Goal: Task Accomplishment & Management: Manage account settings

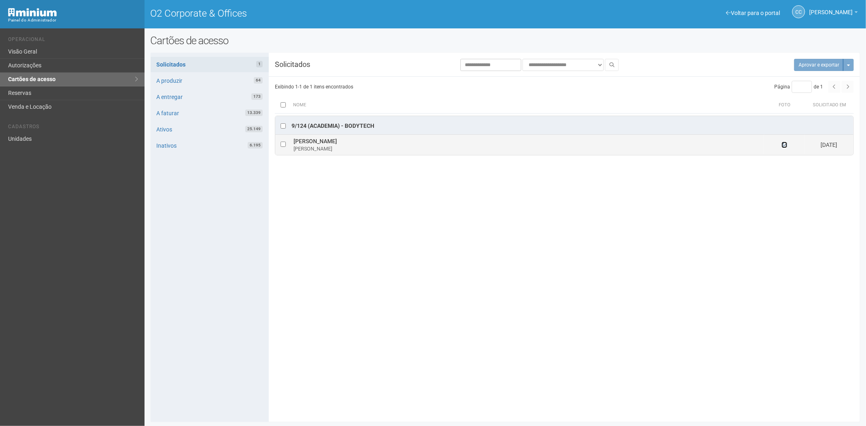
click at [784, 146] on icon at bounding box center [785, 145] width 6 height 6
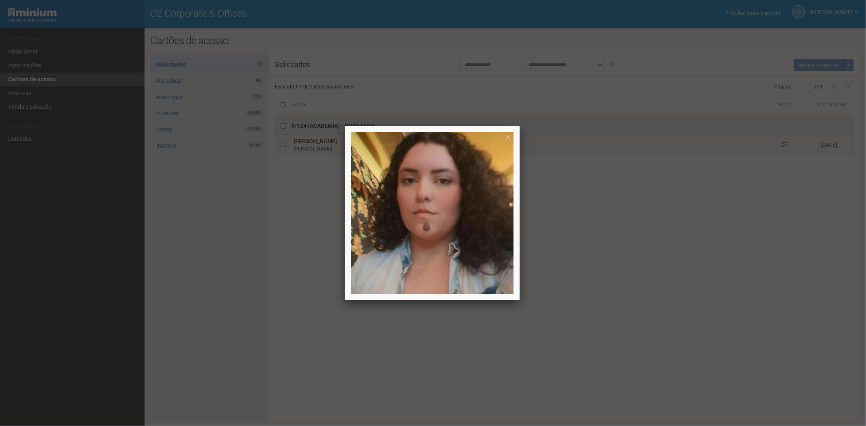
click at [784, 146] on div at bounding box center [433, 213] width 866 height 426
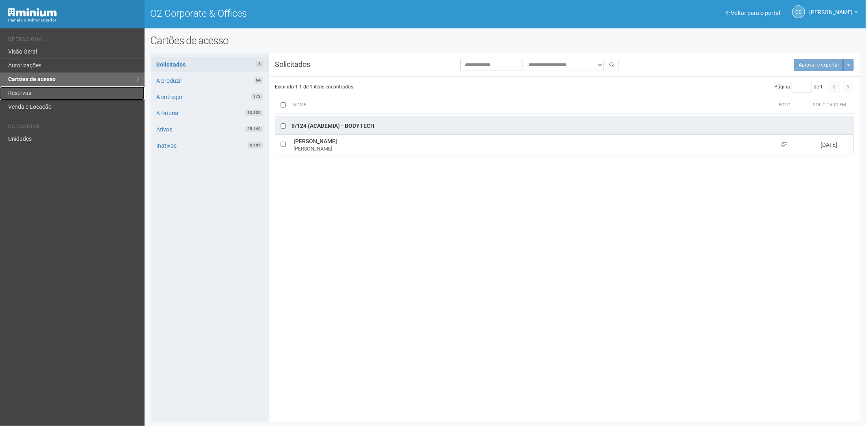
click at [30, 94] on link "Reservas" at bounding box center [72, 94] width 145 height 14
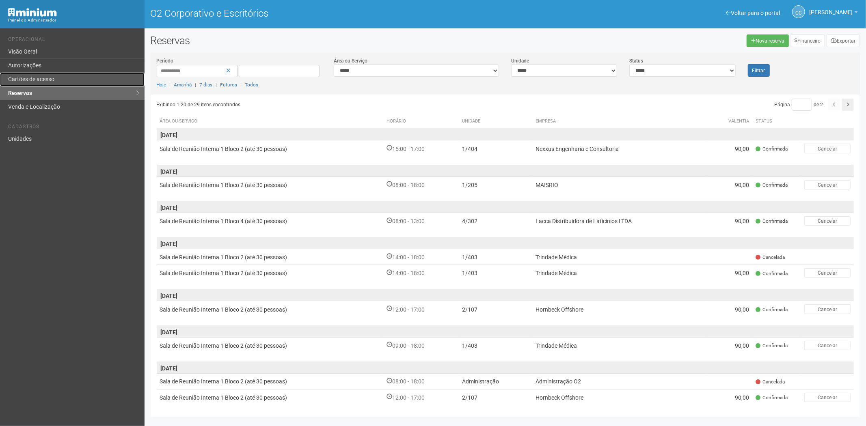
click at [31, 76] on font "Cartões de acesso" at bounding box center [31, 79] width 46 height 6
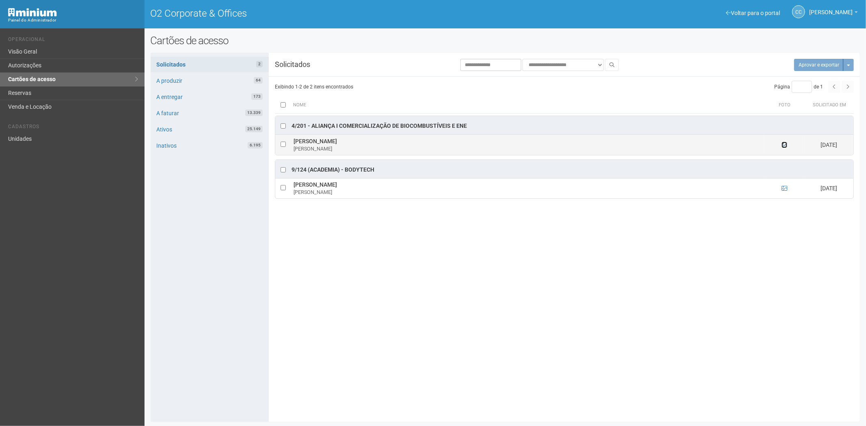
click at [786, 145] on icon at bounding box center [785, 145] width 6 height 6
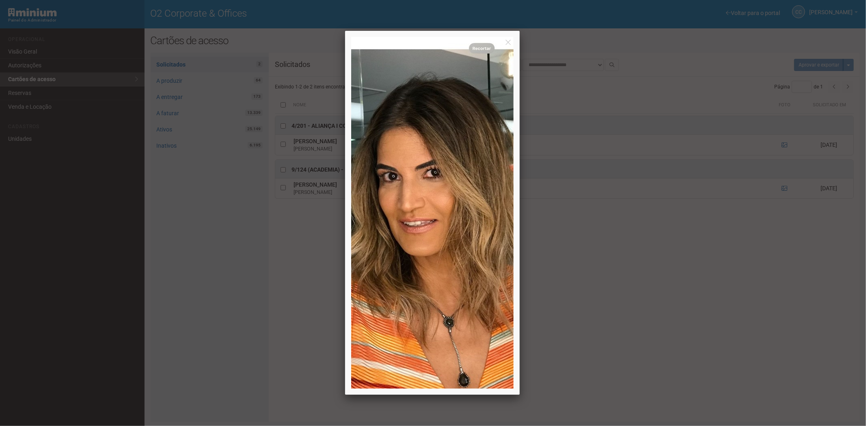
click at [790, 161] on div at bounding box center [433, 213] width 866 height 426
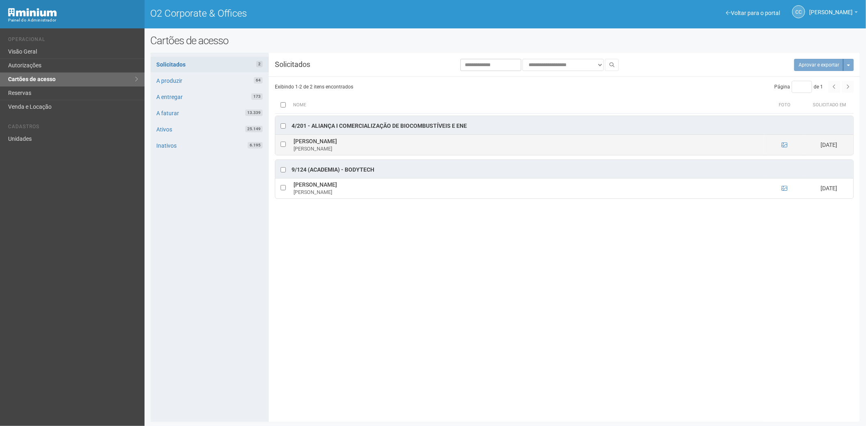
click at [781, 149] on td at bounding box center [784, 145] width 41 height 20
click at [787, 147] on icon at bounding box center [785, 145] width 6 height 6
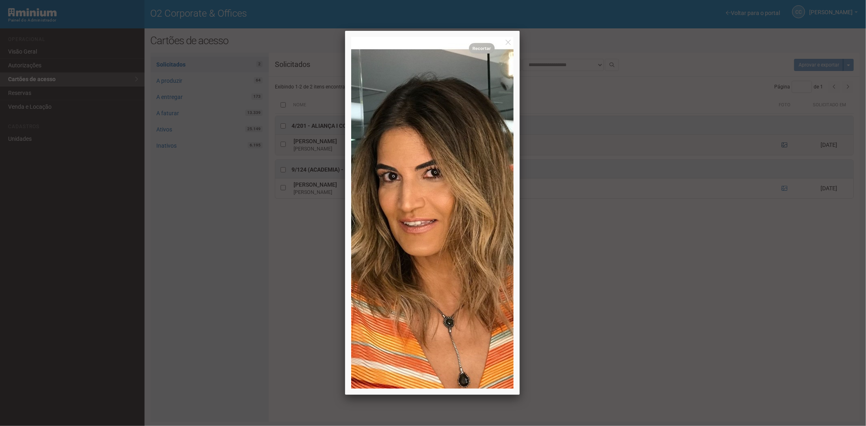
click at [786, 147] on div at bounding box center [433, 213] width 866 height 426
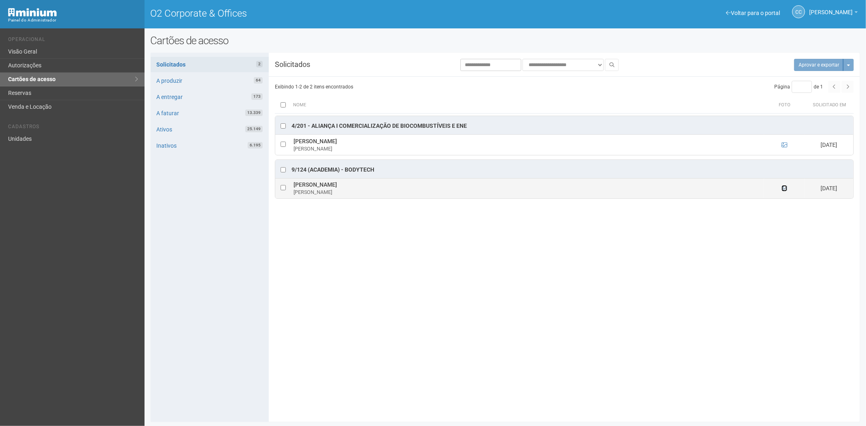
click at [783, 190] on icon at bounding box center [785, 189] width 6 height 6
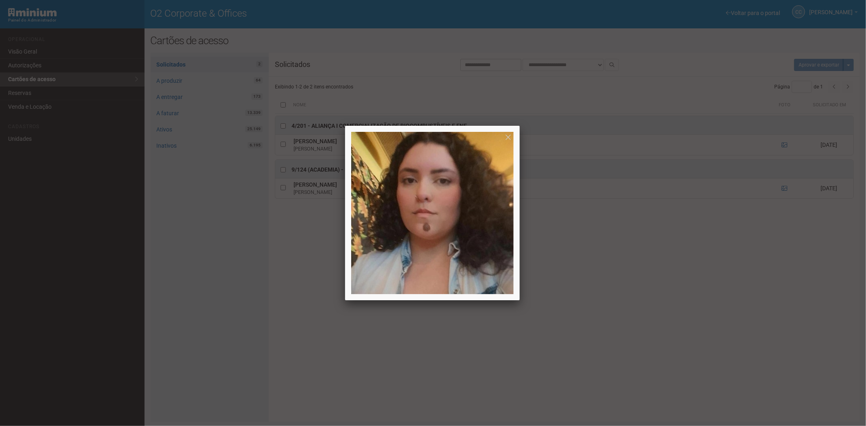
click at [633, 351] on div at bounding box center [433, 213] width 866 height 426
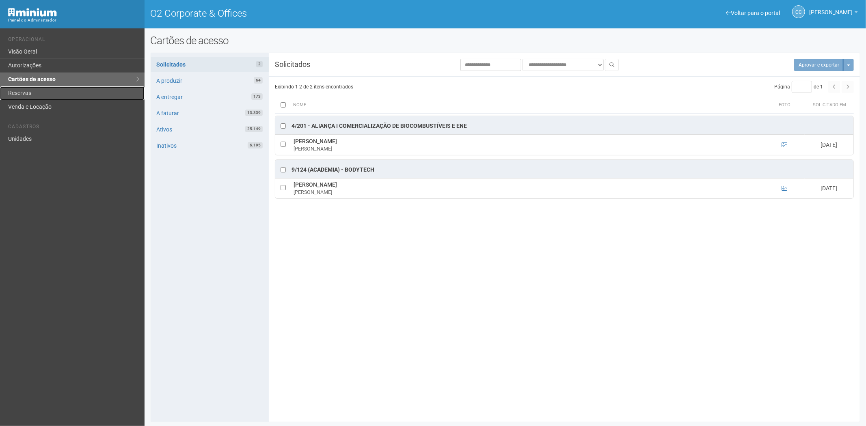
click at [32, 93] on link "Reservas" at bounding box center [72, 94] width 145 height 14
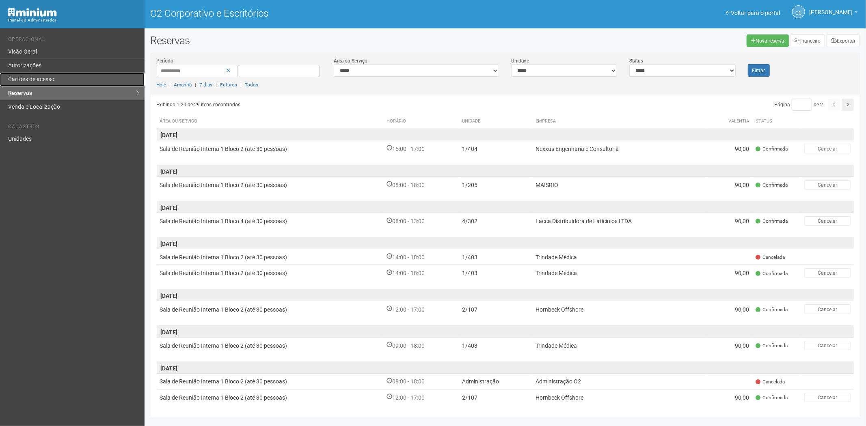
click at [45, 80] on font "Cartões de acesso" at bounding box center [31, 79] width 46 height 6
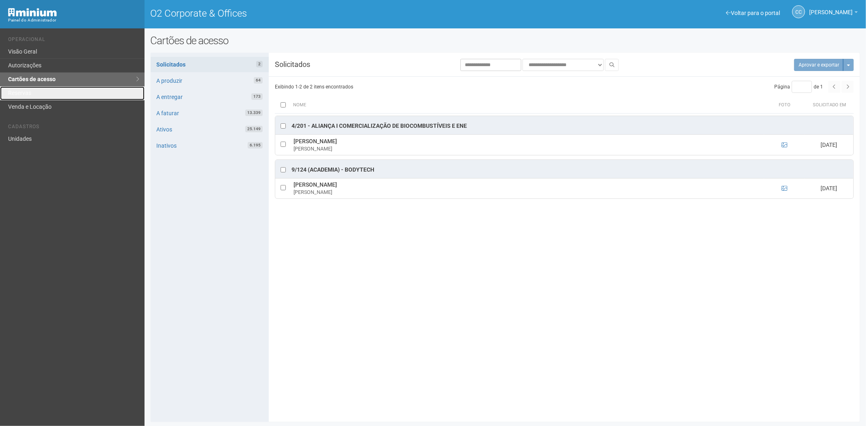
drag, startPoint x: 43, startPoint y: 89, endPoint x: 121, endPoint y: 115, distance: 82.1
click at [43, 89] on link "Reservas" at bounding box center [72, 94] width 145 height 14
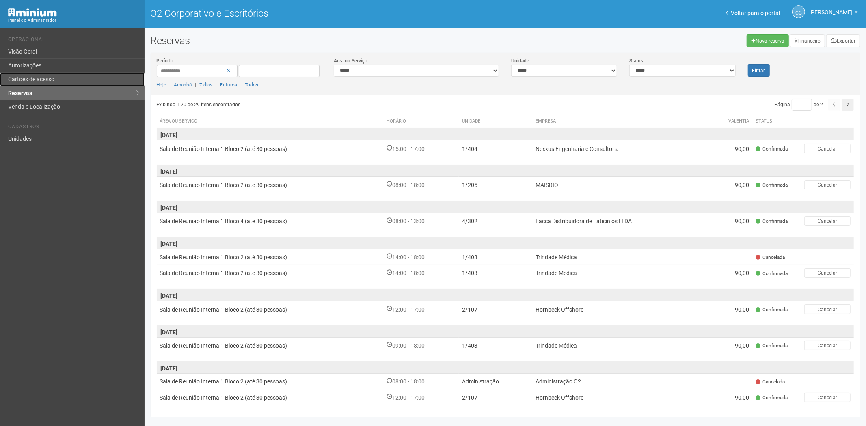
drag, startPoint x: 48, startPoint y: 76, endPoint x: 52, endPoint y: 74, distance: 4.2
click at [48, 76] on font "Cartões de acesso" at bounding box center [31, 79] width 46 height 6
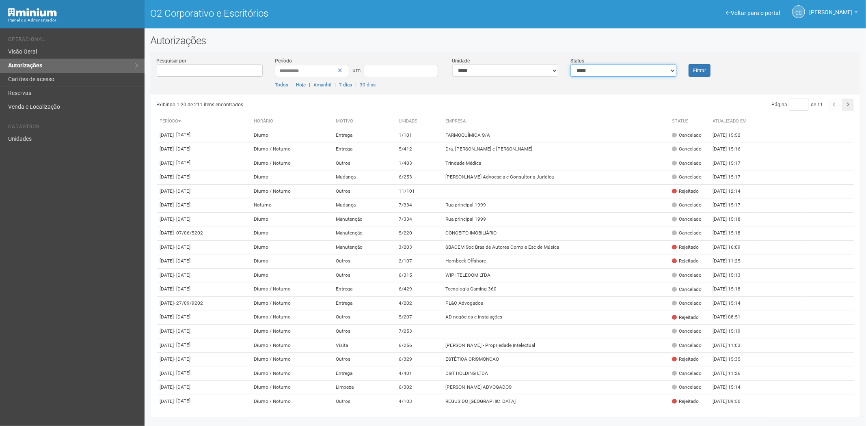
drag, startPoint x: 592, startPoint y: 69, endPoint x: 587, endPoint y: 76, distance: 8.1
click at [592, 69] on select "**********" at bounding box center [624, 71] width 106 height 12
select select "*"
click at [571, 65] on select "**********" at bounding box center [624, 71] width 106 height 12
click at [690, 72] on button "Filtrar" at bounding box center [700, 70] width 22 height 13
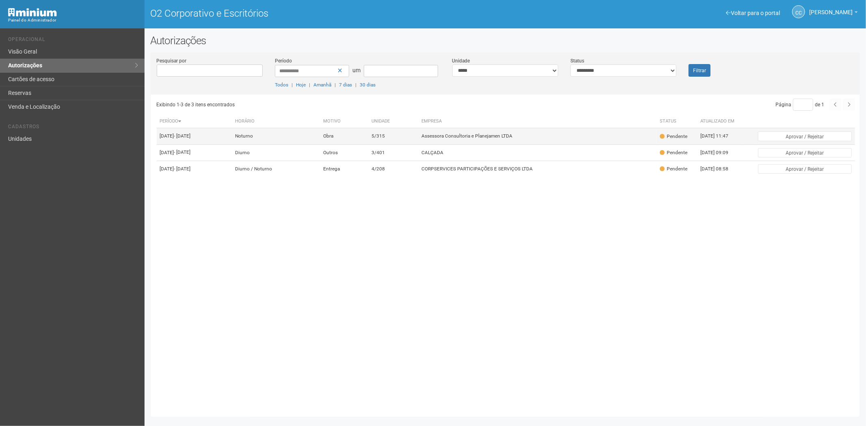
click at [504, 134] on td "Assessora Consultoria e Planejamen LTDA" at bounding box center [538, 136] width 238 height 16
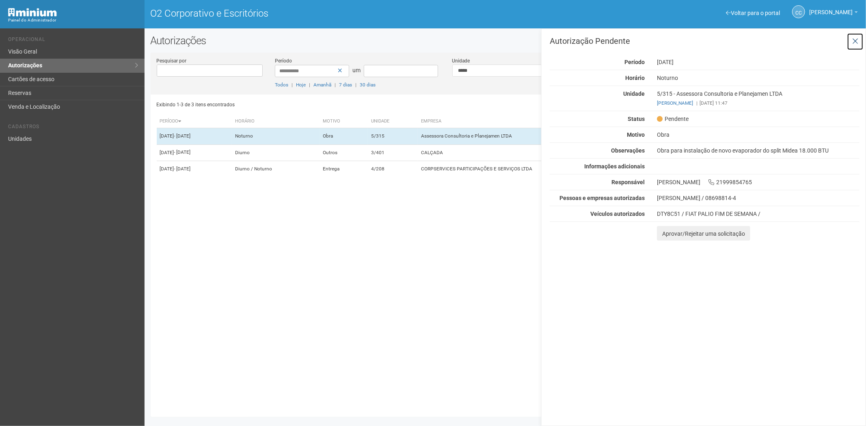
click at [855, 38] on icon at bounding box center [856, 41] width 6 height 8
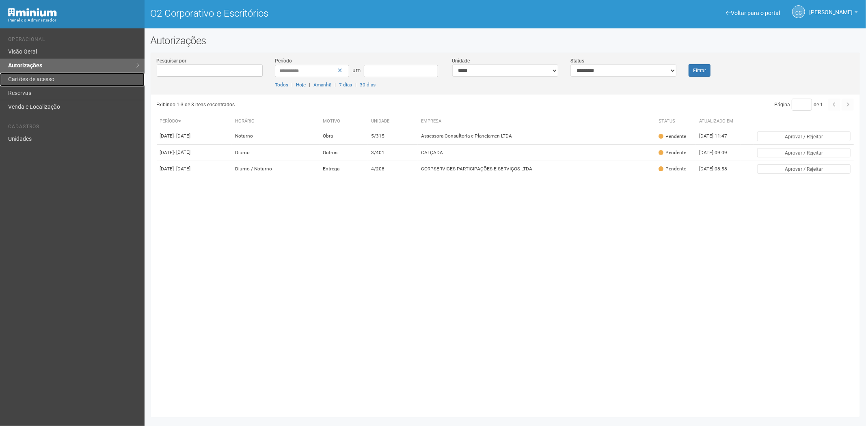
click at [64, 77] on link "Cartões de acesso" at bounding box center [72, 80] width 145 height 14
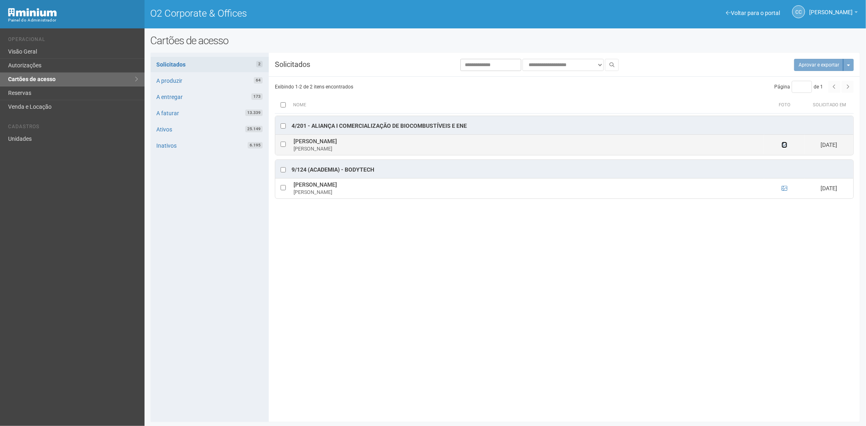
click at [785, 147] on icon at bounding box center [785, 145] width 6 height 6
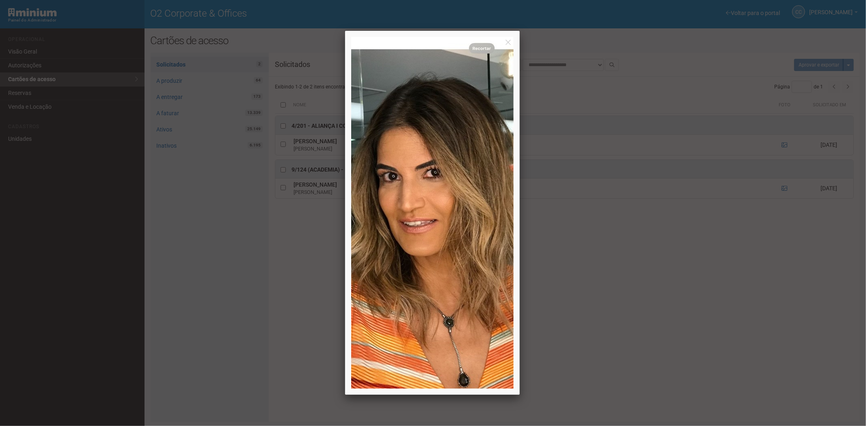
click at [691, 338] on div at bounding box center [433, 213] width 866 height 426
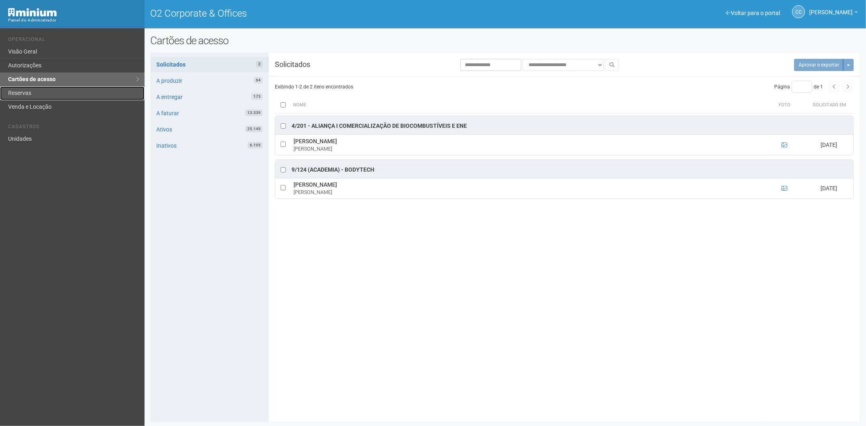
click at [36, 93] on link "Reservas" at bounding box center [72, 94] width 145 height 14
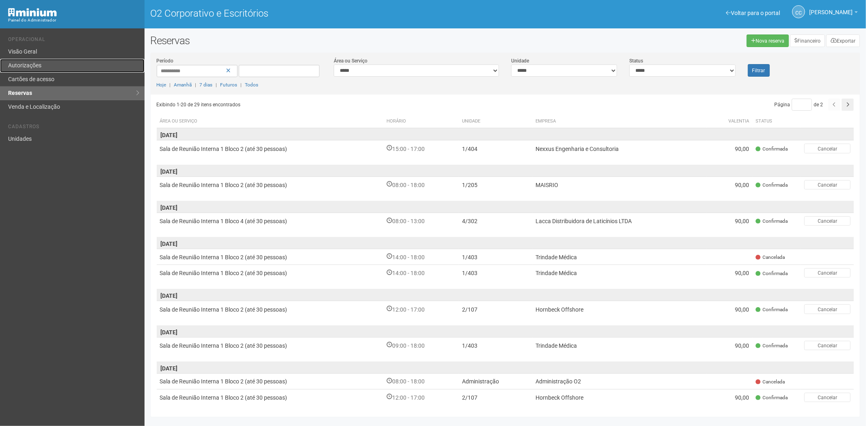
click at [49, 68] on link "Autorizações" at bounding box center [72, 66] width 145 height 14
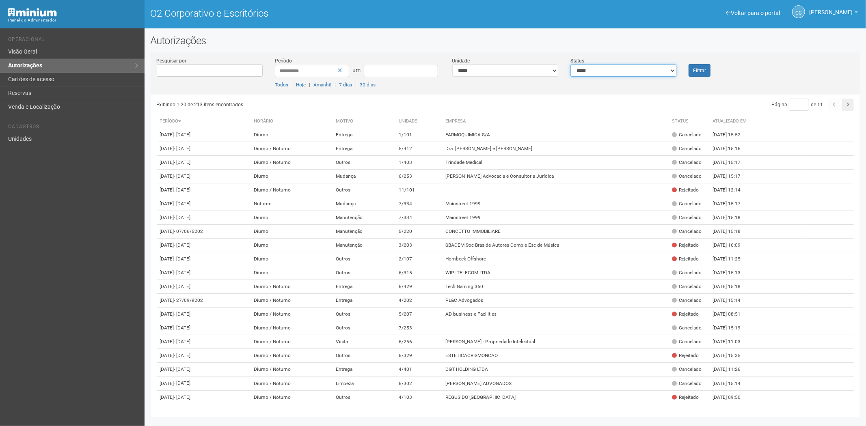
click at [610, 70] on select "**********" at bounding box center [624, 71] width 106 height 12
select select "*"
click at [571, 65] on select "**********" at bounding box center [624, 71] width 106 height 12
click at [702, 68] on font "Filtrar" at bounding box center [699, 71] width 13 height 6
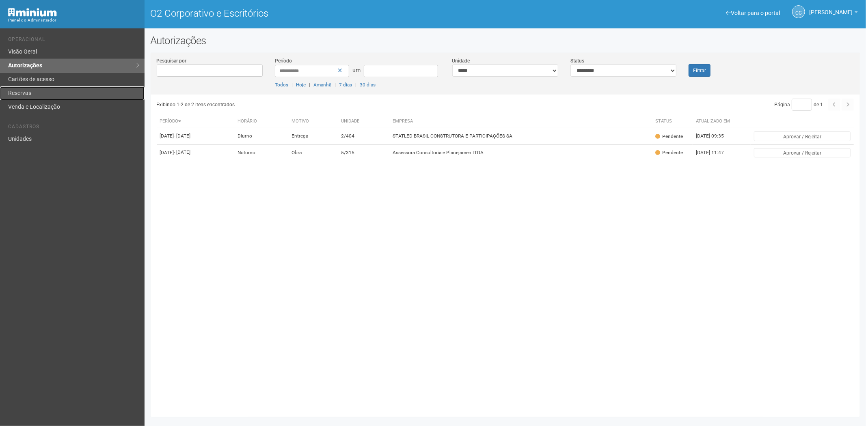
click at [23, 87] on link "Reservas" at bounding box center [72, 94] width 145 height 14
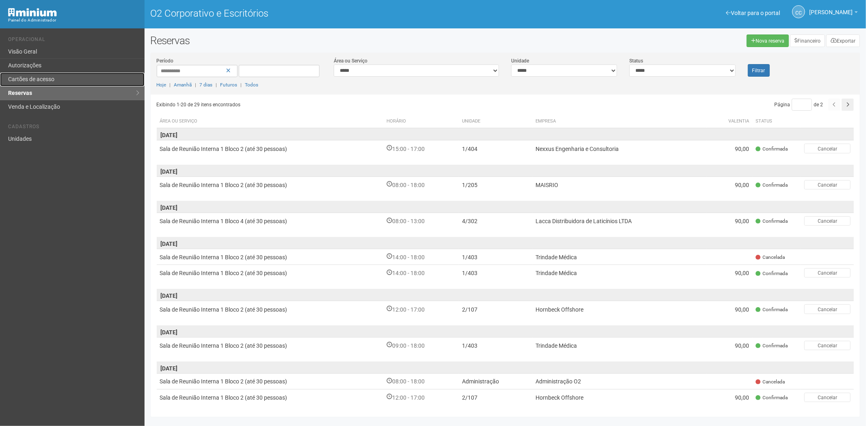
click at [51, 80] on font "Cartões de acesso" at bounding box center [31, 79] width 46 height 6
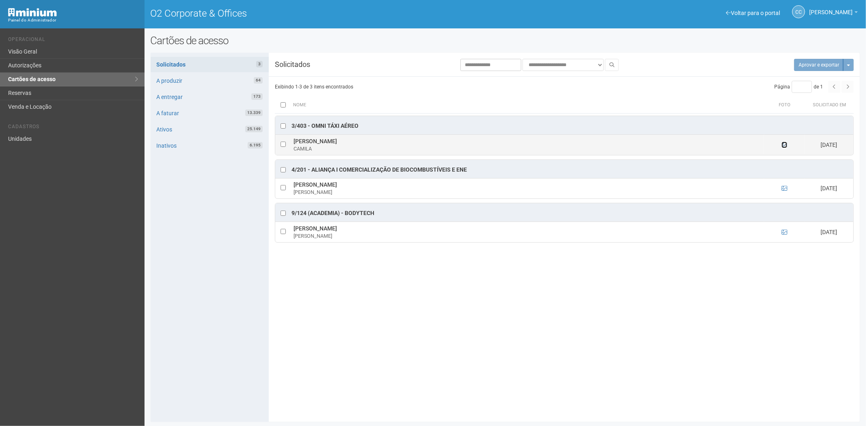
click at [784, 144] on icon at bounding box center [785, 145] width 6 height 6
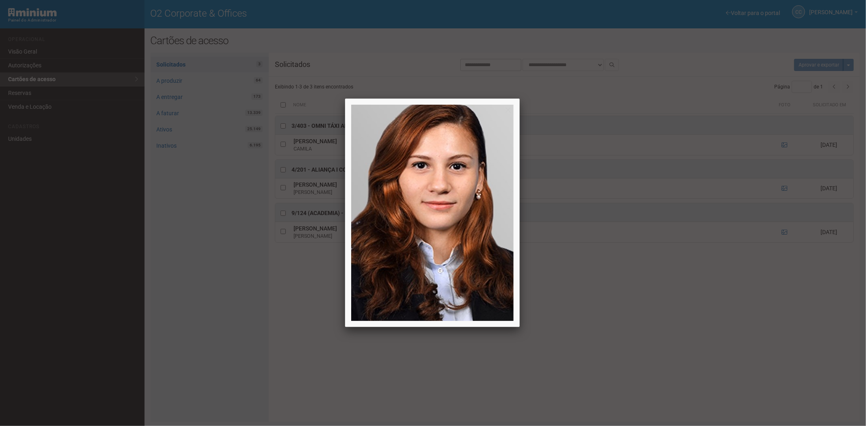
click at [284, 331] on div at bounding box center [433, 213] width 866 height 426
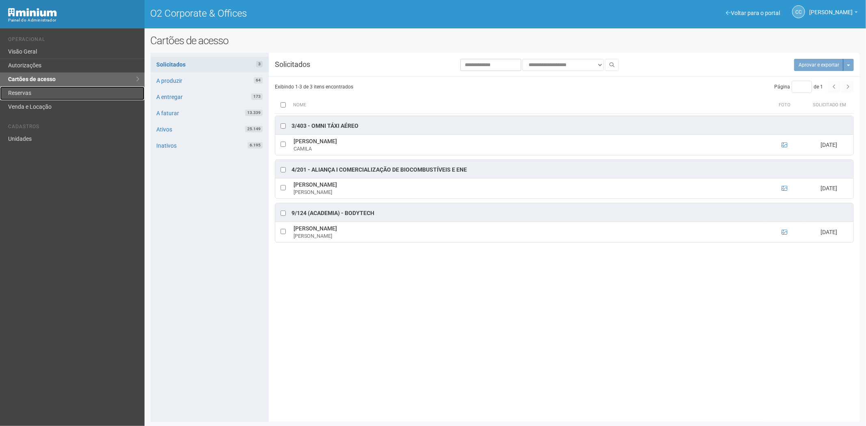
click at [64, 94] on link "Reservas" at bounding box center [72, 94] width 145 height 14
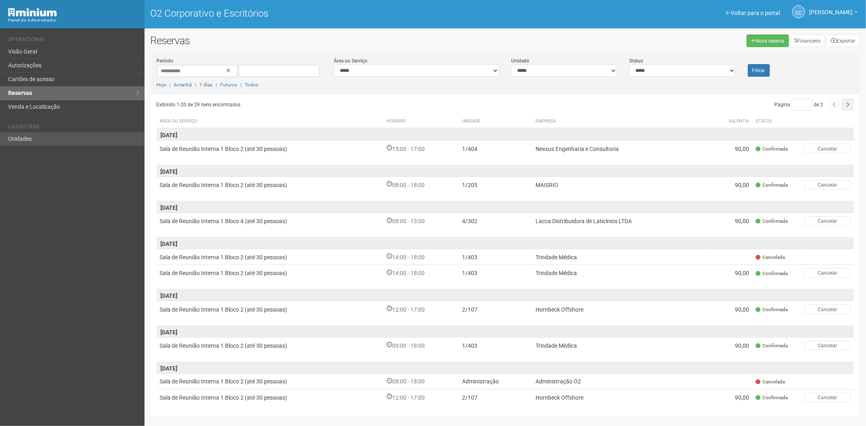
drag, startPoint x: 19, startPoint y: 129, endPoint x: 23, endPoint y: 132, distance: 4.9
click at [19, 131] on li "Cadastros" at bounding box center [73, 128] width 130 height 9
click at [48, 141] on link "Unidades" at bounding box center [72, 138] width 145 height 13
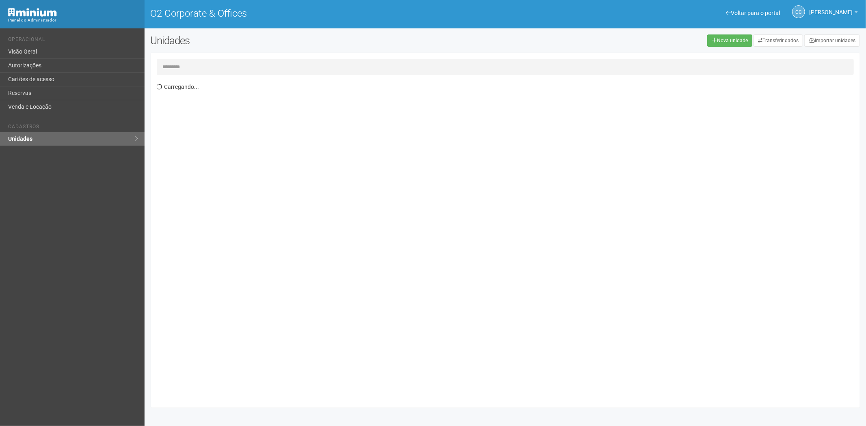
click at [175, 71] on input "text" at bounding box center [506, 67] width 698 height 16
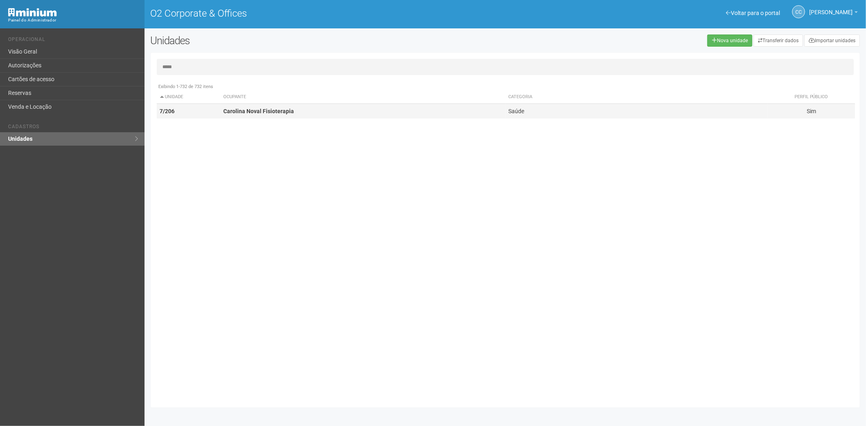
type input "*****"
click at [292, 113] on td "Carolina Noval Fisioterapia" at bounding box center [363, 111] width 285 height 15
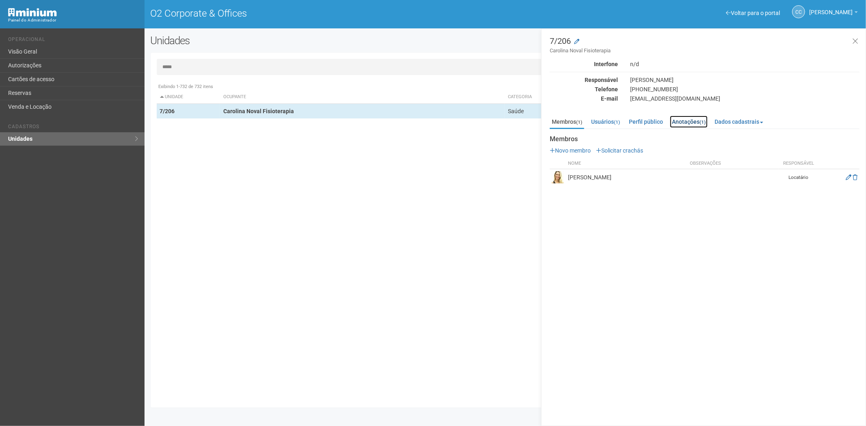
click at [700, 123] on link "Anotações (1)" at bounding box center [689, 122] width 38 height 12
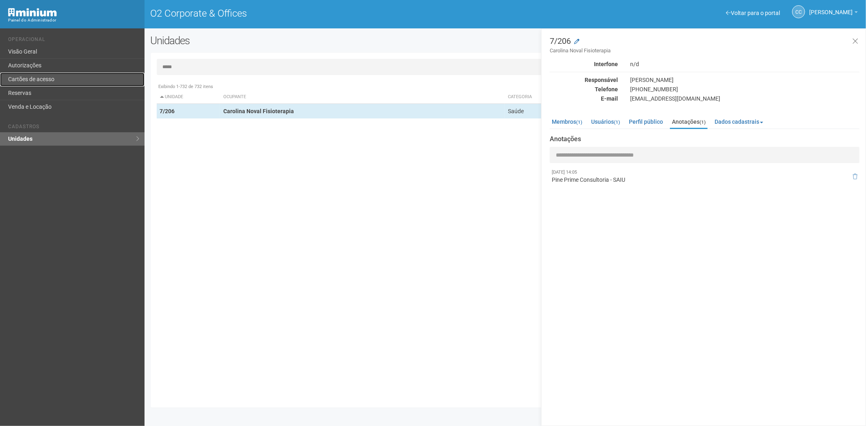
click at [24, 76] on link "Cartões de acesso" at bounding box center [72, 80] width 145 height 14
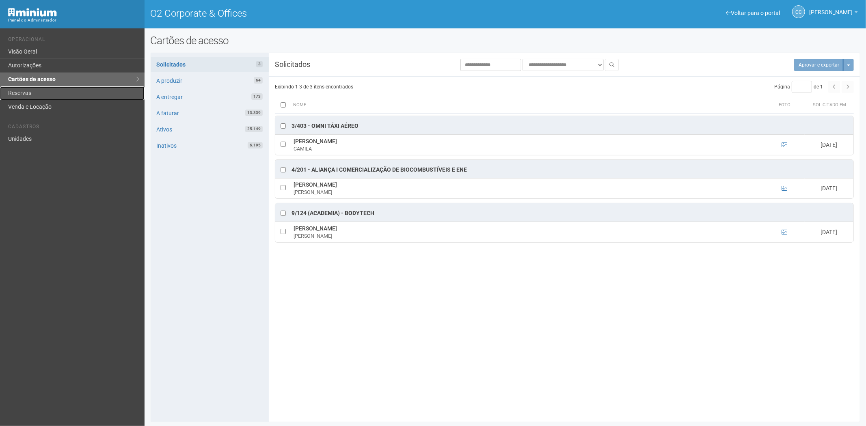
click at [27, 89] on link "Reservas" at bounding box center [72, 94] width 145 height 14
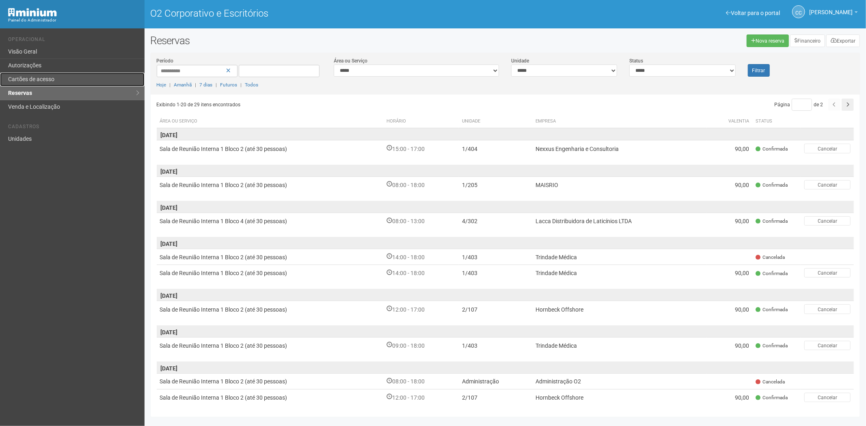
click at [56, 78] on link "Cartões de acesso" at bounding box center [72, 80] width 145 height 14
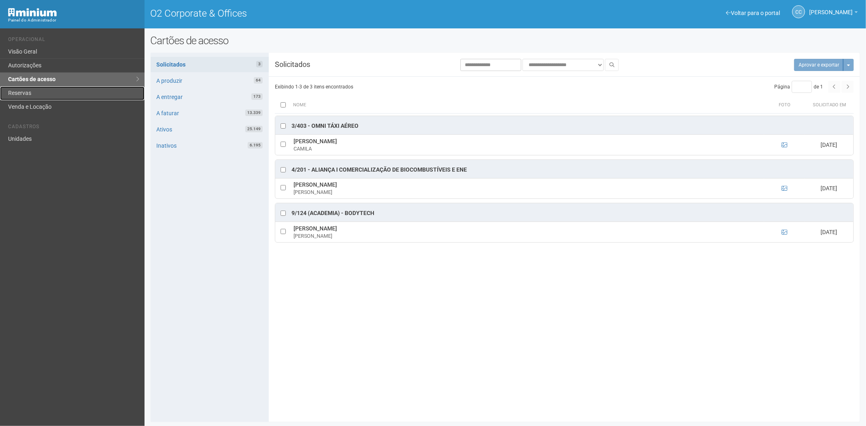
click at [27, 96] on link "Reservas" at bounding box center [72, 94] width 145 height 14
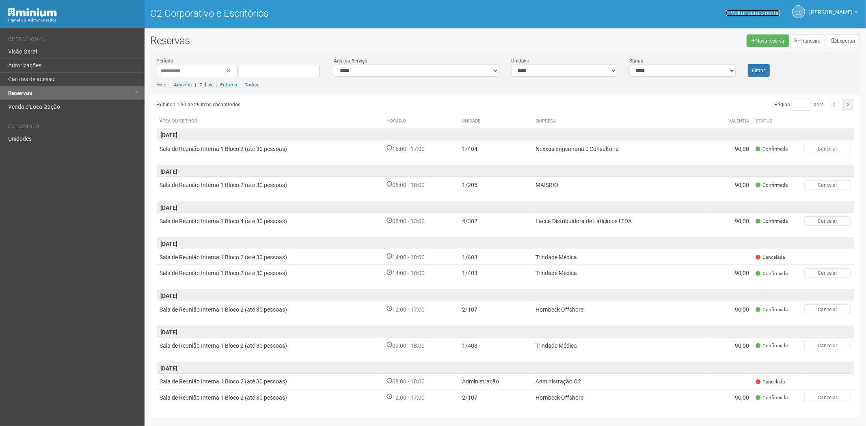
click at [731, 13] on font "Voltar para o portal" at bounding box center [755, 13] width 49 height 6
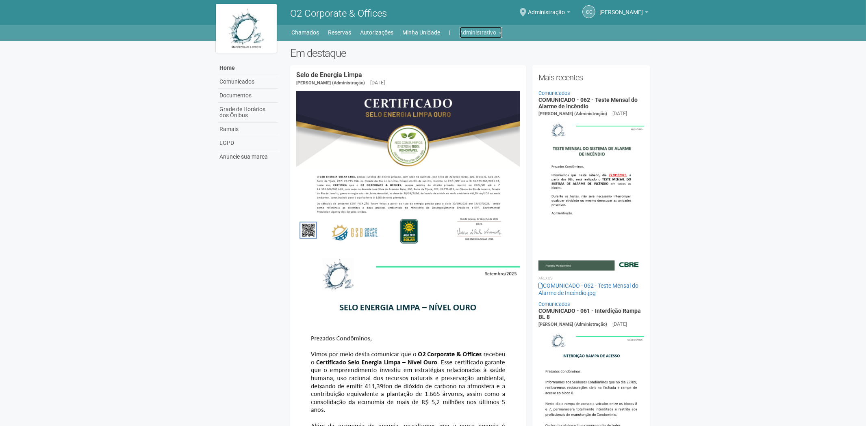
click at [476, 35] on link "Administrativo" at bounding box center [480, 32] width 42 height 11
drag, startPoint x: 472, startPoint y: 66, endPoint x: 451, endPoint y: 46, distance: 28.7
click at [471, 66] on link "Cartões de acesso" at bounding box center [469, 64] width 69 height 14
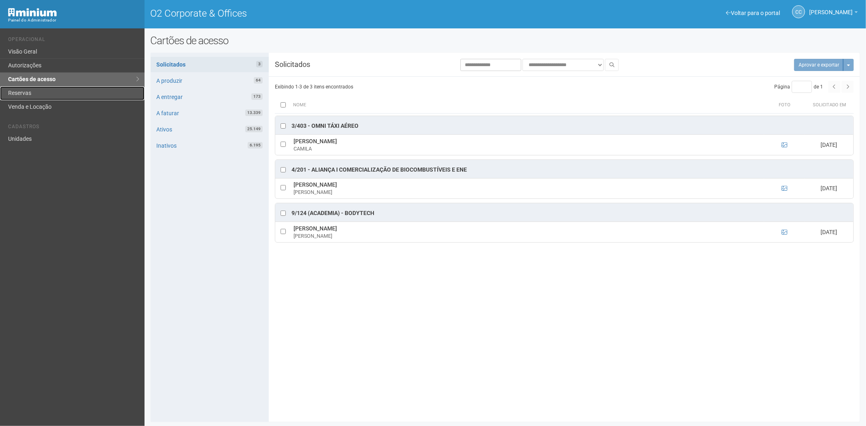
click at [43, 97] on link "Reservas" at bounding box center [72, 94] width 145 height 14
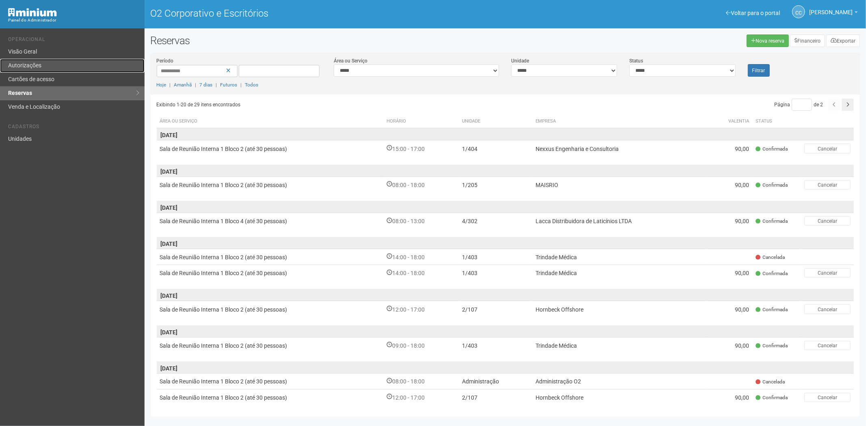
click at [46, 66] on link "Autorizações" at bounding box center [72, 66] width 145 height 14
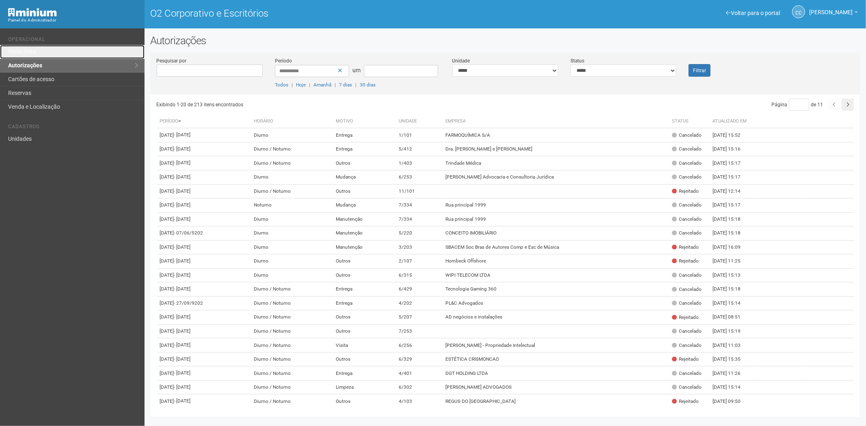
click at [41, 52] on link "Visão Geral" at bounding box center [72, 52] width 145 height 14
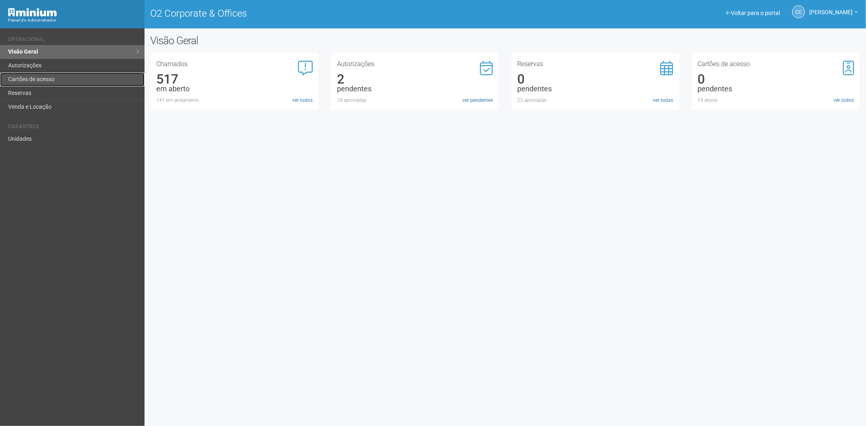
click at [91, 73] on link "Cartões de acesso" at bounding box center [72, 80] width 145 height 14
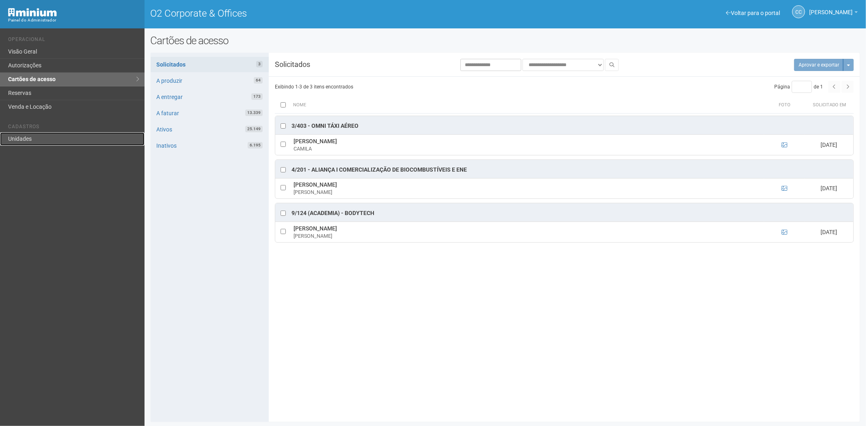
click at [30, 136] on link "Unidades" at bounding box center [72, 138] width 145 height 13
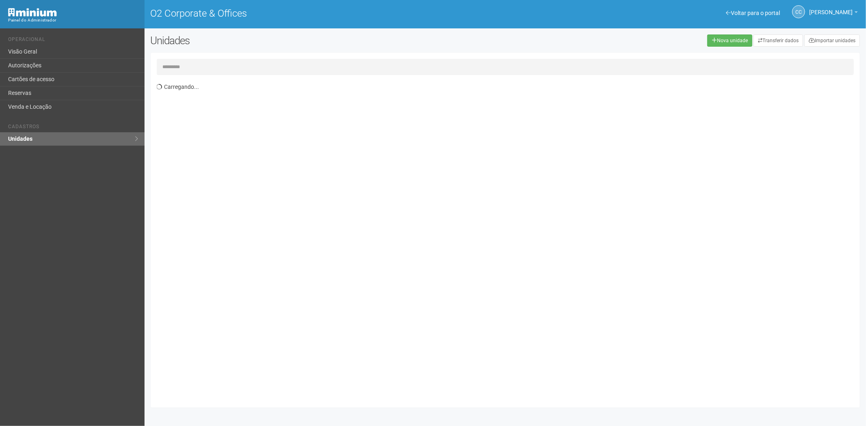
click at [180, 68] on input "text" at bounding box center [506, 67] width 698 height 16
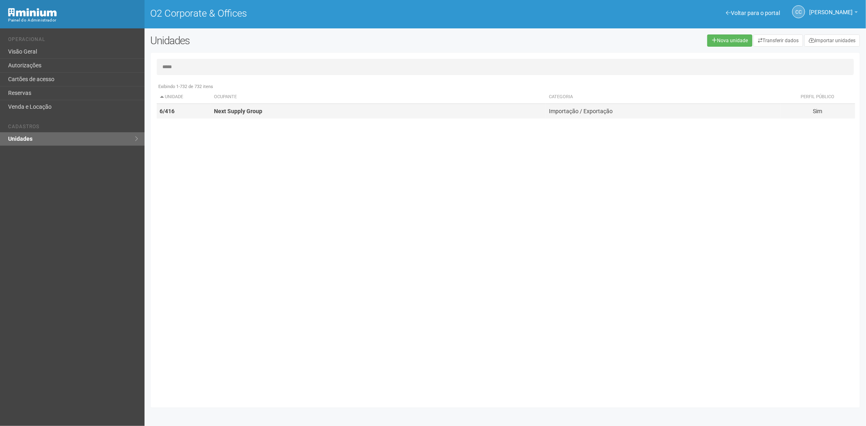
type input "*****"
click at [262, 113] on td "Next Supply Group" at bounding box center [378, 111] width 335 height 15
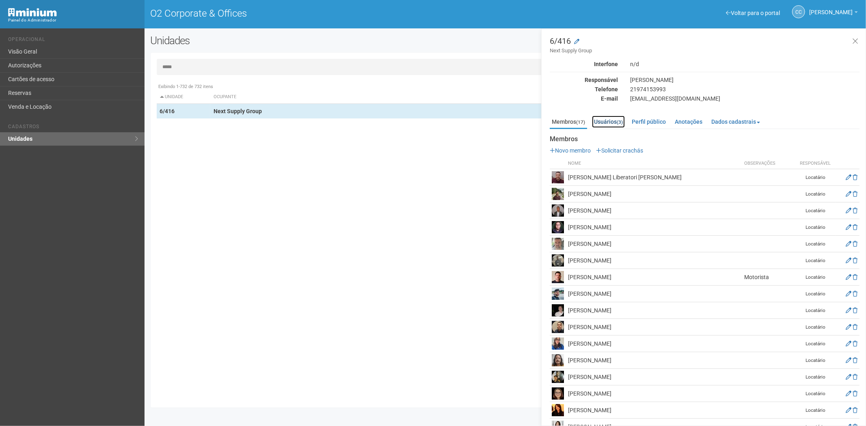
click at [622, 123] on small "(3)" at bounding box center [620, 122] width 6 height 6
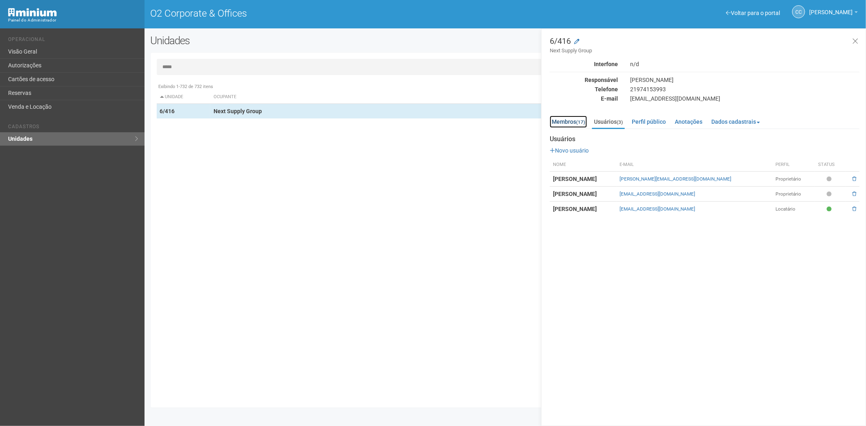
click at [579, 120] on small "(17)" at bounding box center [580, 122] width 9 height 6
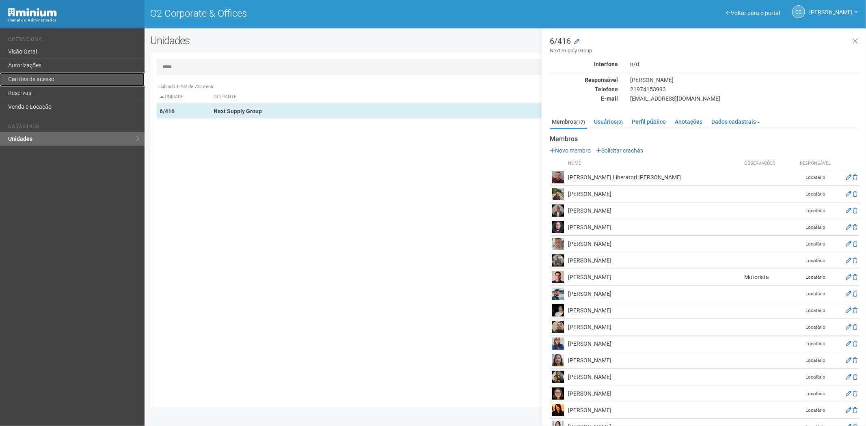
click at [52, 81] on link "Cartões de acesso" at bounding box center [72, 80] width 145 height 14
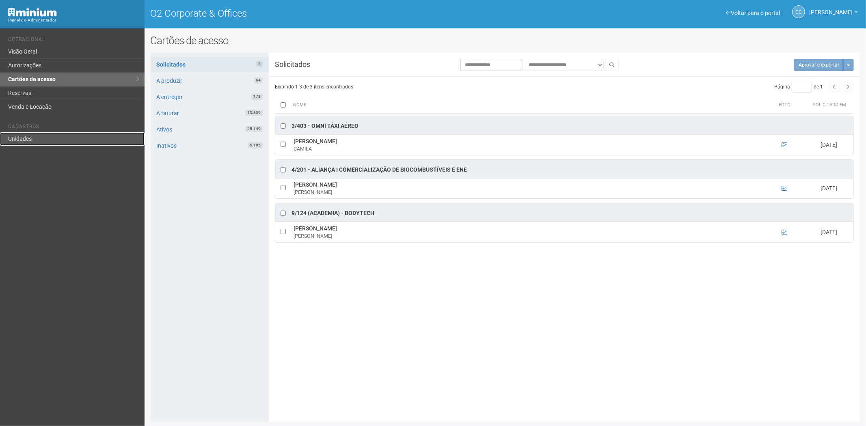
click at [43, 139] on link "Unidades" at bounding box center [72, 138] width 145 height 13
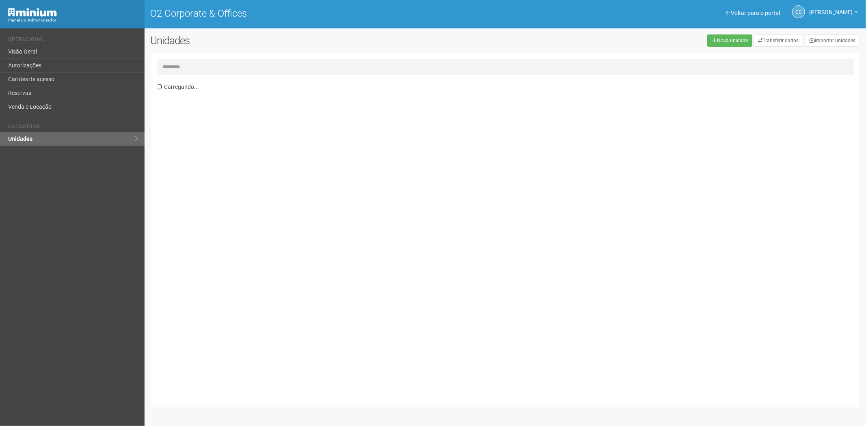
click at [187, 64] on input "text" at bounding box center [506, 67] width 698 height 16
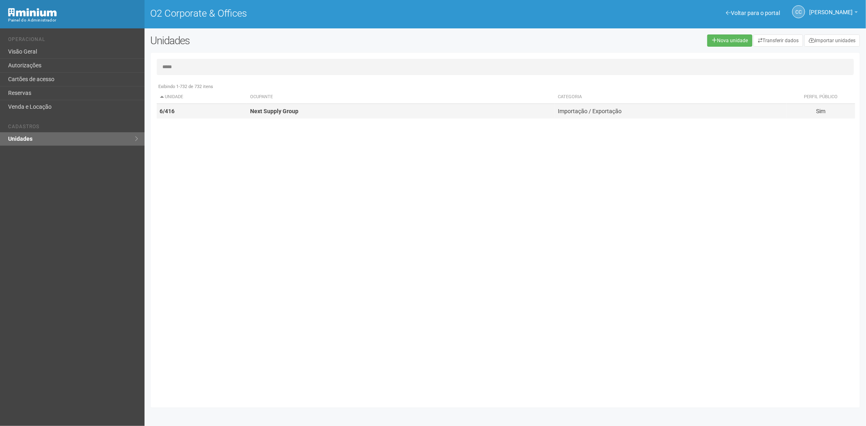
type input "*****"
click at [352, 115] on td "Next Supply Group" at bounding box center [401, 111] width 308 height 15
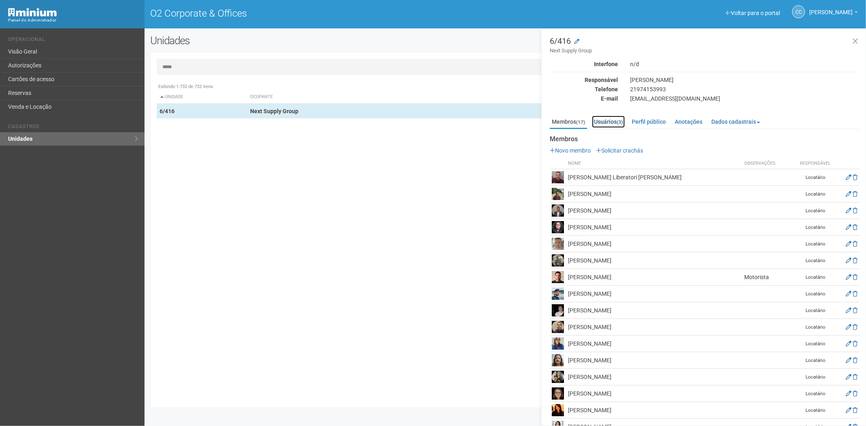
click at [623, 123] on small "(3)" at bounding box center [620, 122] width 6 height 6
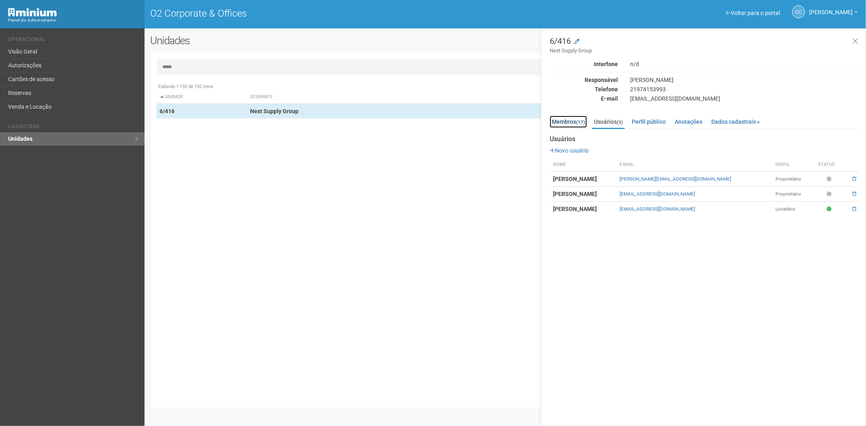
click at [569, 122] on link "Membros (17)" at bounding box center [568, 122] width 37 height 12
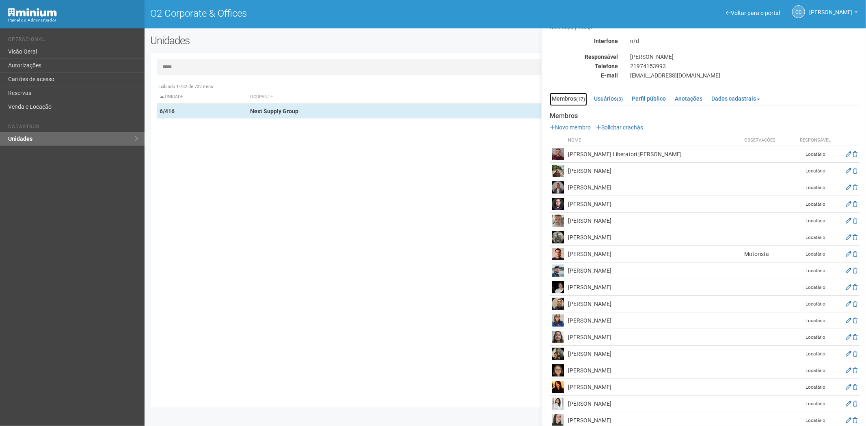
scroll to position [35, 0]
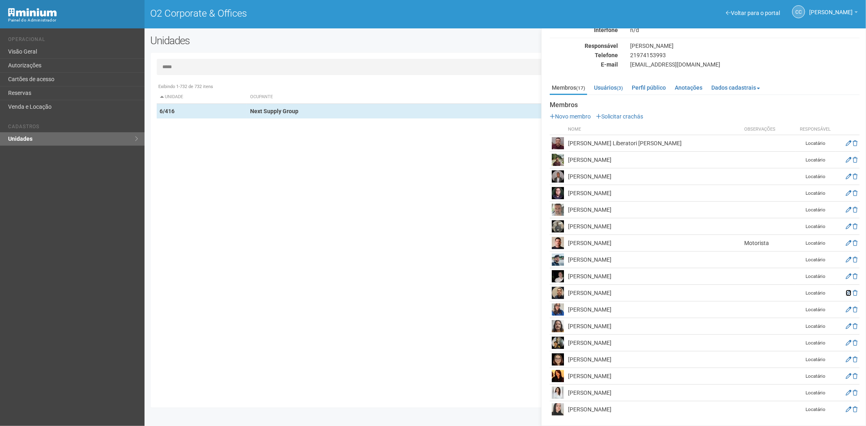
click at [846, 295] on icon at bounding box center [849, 293] width 6 height 6
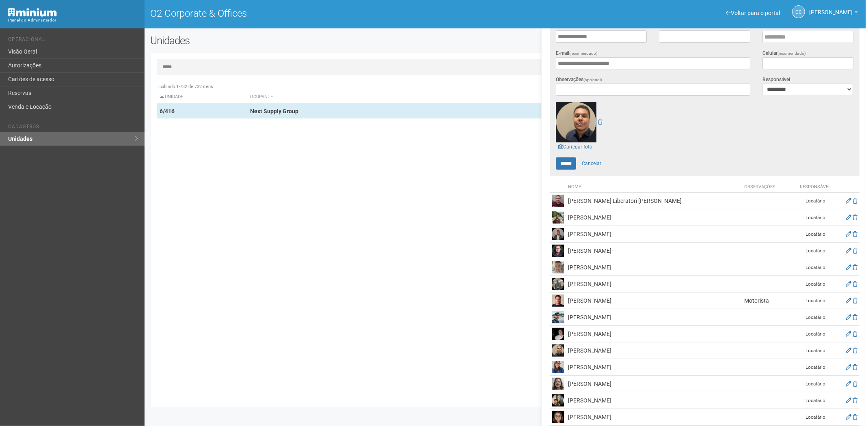
scroll to position [170, 0]
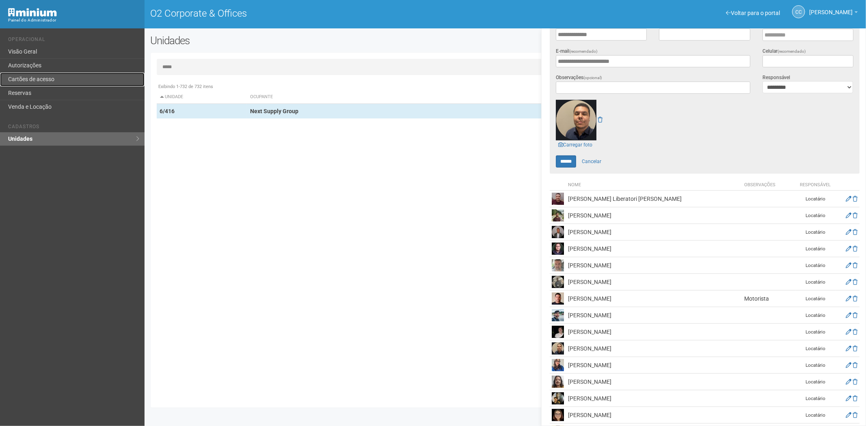
click at [54, 78] on link "Cartões de acesso" at bounding box center [72, 80] width 145 height 14
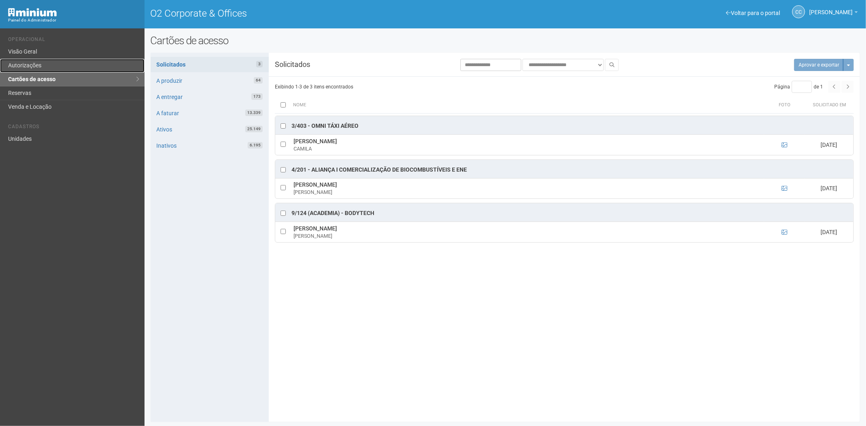
click at [82, 64] on link "Autorizações" at bounding box center [72, 66] width 145 height 14
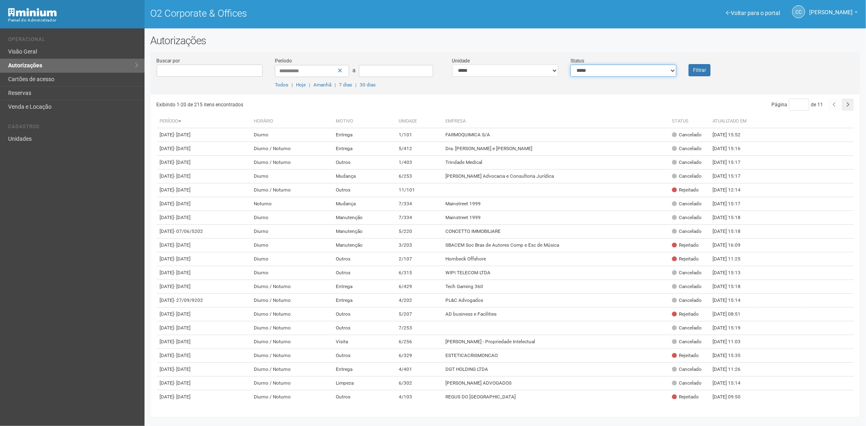
click at [643, 76] on select "**********" at bounding box center [624, 71] width 106 height 12
select select "*"
click at [571, 65] on select "**********" at bounding box center [624, 71] width 106 height 12
click at [696, 71] on font "Filtrar" at bounding box center [699, 71] width 13 height 6
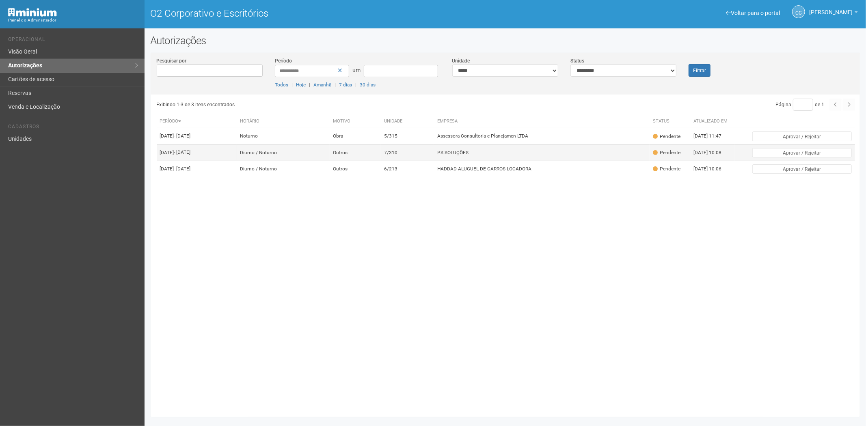
click at [434, 161] on td "7/310" at bounding box center [407, 153] width 53 height 16
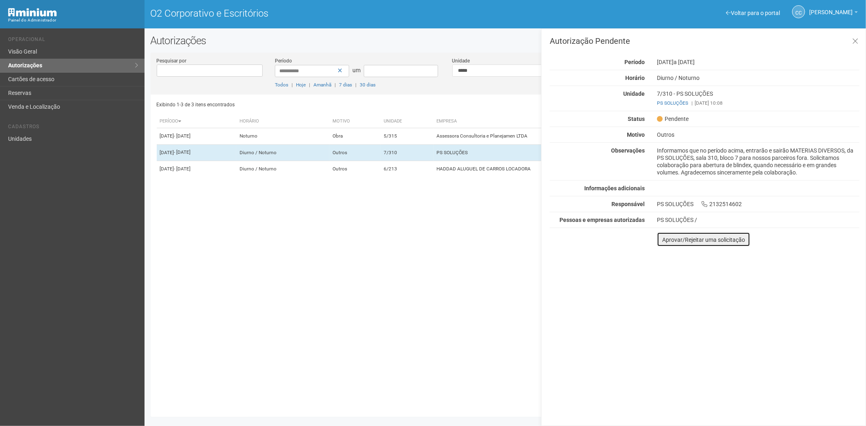
click at [671, 245] on button "Aprovar/Rejeitar uma solicitação" at bounding box center [703, 239] width 93 height 15
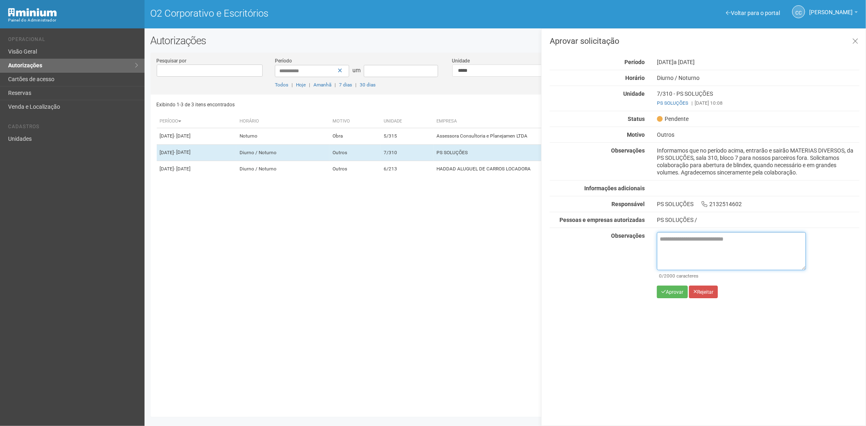
click at [686, 249] on textarea at bounding box center [731, 251] width 149 height 38
paste textarea "**********"
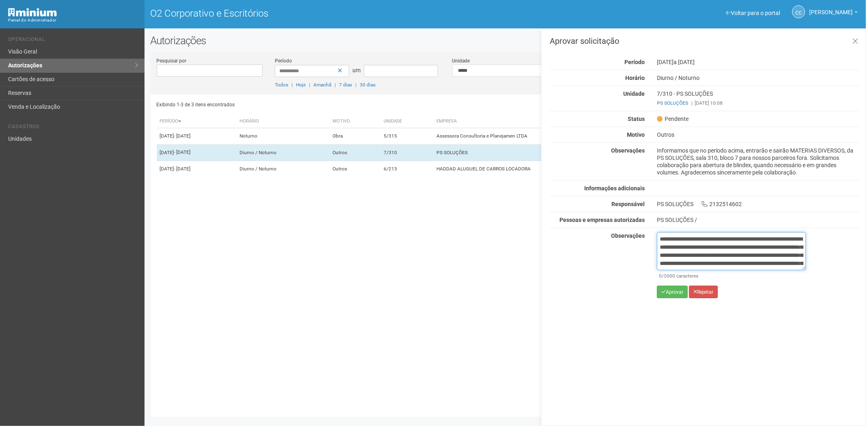
scroll to position [45, 0]
type textarea "**********"
click at [670, 295] on font "Aprovar" at bounding box center [674, 293] width 17 height 6
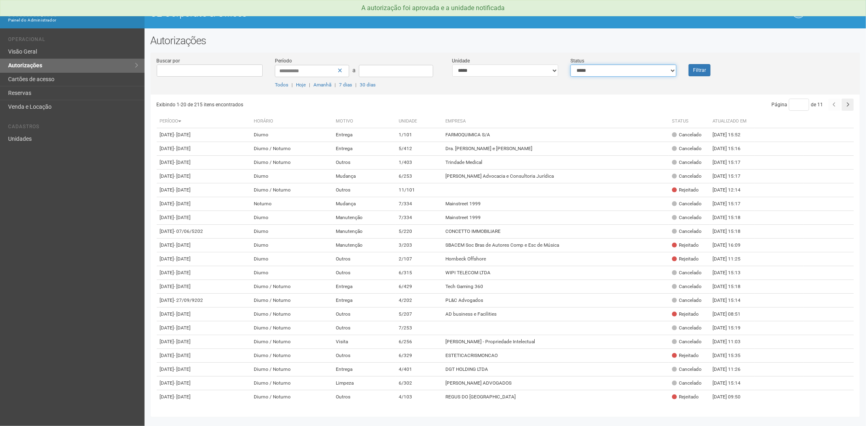
click at [628, 67] on select "**********" at bounding box center [624, 71] width 106 height 12
select select "*"
click at [571, 65] on select "**********" at bounding box center [624, 71] width 106 height 12
click at [697, 71] on button "Filtrar" at bounding box center [700, 70] width 22 height 12
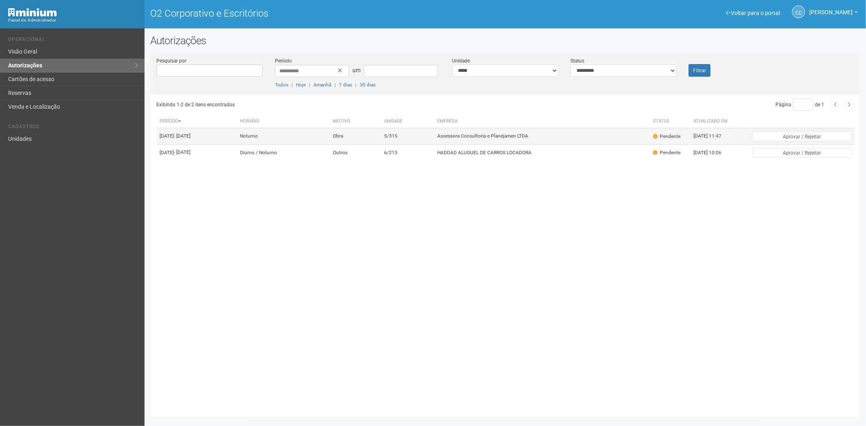
click at [534, 145] on td "Assessora Consultoria e Planejamen LTDA" at bounding box center [542, 136] width 216 height 16
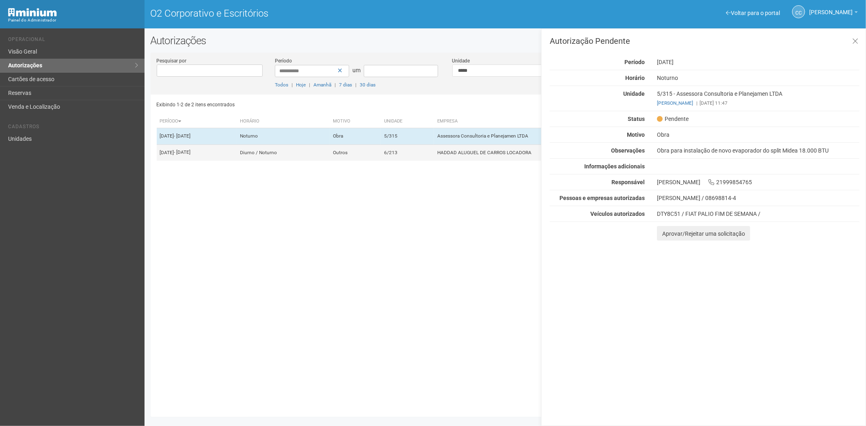
click at [424, 161] on td "6/213" at bounding box center [407, 153] width 53 height 16
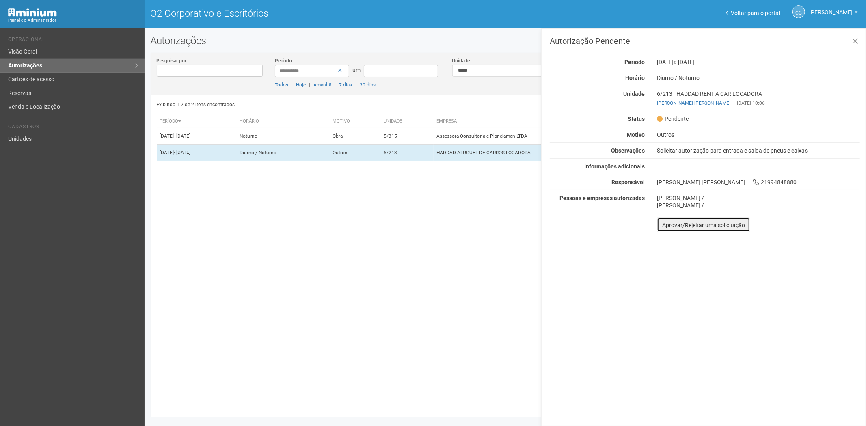
click at [669, 226] on font "Aprovar/Rejeitar uma solicitação" at bounding box center [703, 225] width 83 height 6
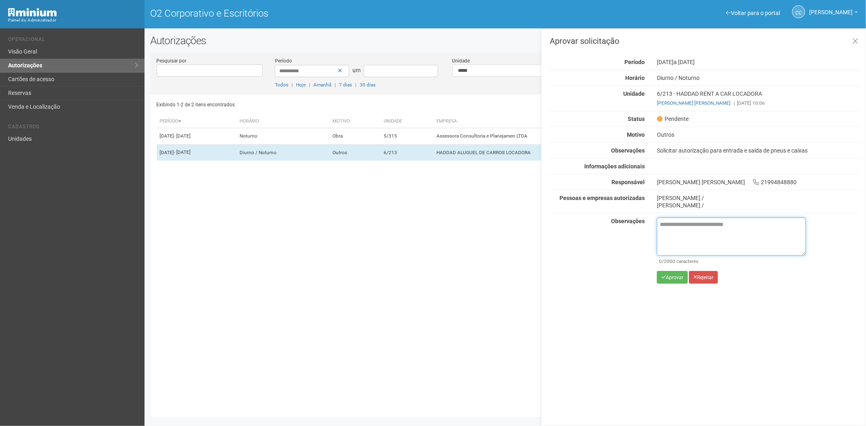
click at [684, 236] on textarea at bounding box center [731, 237] width 149 height 38
paste textarea "**********"
type textarea "**********"
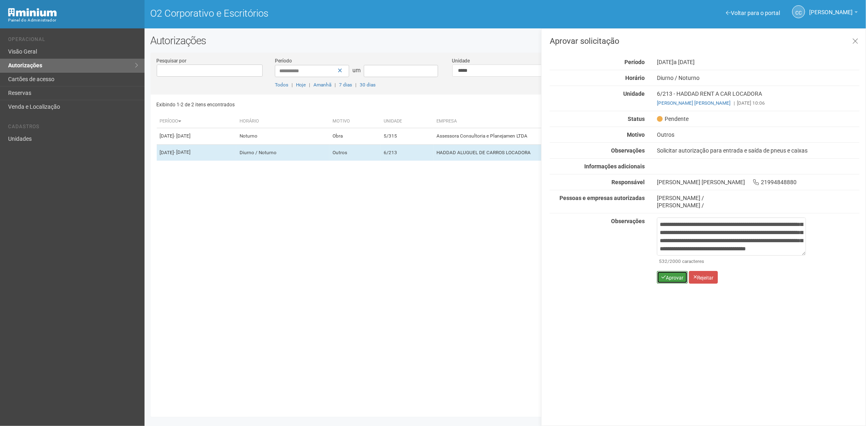
click at [672, 275] on font "Aprovar" at bounding box center [674, 278] width 17 height 6
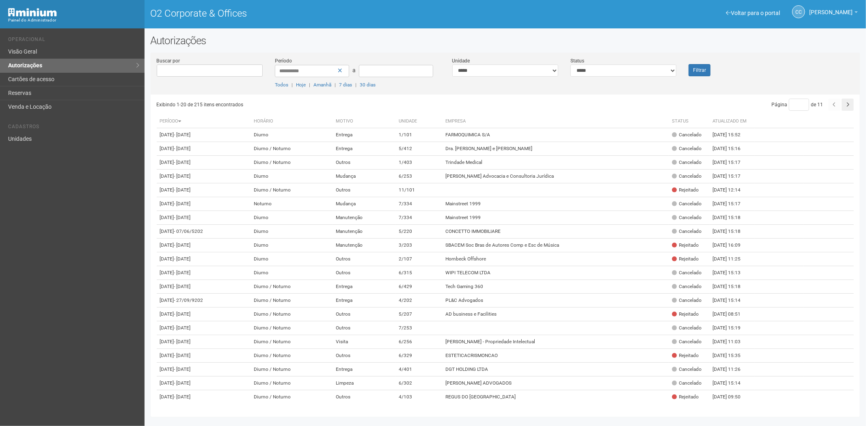
click at [57, 249] on div "Voltar para o portal Operacional Visão Geral Autorizações Cartões de acesso Res…" at bounding box center [72, 227] width 145 height 398
click at [617, 68] on select "**********" at bounding box center [624, 71] width 106 height 12
select select "*"
click at [571, 65] on select "**********" at bounding box center [624, 71] width 106 height 12
click at [697, 74] on button "Filtrar" at bounding box center [700, 70] width 22 height 12
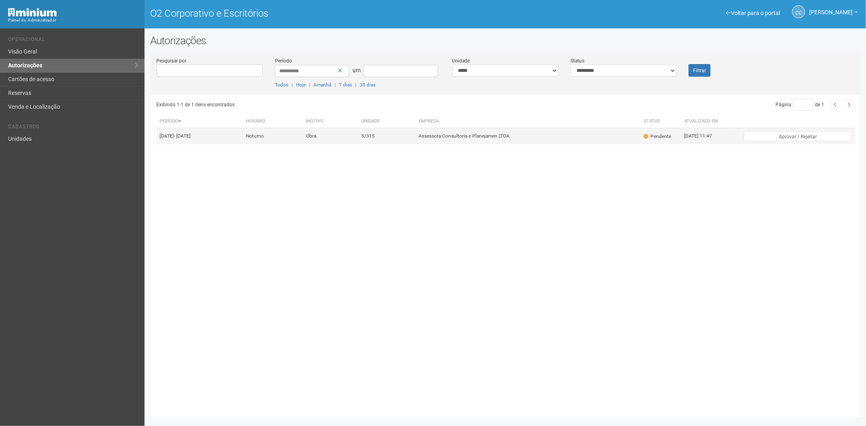
click at [375, 139] on font "5/315" at bounding box center [367, 137] width 13 height 6
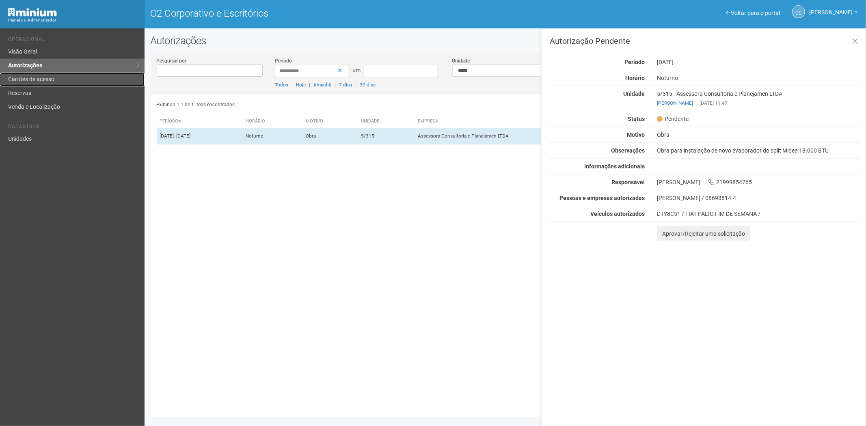
click at [45, 79] on font "Cartões de acesso" at bounding box center [31, 79] width 46 height 6
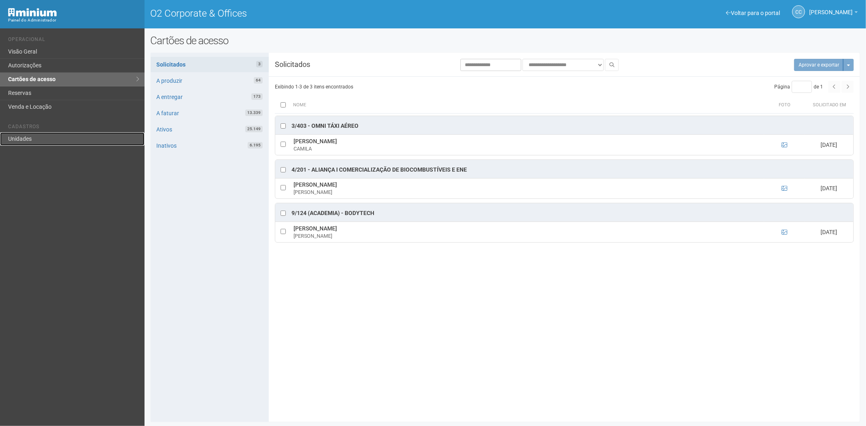
click at [38, 134] on link "Unidades" at bounding box center [72, 138] width 145 height 13
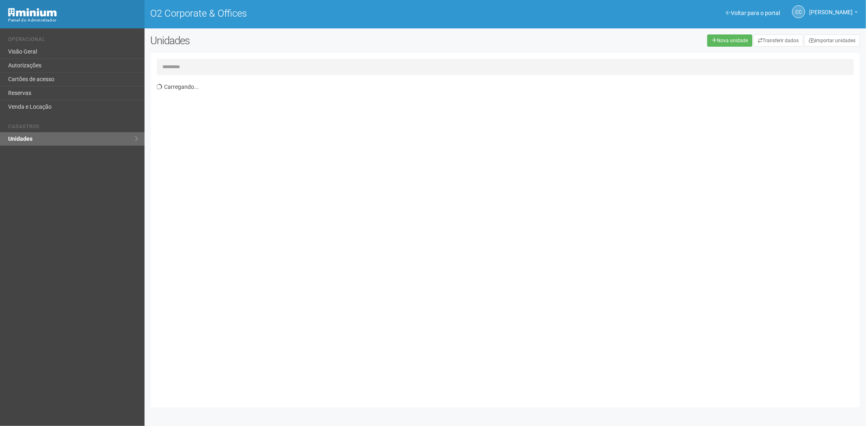
click at [183, 69] on input "text" at bounding box center [506, 67] width 698 height 16
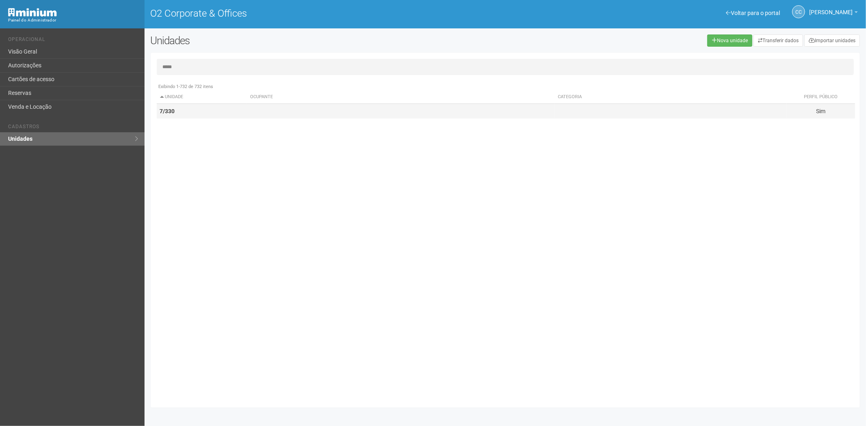
type input "*****"
click at [173, 105] on td "7/330" at bounding box center [202, 111] width 91 height 15
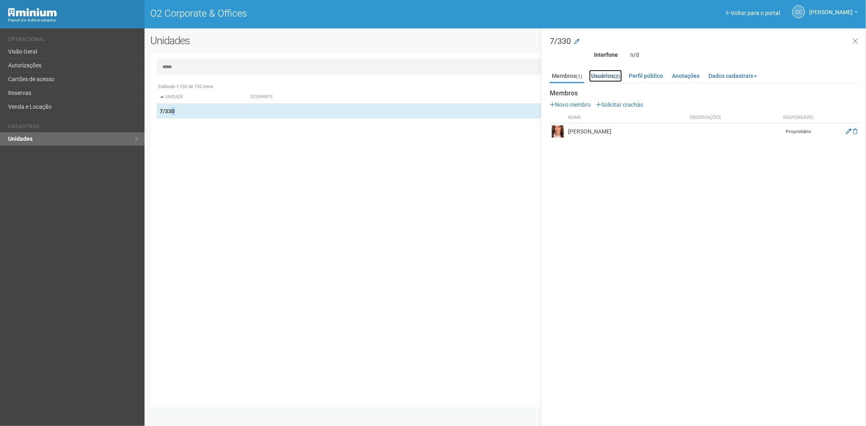
click at [613, 78] on link "Usuários (2)" at bounding box center [605, 76] width 33 height 12
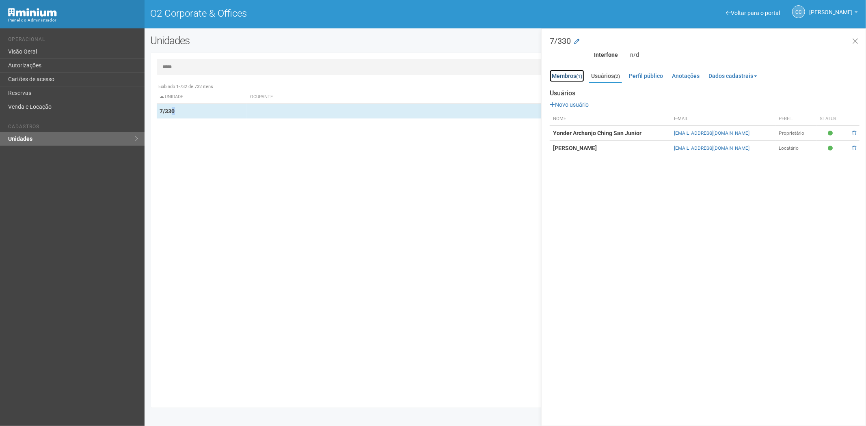
click at [565, 76] on link "Membros (1)" at bounding box center [567, 76] width 35 height 12
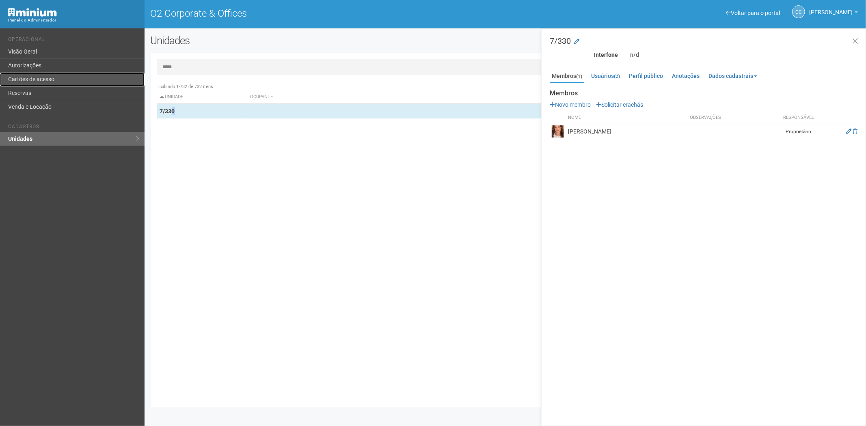
click at [49, 82] on link "Cartões de acesso" at bounding box center [72, 80] width 145 height 14
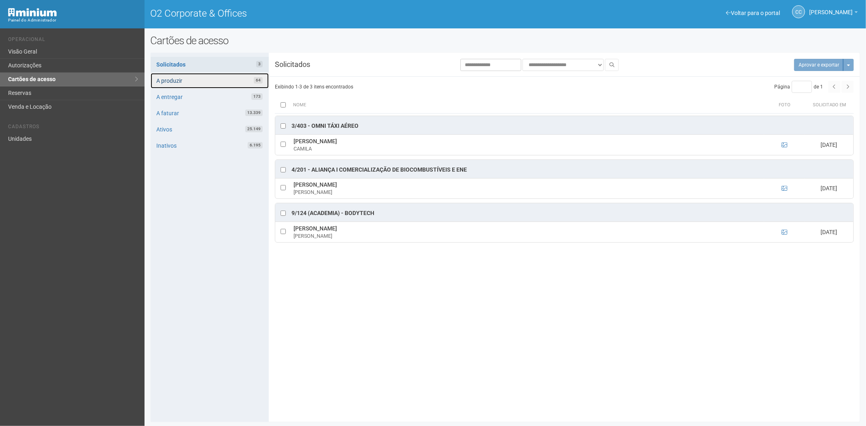
click at [245, 80] on link "A produzir 64" at bounding box center [210, 80] width 118 height 15
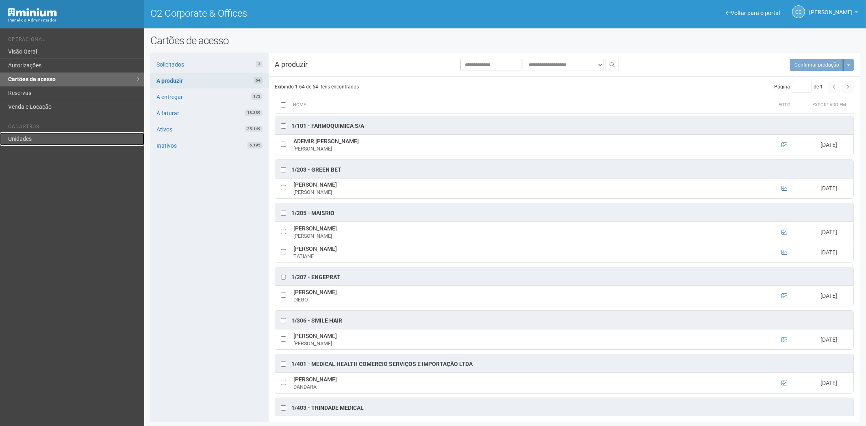
click at [32, 139] on link "Unidades" at bounding box center [72, 138] width 144 height 13
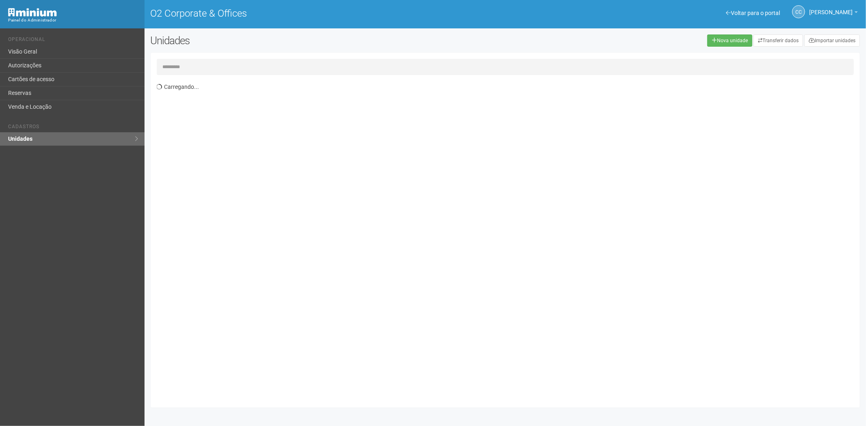
click at [188, 67] on input "text" at bounding box center [506, 67] width 698 height 16
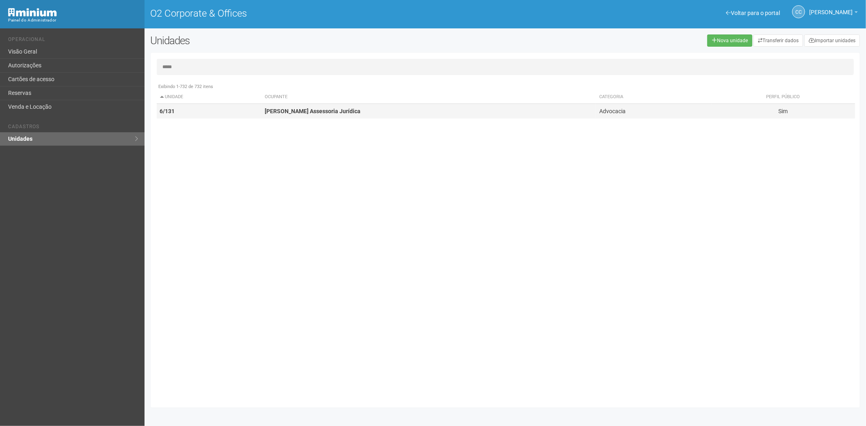
type input "*****"
click at [300, 109] on strong "[PERSON_NAME] Assessoria Jurídica" at bounding box center [313, 111] width 96 height 6
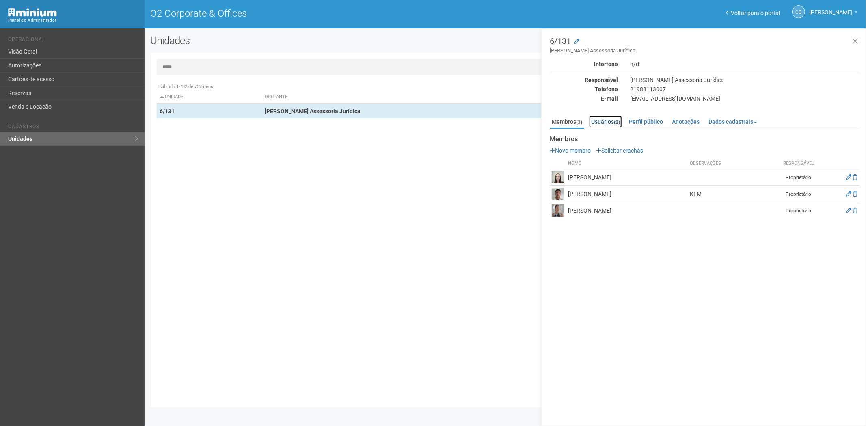
click at [607, 122] on link "Usuários (2)" at bounding box center [605, 122] width 33 height 12
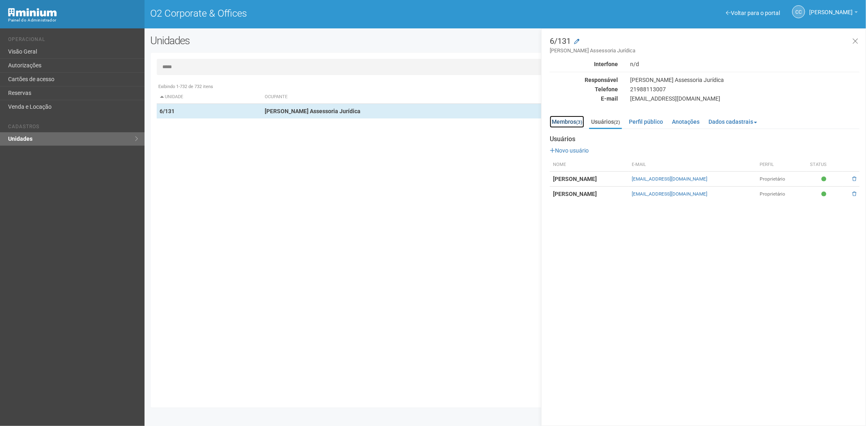
click at [574, 124] on link "Membros (3)" at bounding box center [567, 122] width 35 height 12
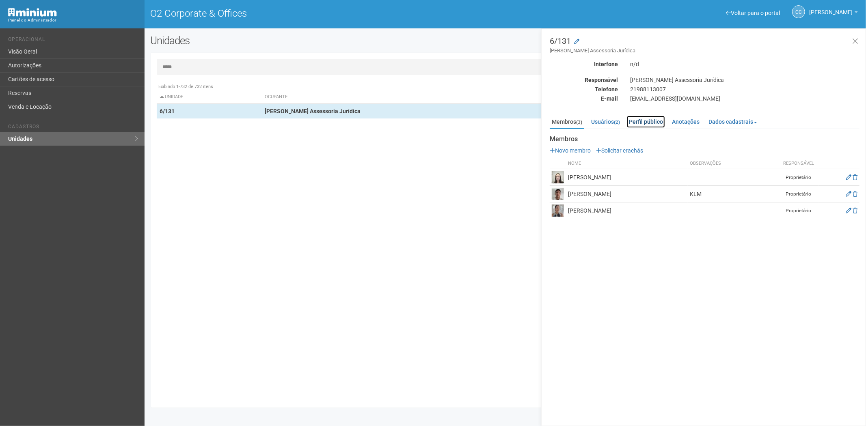
click at [657, 118] on link "Perfil público" at bounding box center [646, 122] width 38 height 12
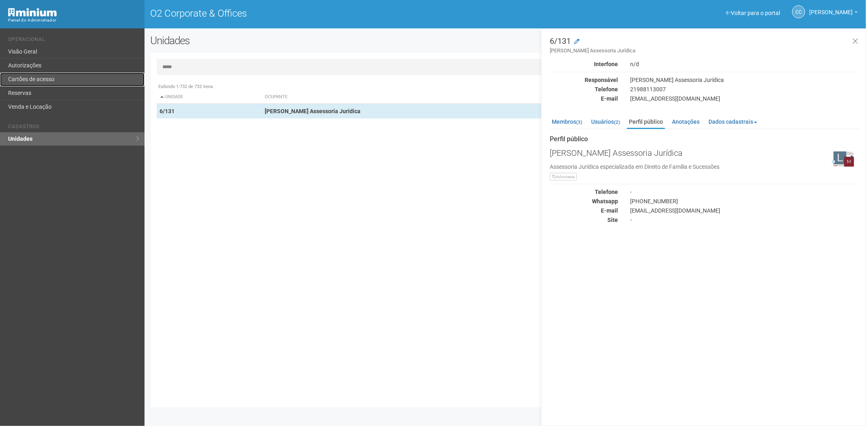
click at [22, 76] on link "Cartões de acesso" at bounding box center [72, 80] width 145 height 14
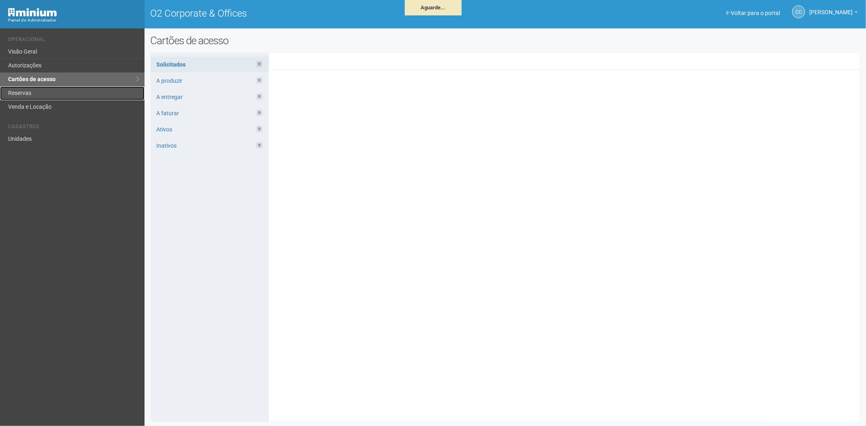
click at [50, 95] on link "Reservas" at bounding box center [72, 94] width 145 height 14
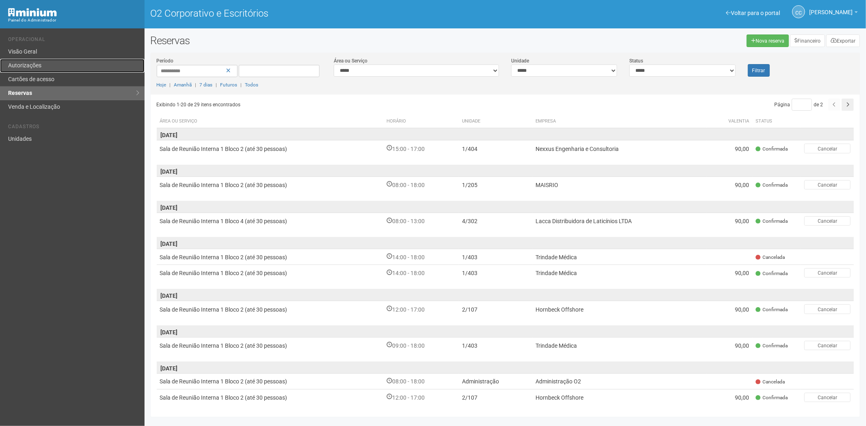
click at [45, 70] on link "Autorizações" at bounding box center [72, 66] width 145 height 14
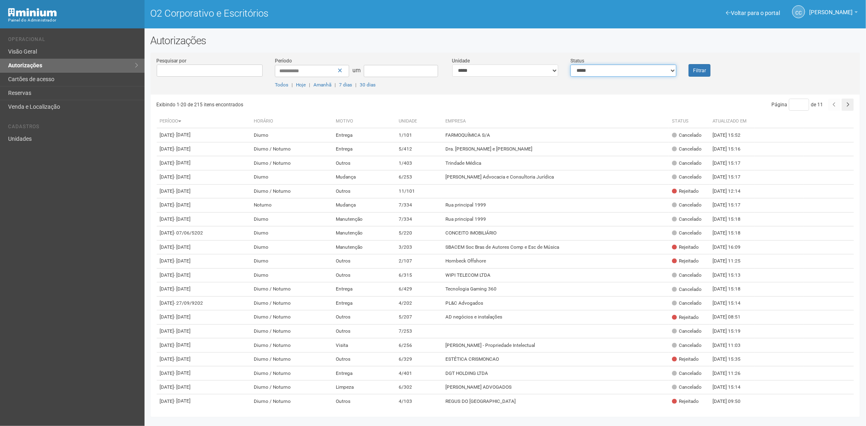
click at [604, 69] on select "**********" at bounding box center [624, 71] width 106 height 12
select select "*"
click at [571, 65] on select "**********" at bounding box center [624, 71] width 106 height 12
click at [699, 69] on font "Filtrar" at bounding box center [699, 71] width 13 height 6
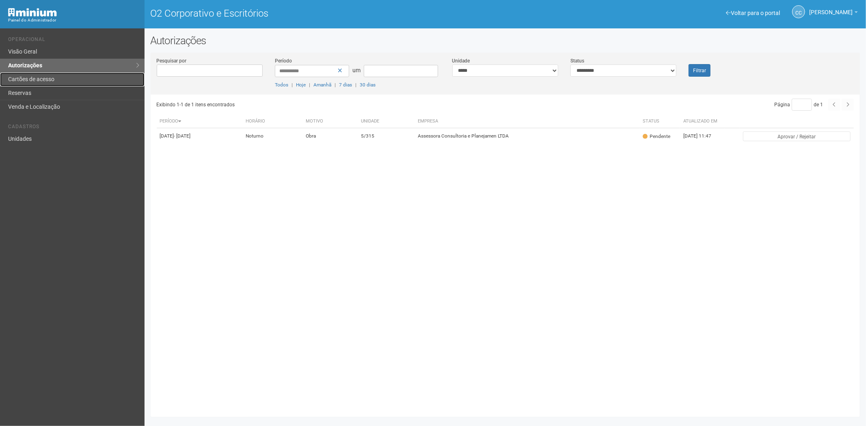
click at [95, 77] on link "Cartões de acesso" at bounding box center [72, 80] width 145 height 14
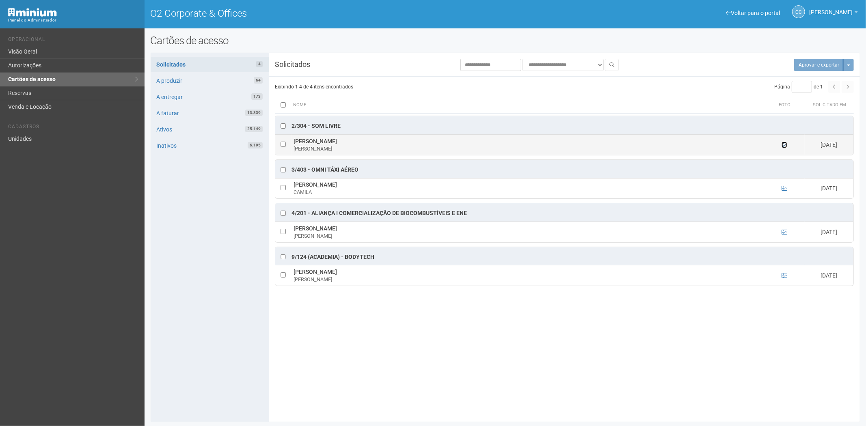
click at [784, 145] on icon at bounding box center [785, 145] width 6 height 6
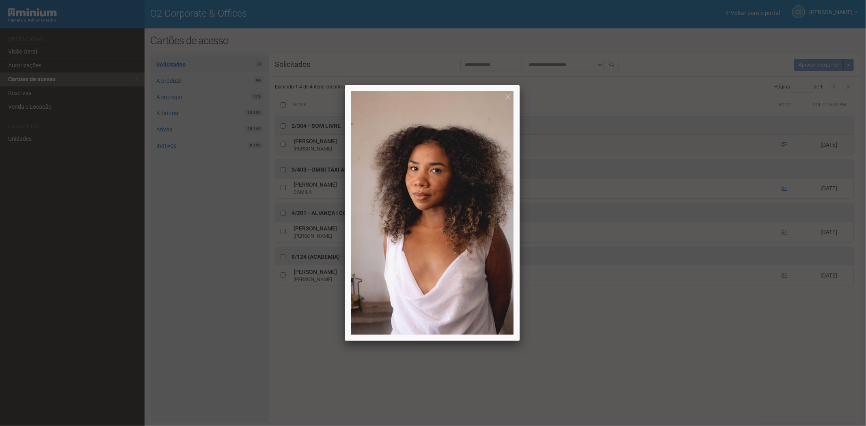
click at [784, 145] on div at bounding box center [433, 213] width 866 height 426
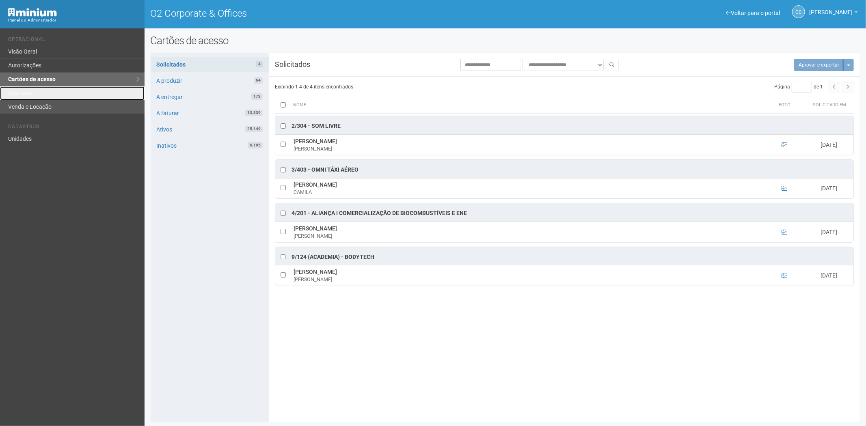
drag, startPoint x: 33, startPoint y: 99, endPoint x: 35, endPoint y: 105, distance: 6.6
click at [33, 99] on link "Reservas" at bounding box center [72, 94] width 145 height 14
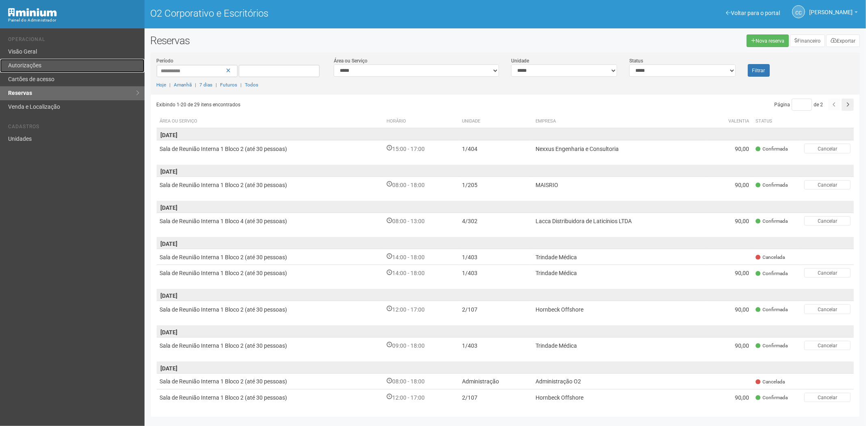
click at [39, 63] on font "Autorizações" at bounding box center [24, 65] width 33 height 6
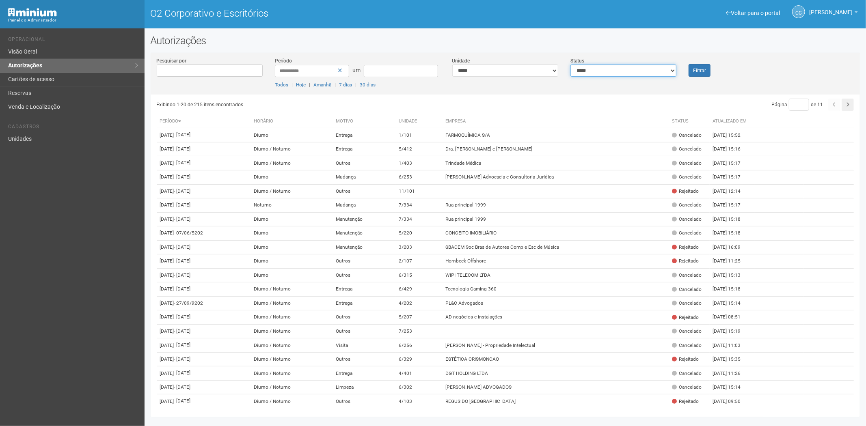
drag, startPoint x: 578, startPoint y: 66, endPoint x: 585, endPoint y: 76, distance: 12.2
click at [578, 67] on select "**********" at bounding box center [624, 71] width 106 height 12
select select "*"
click at [571, 65] on select "**********" at bounding box center [624, 71] width 106 height 12
click at [700, 68] on font "Filtrar" at bounding box center [699, 71] width 13 height 6
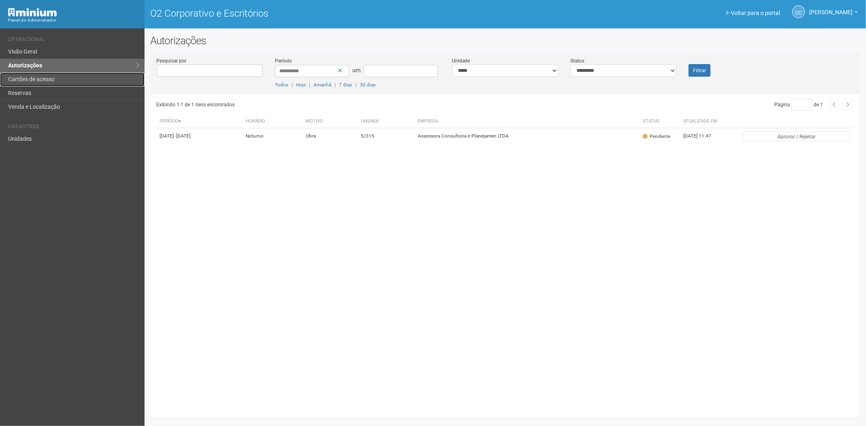
click at [32, 80] on font "Cartões de acesso" at bounding box center [31, 79] width 46 height 6
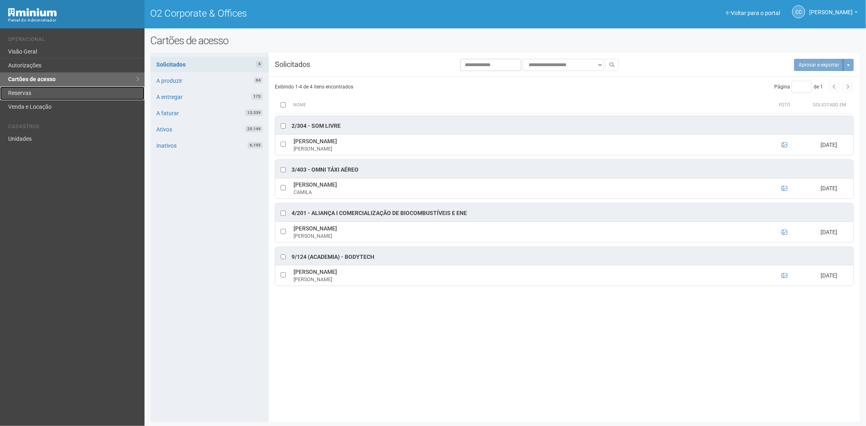
click at [38, 91] on link "Reservas" at bounding box center [72, 94] width 145 height 14
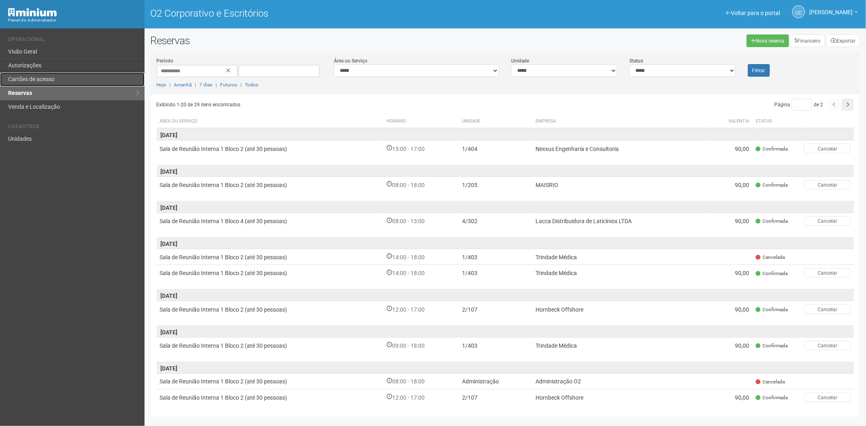
drag, startPoint x: 0, startPoint y: 0, endPoint x: 58, endPoint y: 76, distance: 95.9
click at [58, 76] on link "Cartões de acesso" at bounding box center [72, 80] width 145 height 14
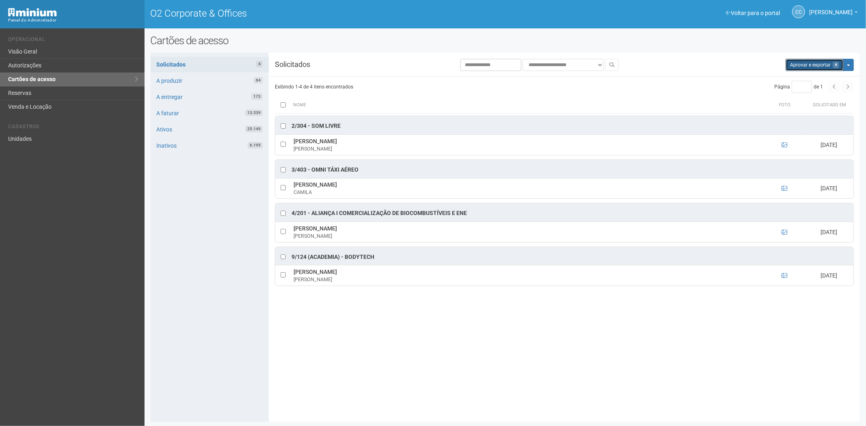
click at [795, 66] on button "Aprovar e exportar 4" at bounding box center [815, 65] width 58 height 12
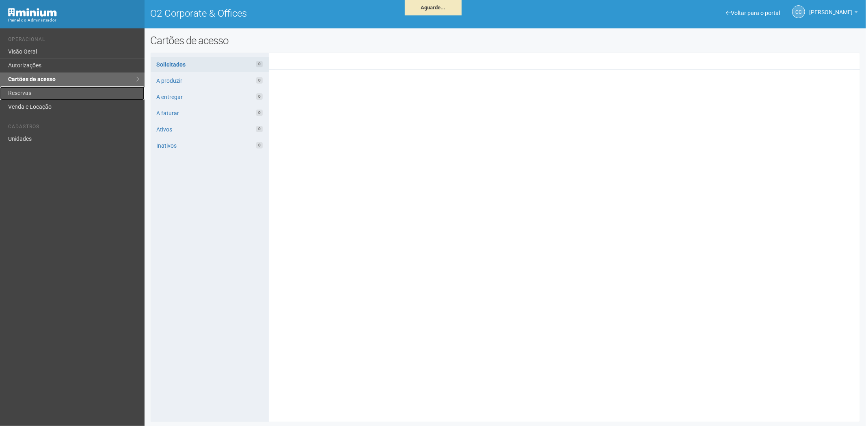
click at [26, 91] on link "Reservas" at bounding box center [72, 94] width 145 height 14
click at [26, 90] on link "Reservas" at bounding box center [72, 94] width 145 height 14
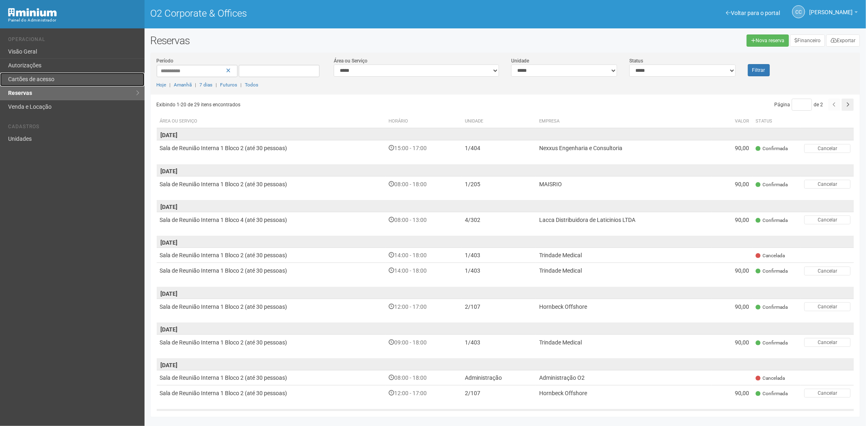
click at [45, 76] on link "Cartões de acesso" at bounding box center [72, 80] width 145 height 14
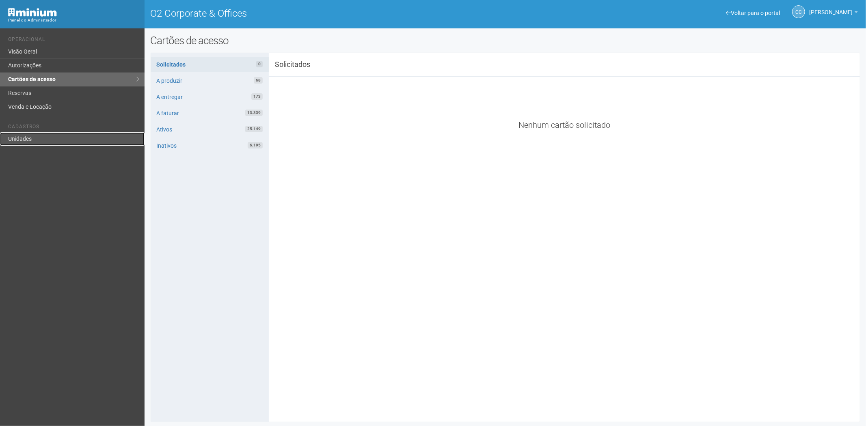
drag, startPoint x: 13, startPoint y: 143, endPoint x: 122, endPoint y: 104, distance: 115.9
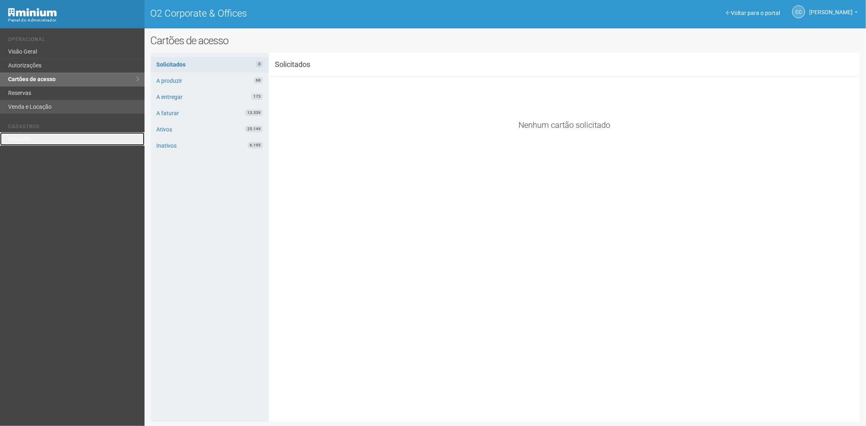
click at [13, 143] on link "Unidades" at bounding box center [72, 138] width 145 height 13
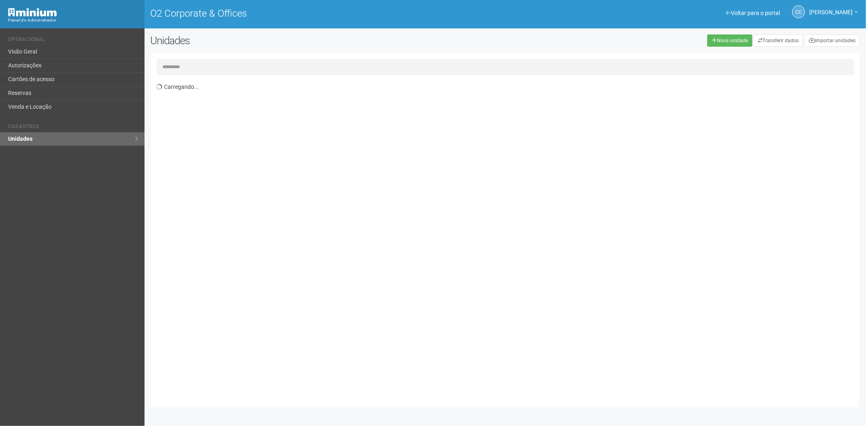
click at [189, 63] on input "text" at bounding box center [506, 67] width 698 height 16
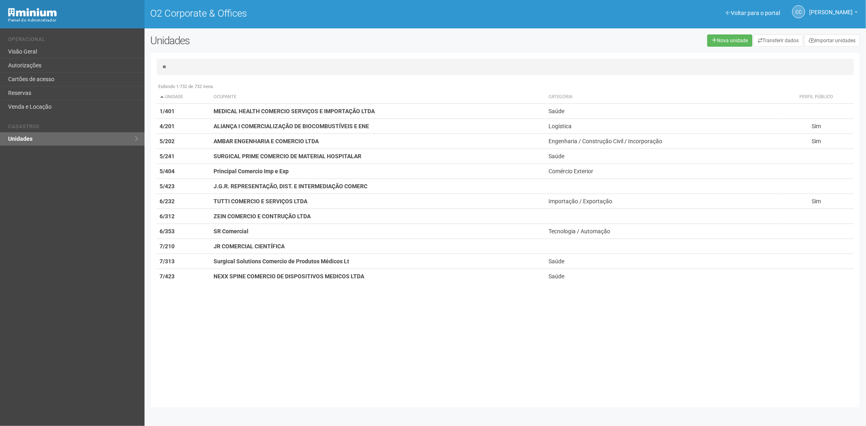
type input "*"
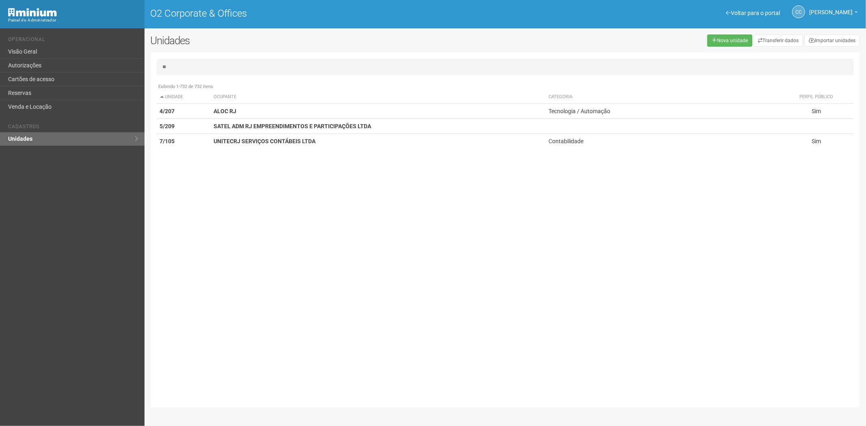
type input "*"
type input "*****"
click at [367, 92] on th "Ocupante" at bounding box center [378, 97] width 335 height 13
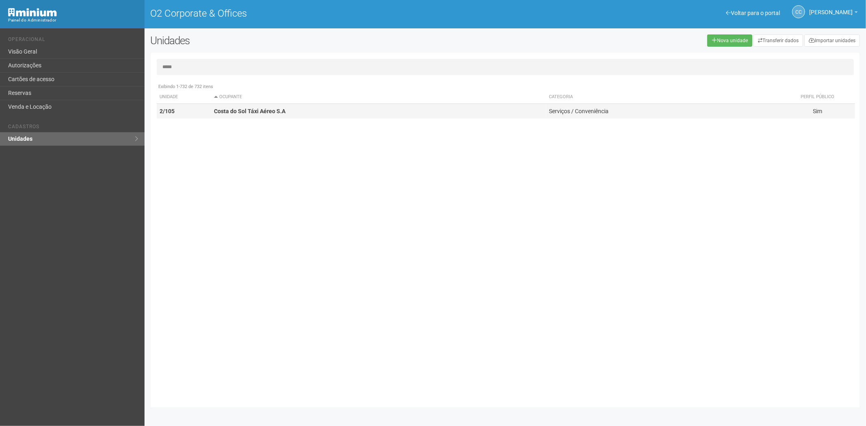
click at [370, 108] on td "Costa do Sol Táxi Aéreo S.A" at bounding box center [378, 111] width 335 height 15
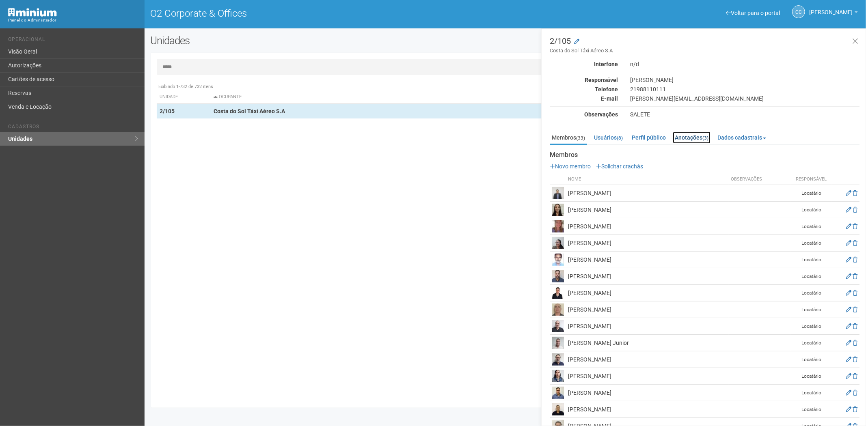
click at [701, 138] on link "Anotações (3)" at bounding box center [692, 138] width 38 height 12
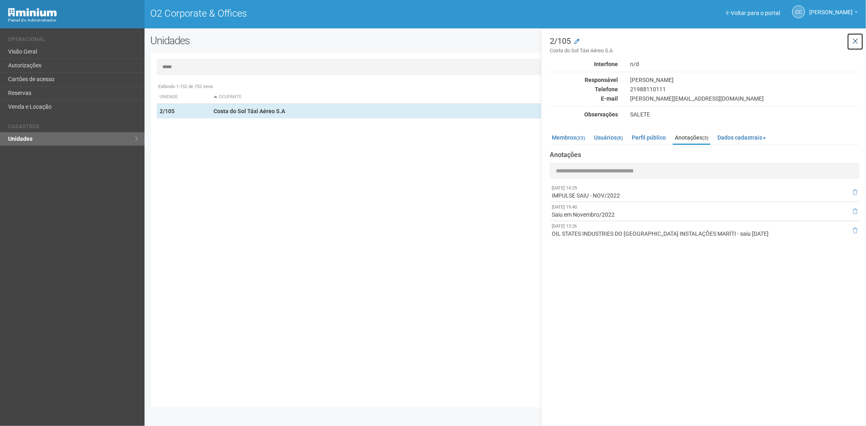
click at [860, 39] on button at bounding box center [855, 41] width 17 height 17
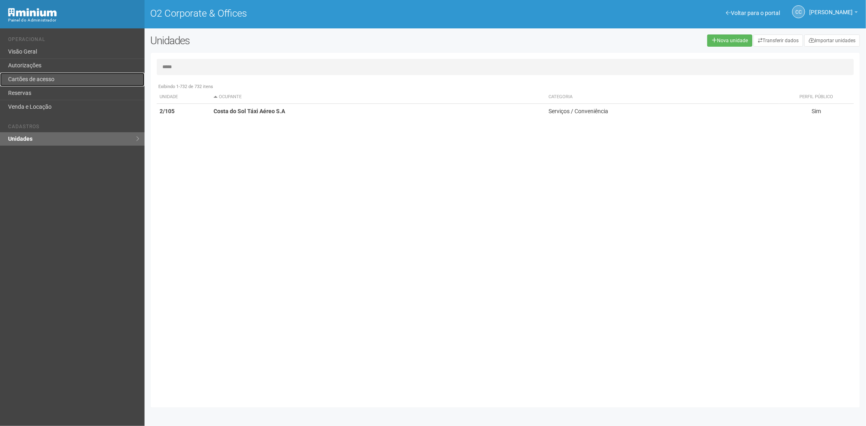
click at [27, 79] on link "Cartões de acesso" at bounding box center [72, 80] width 145 height 14
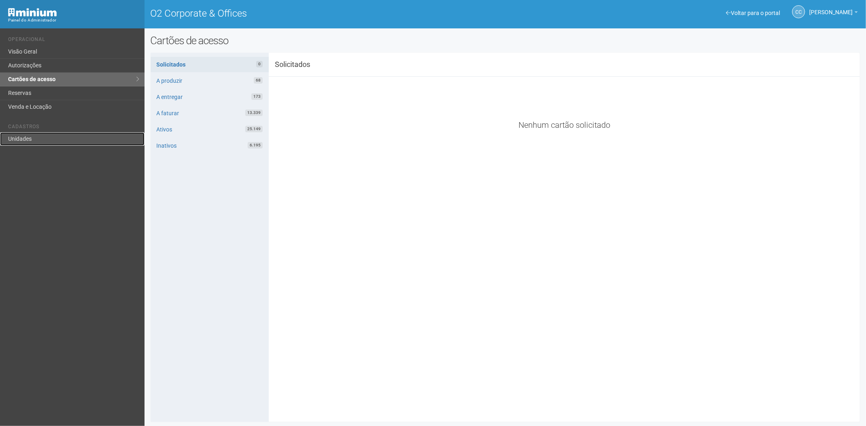
click at [12, 136] on link "Unidades" at bounding box center [72, 138] width 145 height 13
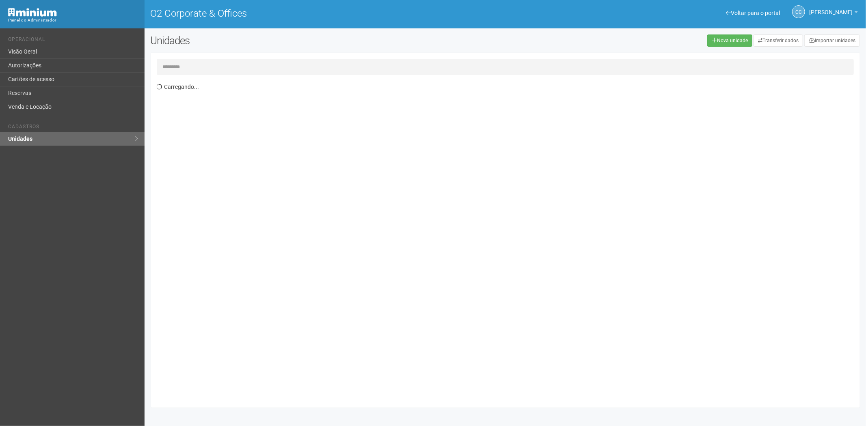
click at [180, 65] on input "text" at bounding box center [506, 67] width 698 height 16
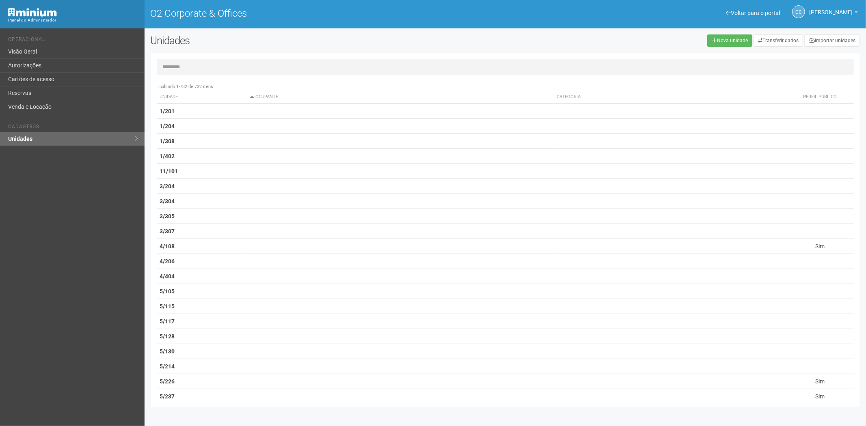
click at [189, 66] on input "text" at bounding box center [506, 67] width 698 height 16
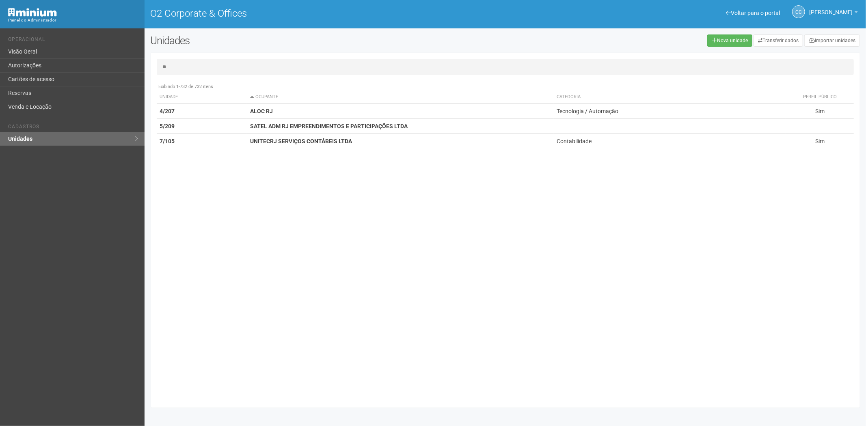
type input "*"
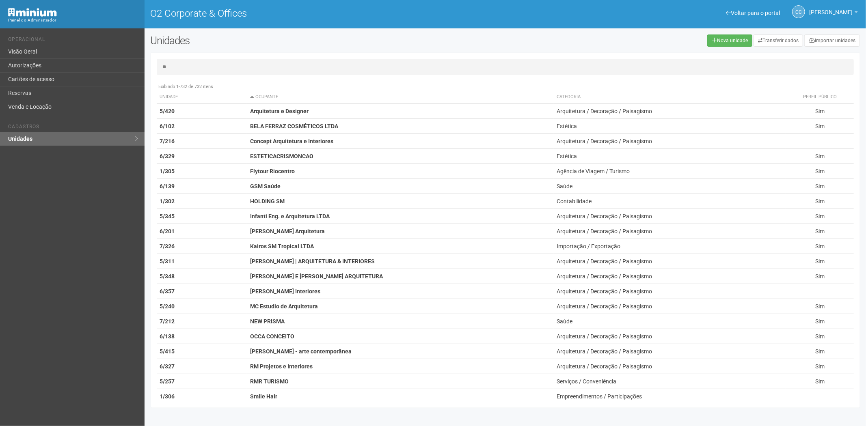
type input "*"
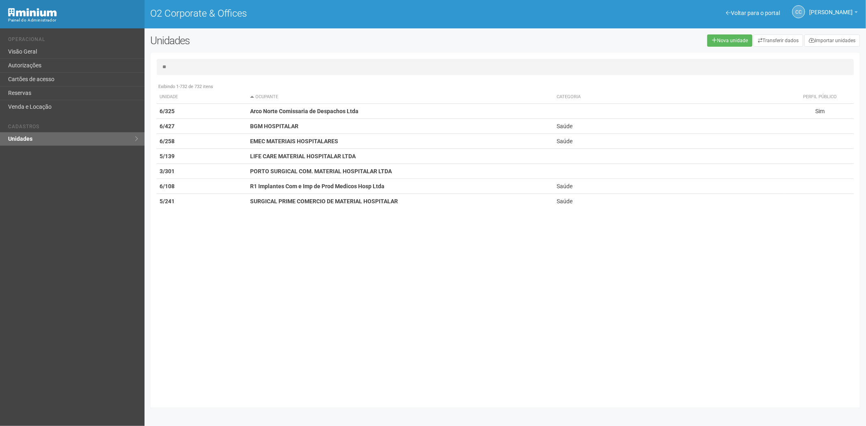
type input "*"
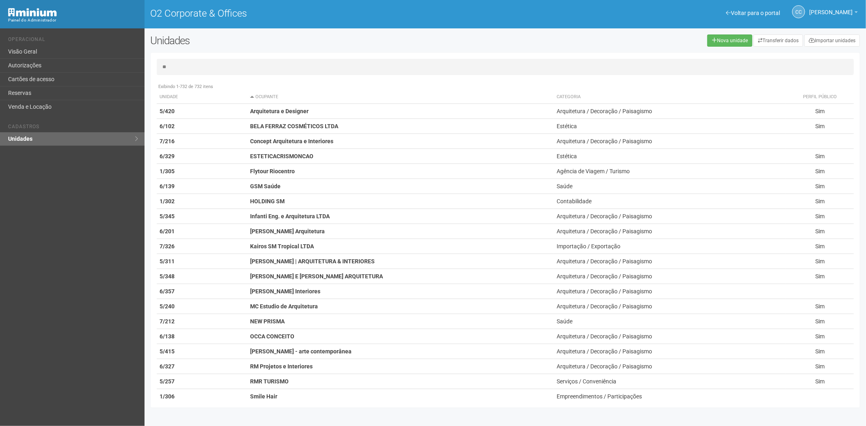
type input "*"
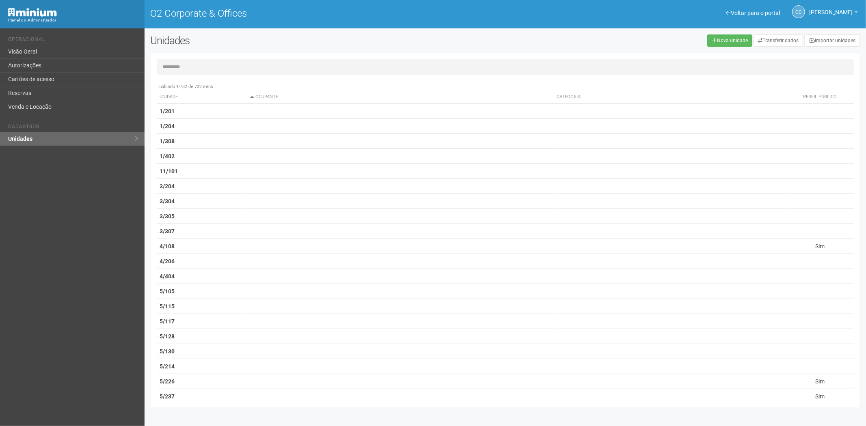
type input "*"
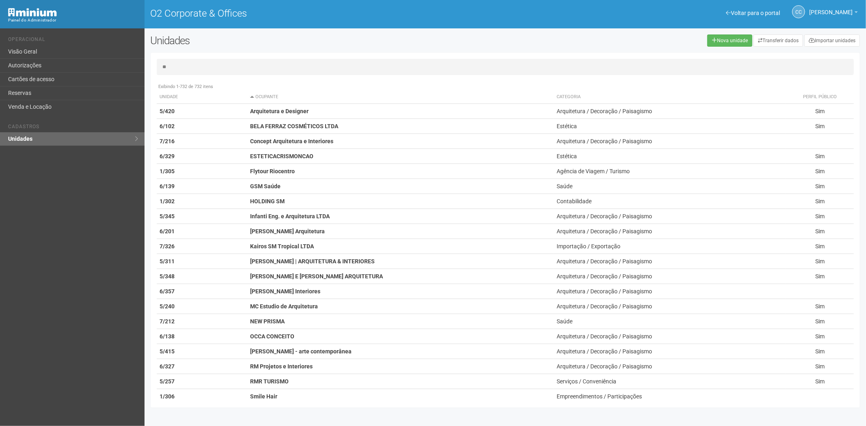
type input "*"
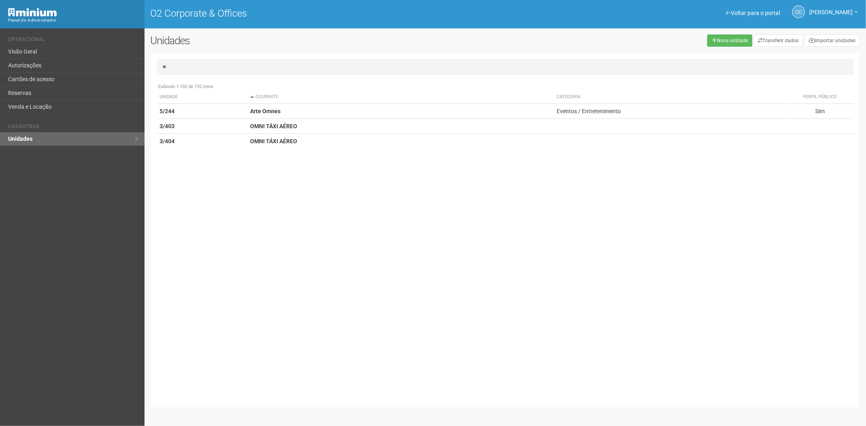
type input "*"
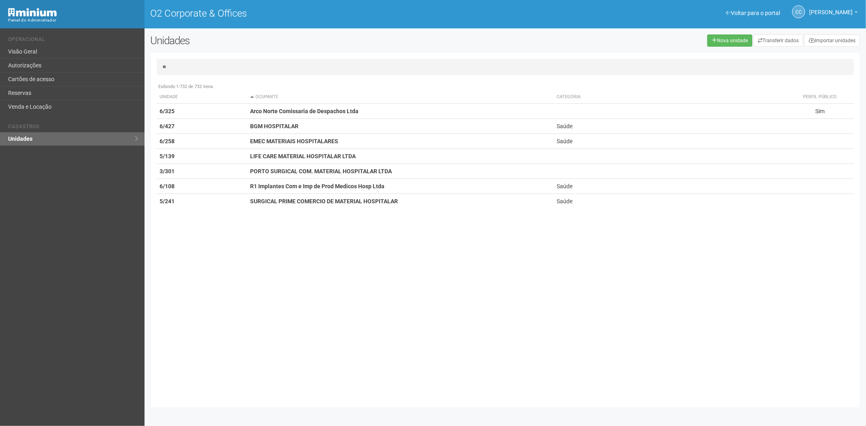
type input "*"
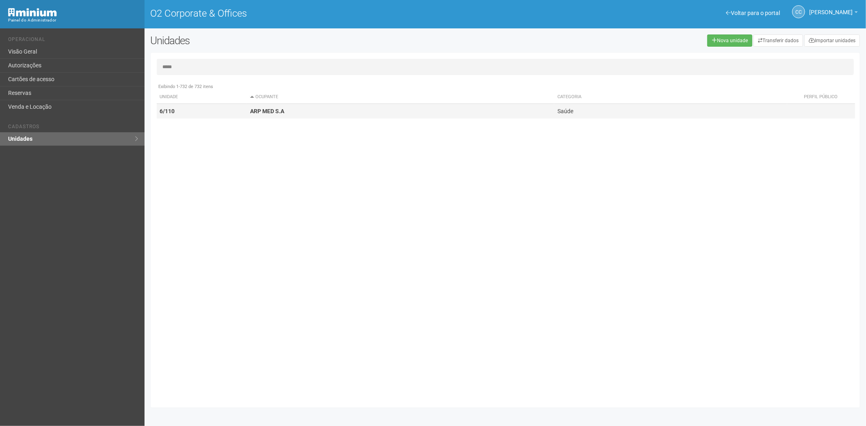
click at [227, 105] on td "6/110" at bounding box center [202, 111] width 91 height 15
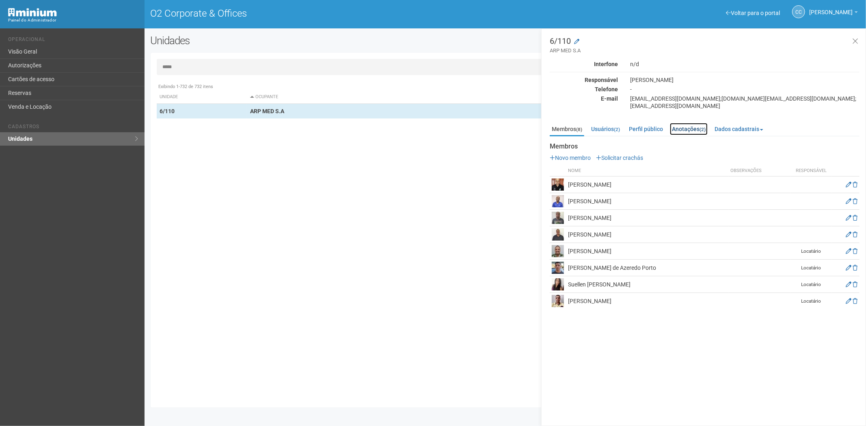
click at [702, 129] on link "Anotações (2)" at bounding box center [689, 129] width 38 height 12
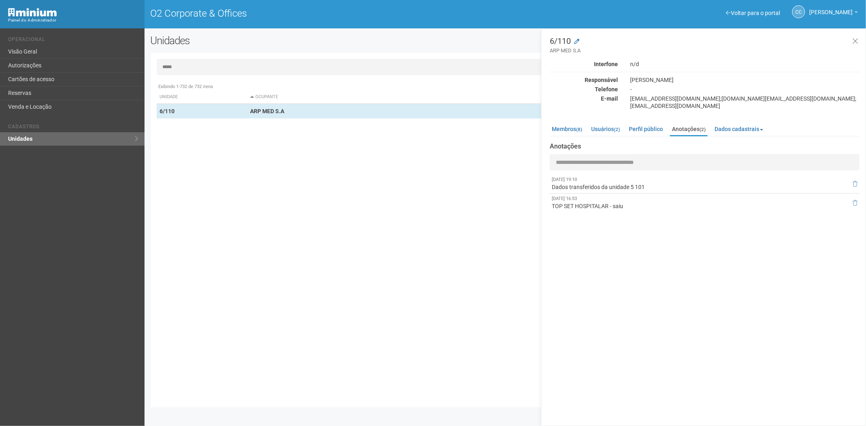
click at [256, 66] on input "*****" at bounding box center [506, 67] width 698 height 16
click at [857, 43] on icon at bounding box center [856, 41] width 6 height 8
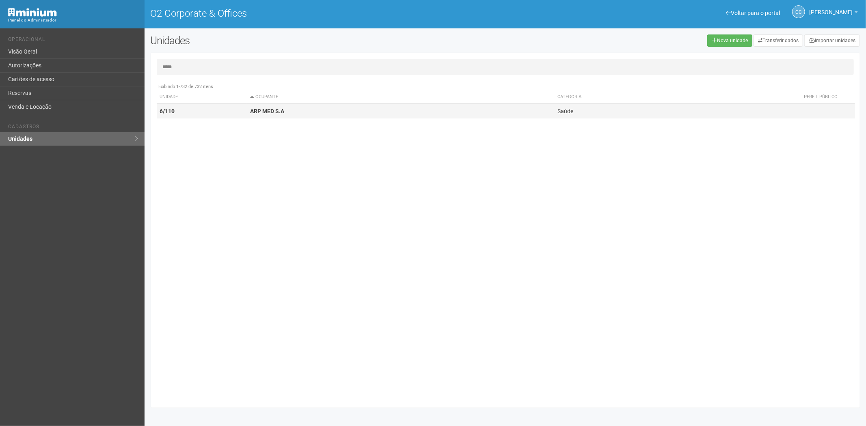
click at [604, 111] on td "Saúde" at bounding box center [670, 111] width 233 height 15
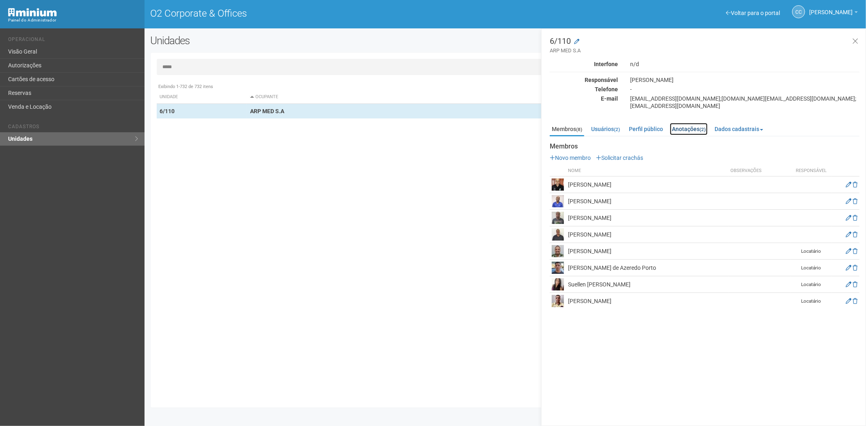
click at [683, 133] on link "Anotações (2)" at bounding box center [689, 129] width 38 height 12
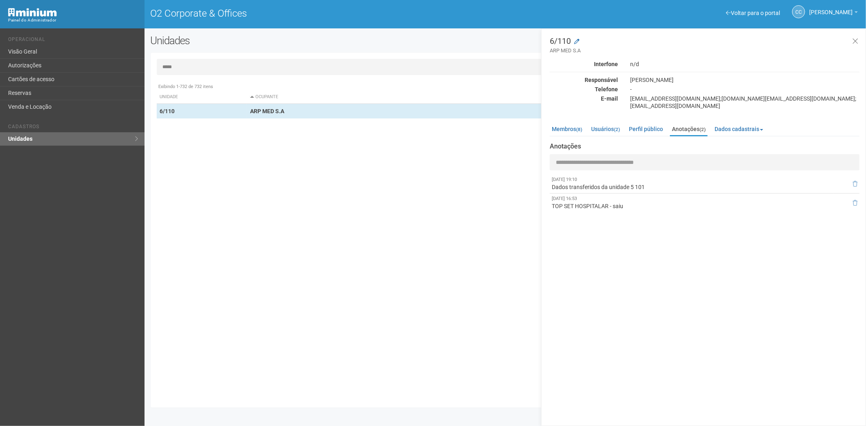
click at [246, 67] on input "*****" at bounding box center [506, 67] width 698 height 16
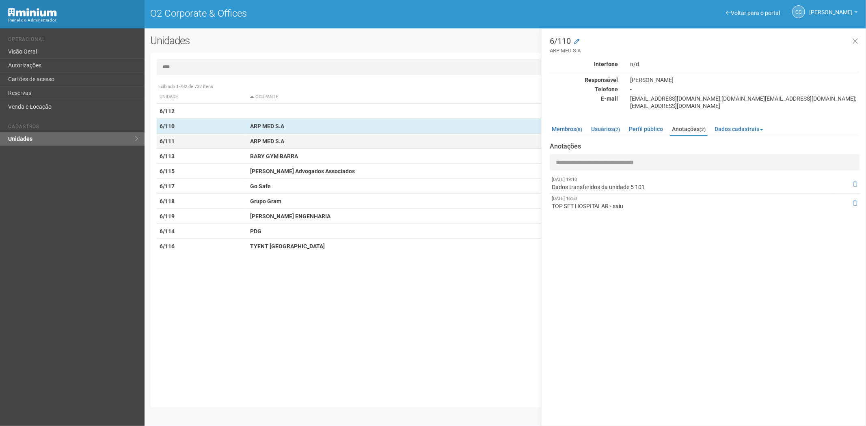
click at [235, 143] on td "6/111" at bounding box center [202, 141] width 91 height 15
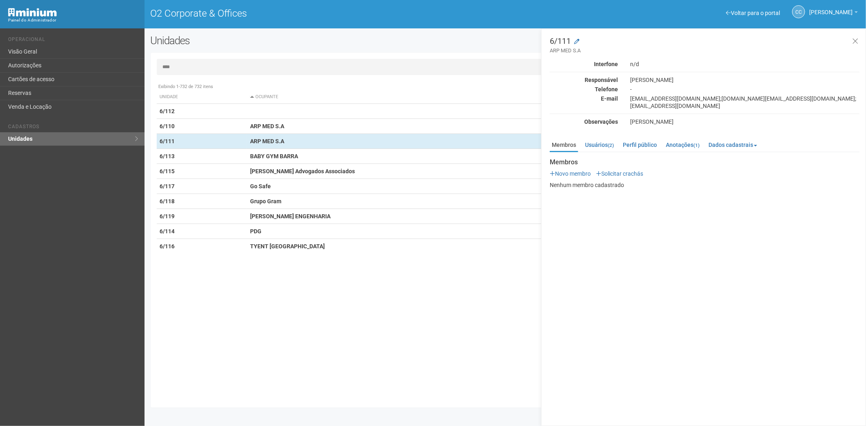
click at [214, 69] on input "****" at bounding box center [506, 67] width 698 height 16
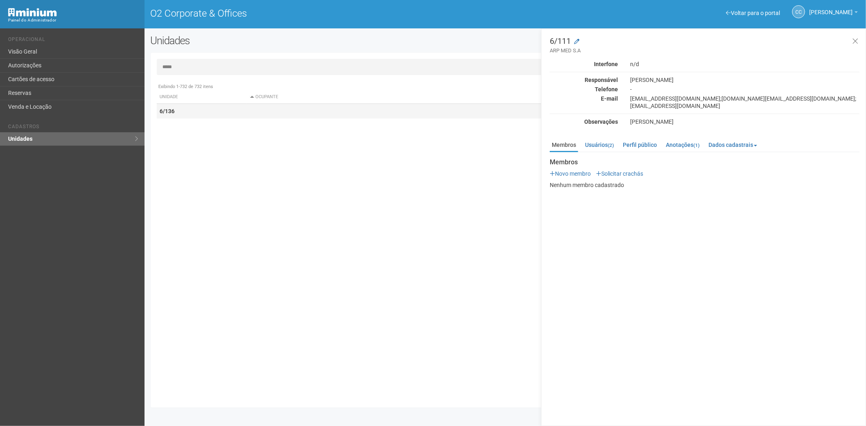
click at [279, 117] on td at bounding box center [400, 111] width 307 height 15
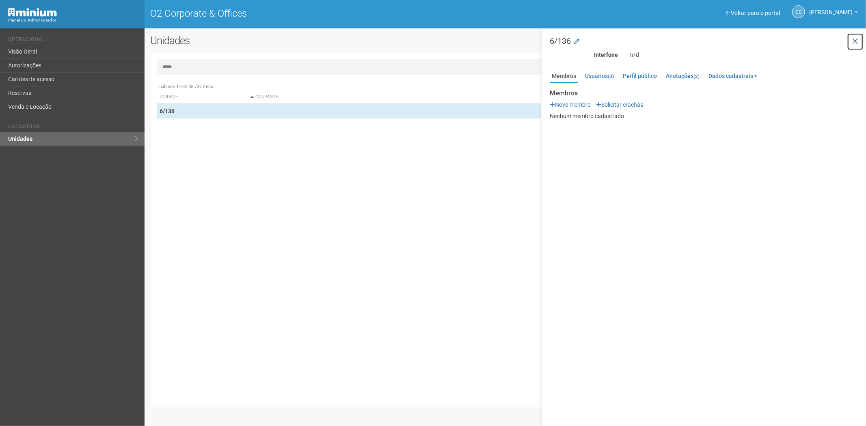
click at [859, 35] on button at bounding box center [855, 41] width 17 height 17
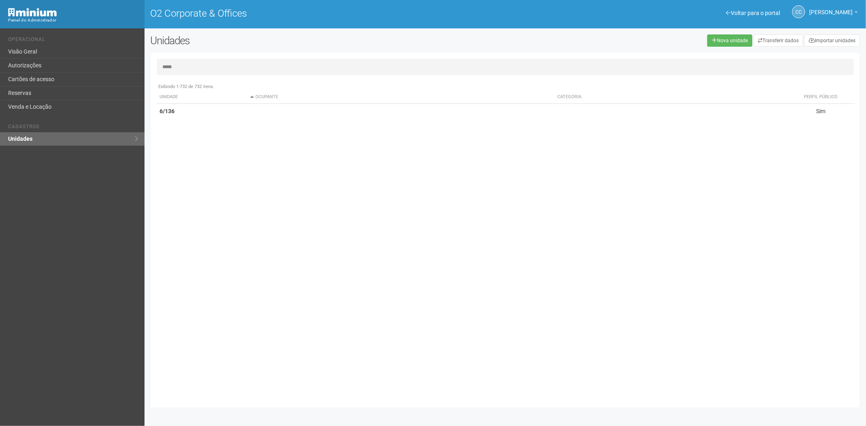
drag, startPoint x: 552, startPoint y: 121, endPoint x: 153, endPoint y: 63, distance: 403.9
click at [546, 121] on div "Exibindo 1-732 de 732 itens Unidade Ocupante Categoria Perfil público 1/201 1/2…" at bounding box center [509, 240] width 704 height 323
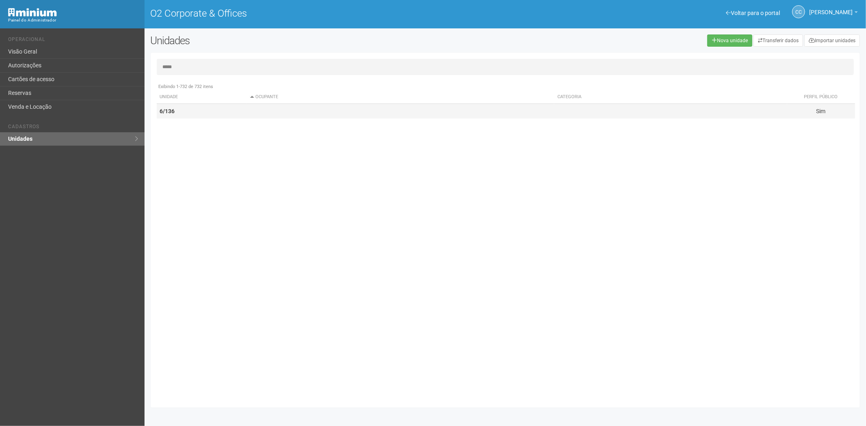
drag, startPoint x: 283, startPoint y: 107, endPoint x: 293, endPoint y: 107, distance: 10.6
click at [285, 107] on td at bounding box center [400, 111] width 307 height 15
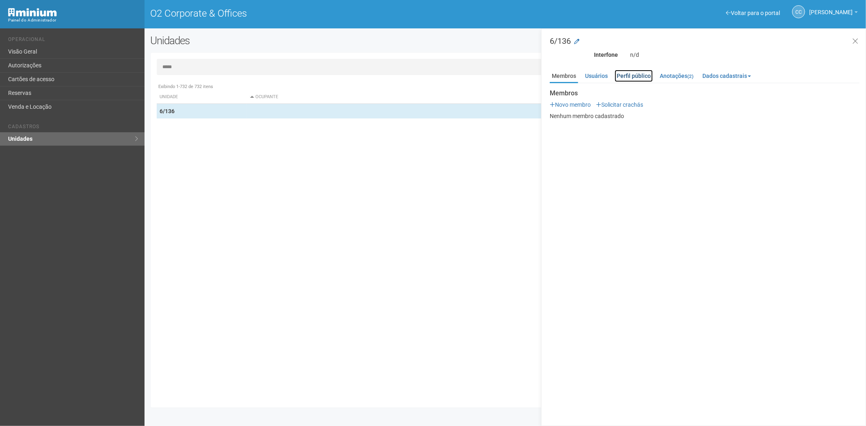
click at [634, 76] on link "Perfil público" at bounding box center [634, 76] width 38 height 12
click at [602, 73] on link "Usuários (3)" at bounding box center [599, 76] width 33 height 12
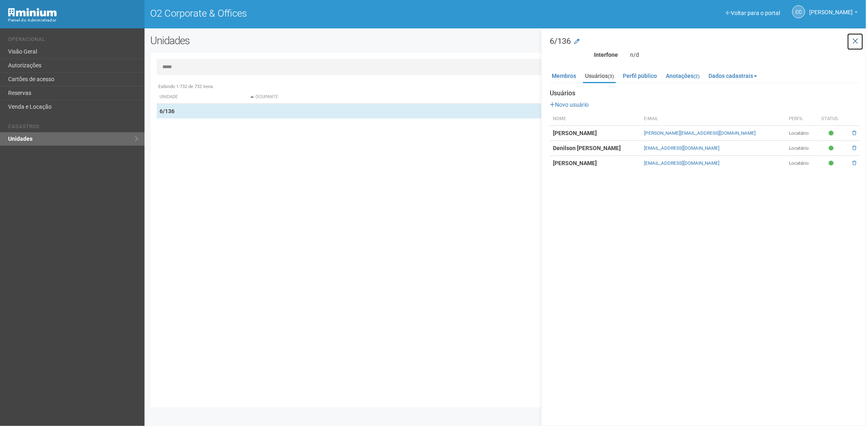
drag, startPoint x: 857, startPoint y: 38, endPoint x: 712, endPoint y: 45, distance: 145.6
click at [857, 37] on icon at bounding box center [856, 41] width 6 height 8
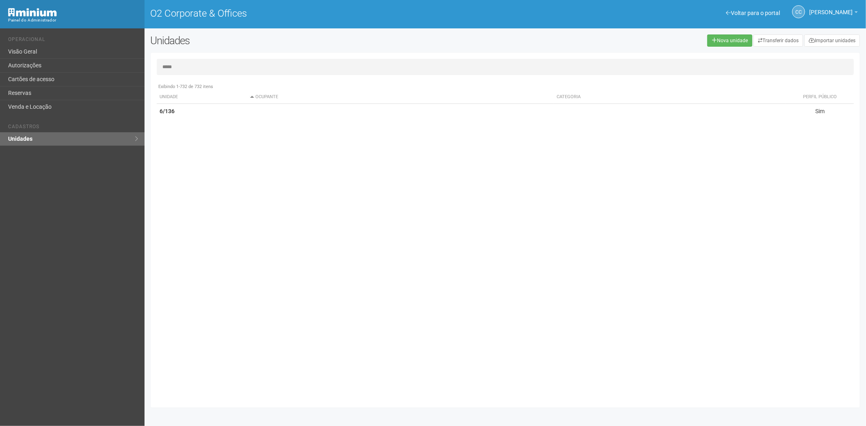
click at [212, 70] on input "*****" at bounding box center [506, 67] width 698 height 16
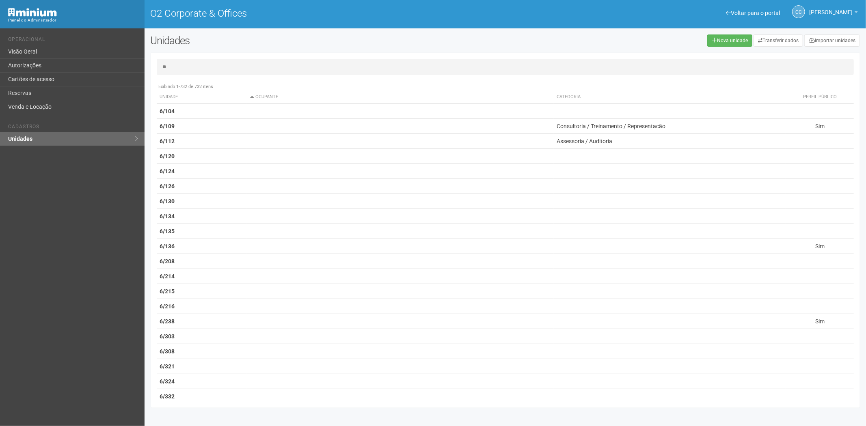
type input "*"
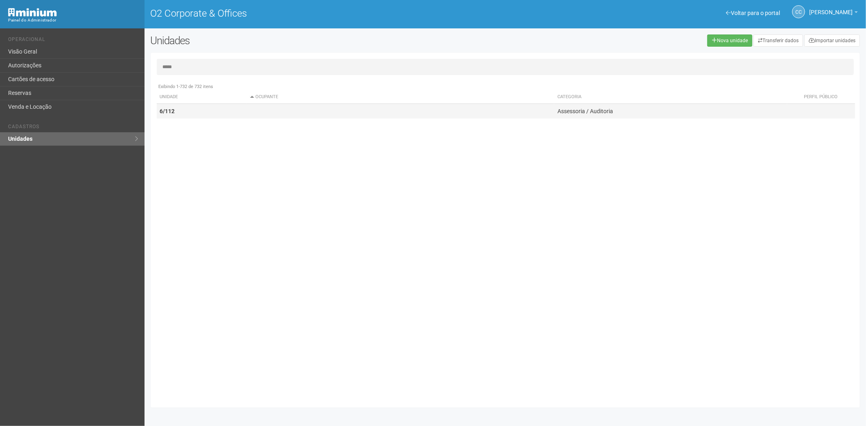
drag, startPoint x: 191, startPoint y: 108, endPoint x: 196, endPoint y: 109, distance: 5.3
click at [191, 108] on td "6/112" at bounding box center [202, 111] width 91 height 15
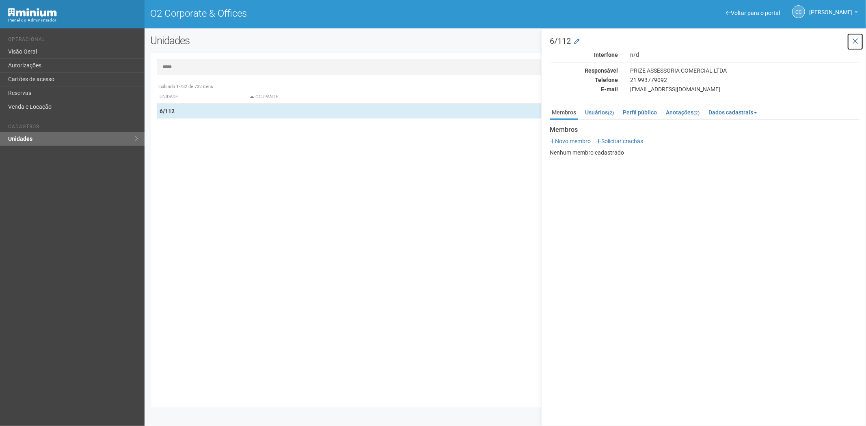
click at [856, 35] on button at bounding box center [855, 41] width 17 height 17
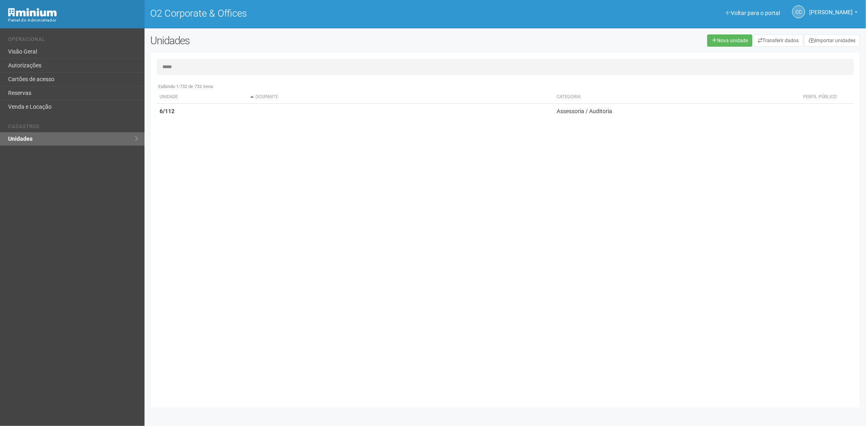
click at [196, 65] on input "*****" at bounding box center [506, 67] width 698 height 16
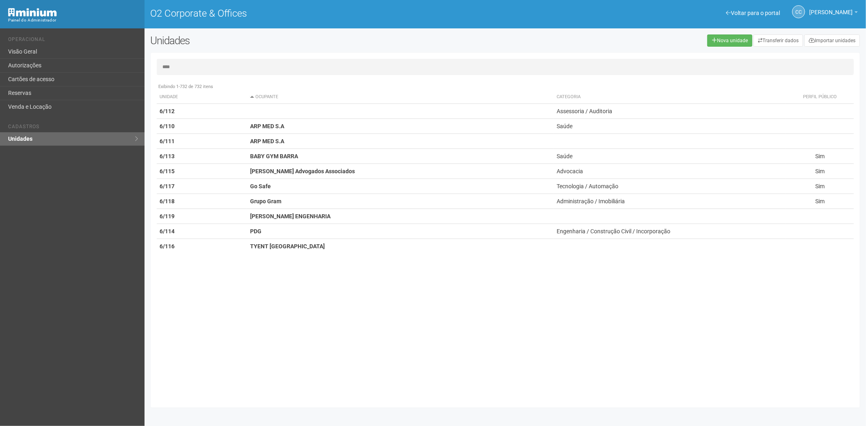
click at [196, 69] on input "****" at bounding box center [506, 67] width 698 height 16
type input "****"
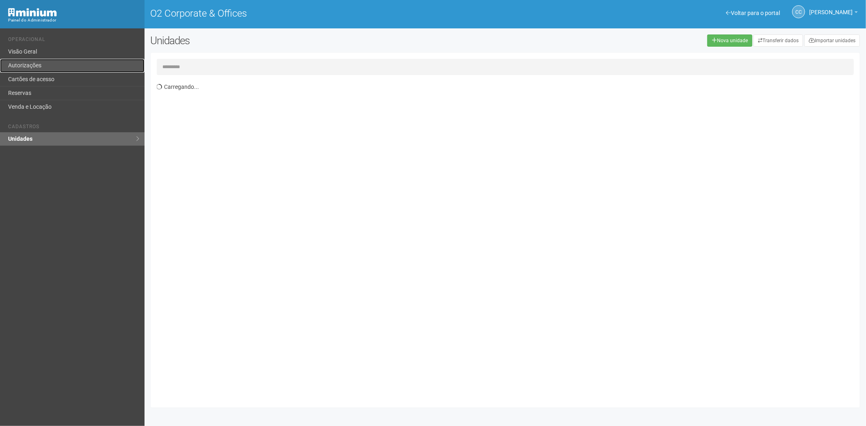
drag, startPoint x: 0, startPoint y: 0, endPoint x: 44, endPoint y: 72, distance: 84.2
click at [44, 72] on link "Autorizações" at bounding box center [72, 66] width 145 height 14
click at [48, 80] on link "Cartões de acesso" at bounding box center [72, 80] width 145 height 14
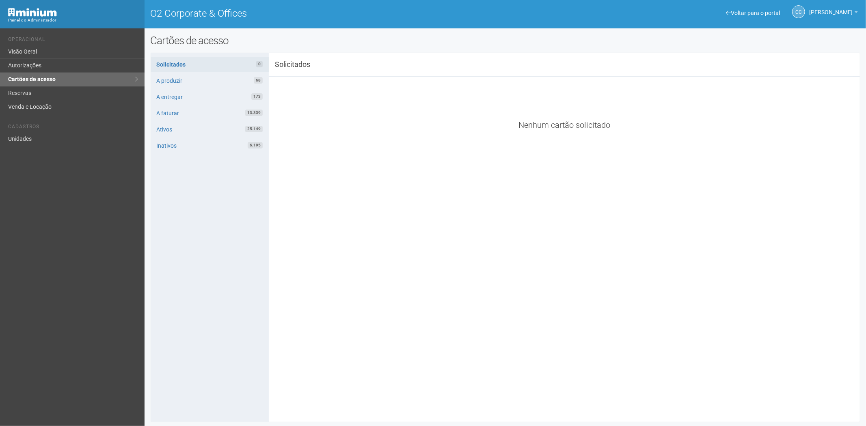
click ul "Solicitados 0 A produzir 68 A entregar 173 A faturar 13.339 Ativos 25.149 Inati…"
click link "A produzir 68"
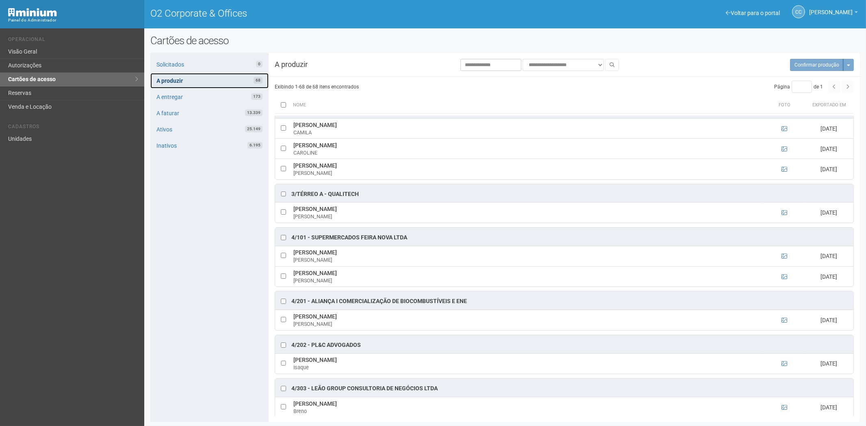
scroll to position [903, 0]
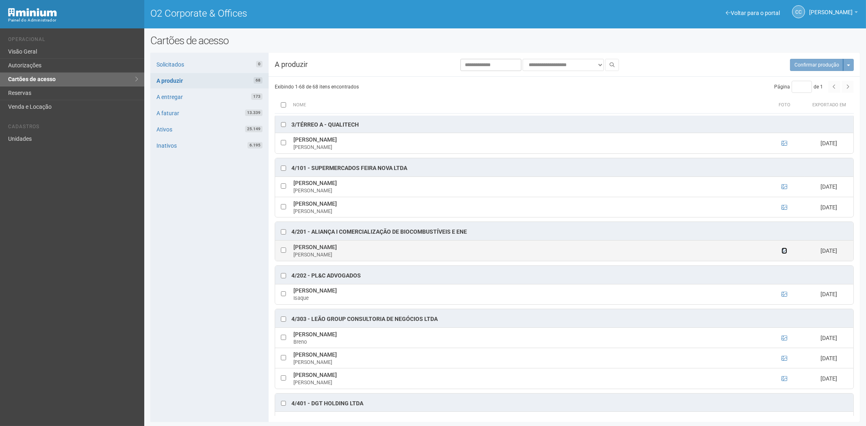
click icon
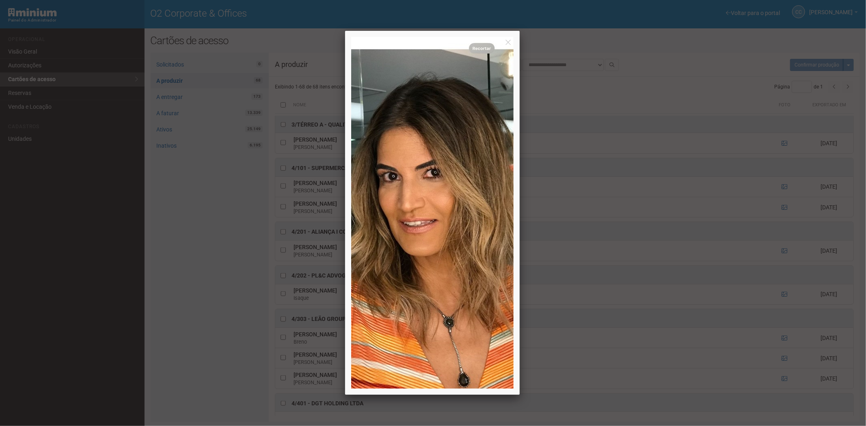
click div
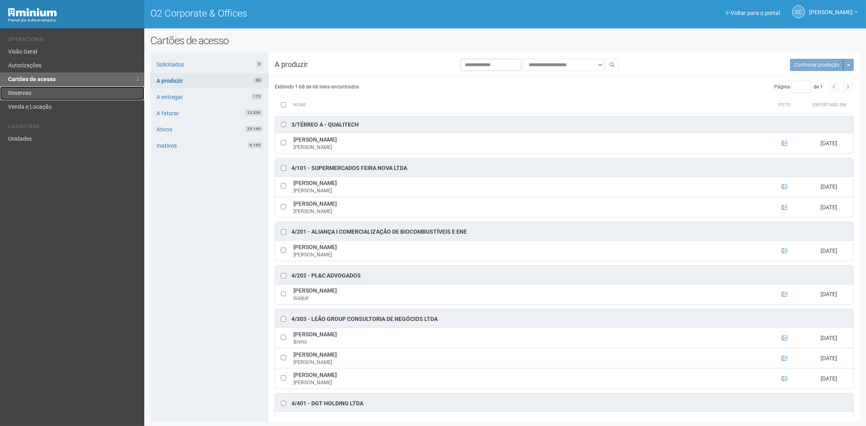
click link "Reservas"
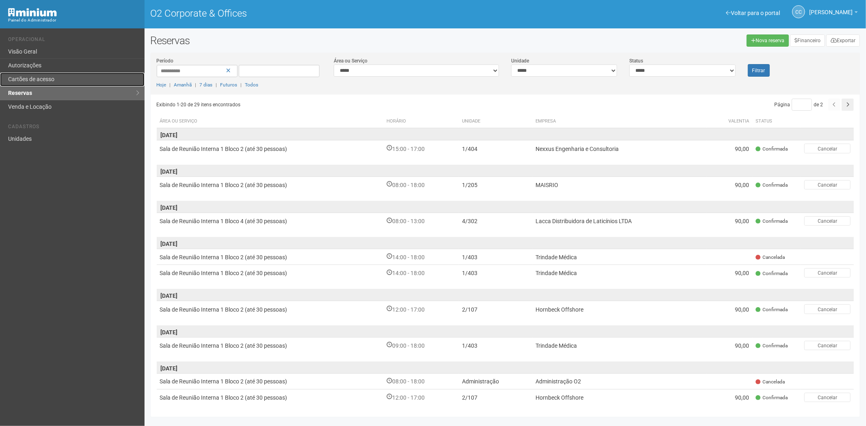
click at [49, 74] on link "Cartões de acesso" at bounding box center [72, 80] width 145 height 14
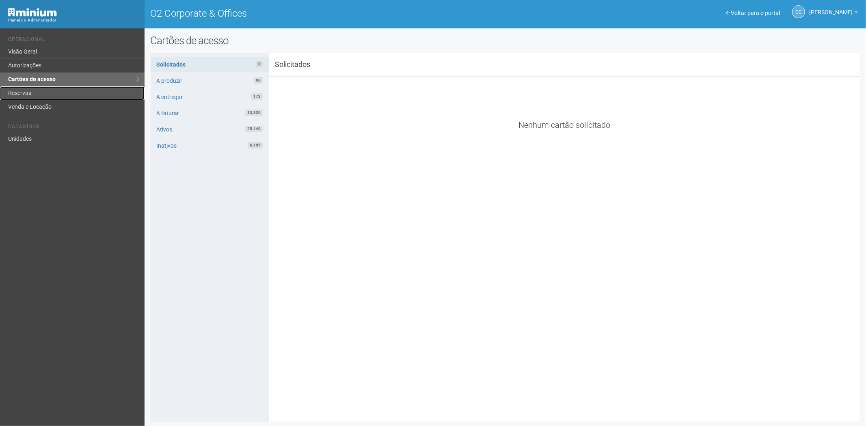
click at [45, 91] on link "Reservas" at bounding box center [72, 94] width 145 height 14
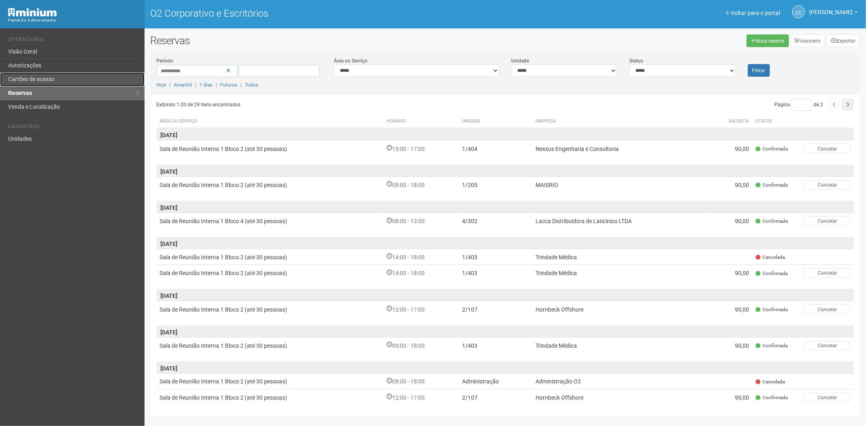
click at [54, 78] on font "Cartões de acesso" at bounding box center [31, 79] width 46 height 6
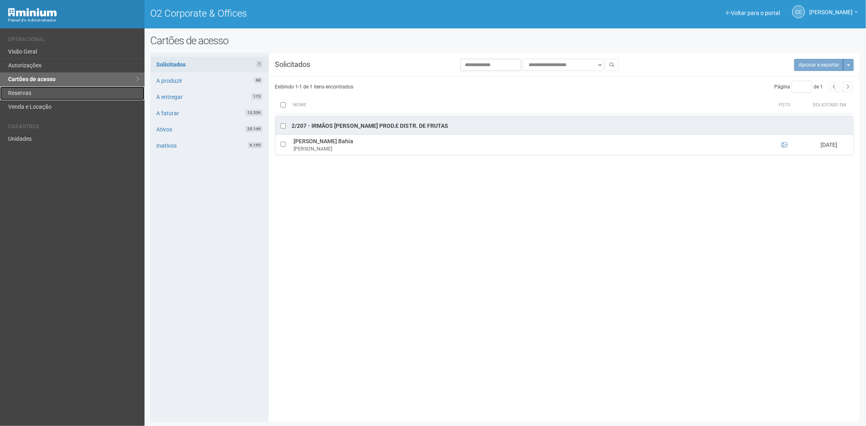
click at [26, 88] on link "Reservas" at bounding box center [72, 94] width 145 height 14
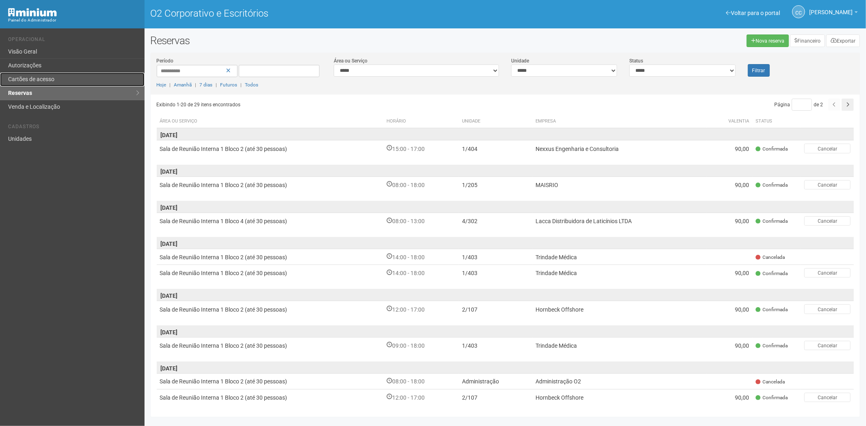
click at [42, 74] on link "Cartões de acesso" at bounding box center [72, 80] width 145 height 14
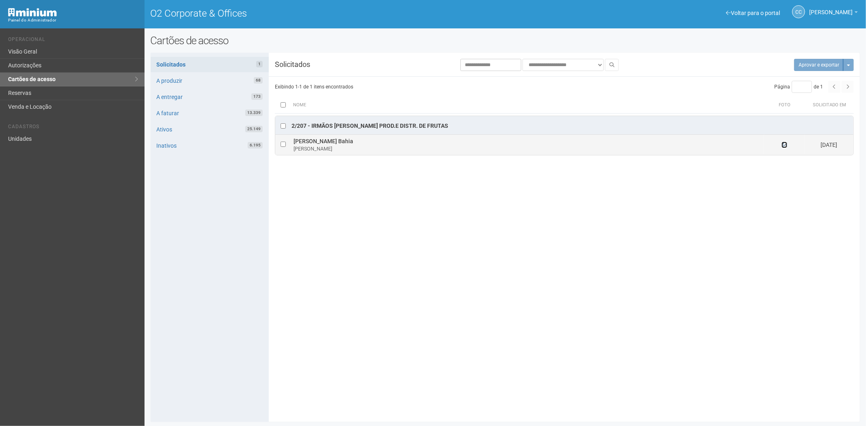
click at [782, 146] on icon at bounding box center [785, 145] width 6 height 6
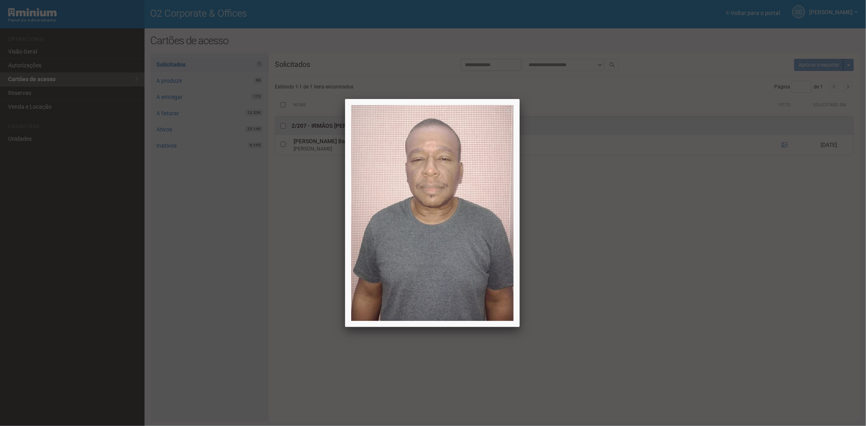
drag, startPoint x: 647, startPoint y: 285, endPoint x: 521, endPoint y: 0, distance: 311.5
click at [648, 281] on div at bounding box center [433, 213] width 866 height 426
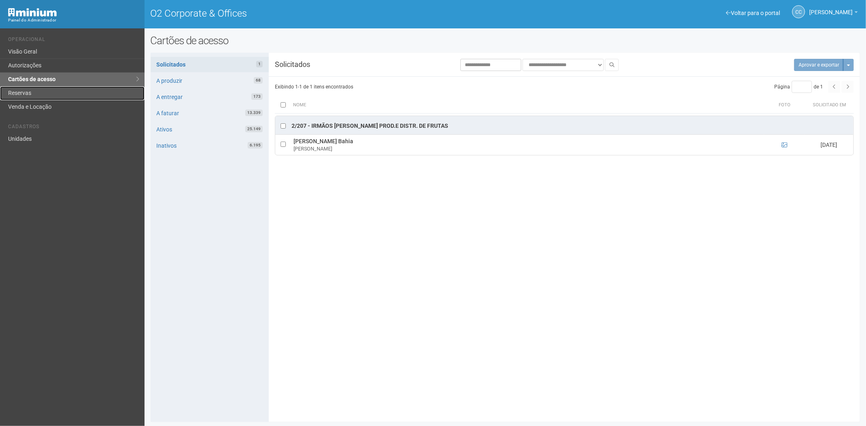
click at [59, 92] on link "Reservas" at bounding box center [72, 94] width 145 height 14
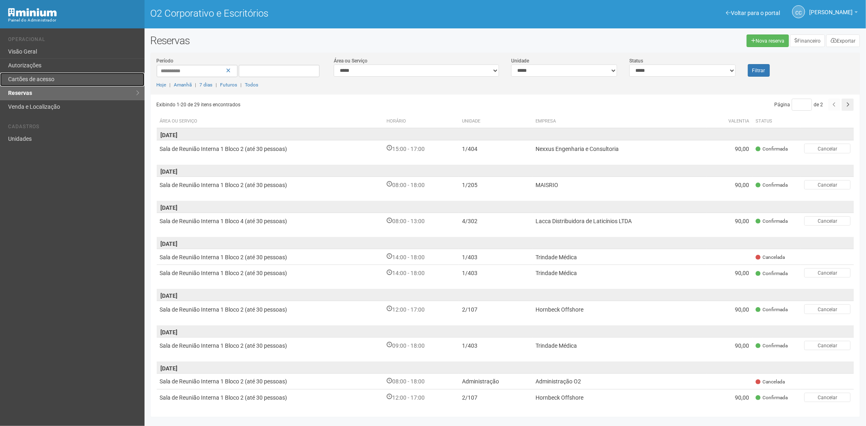
click at [37, 75] on link "Cartões de acesso" at bounding box center [72, 80] width 145 height 14
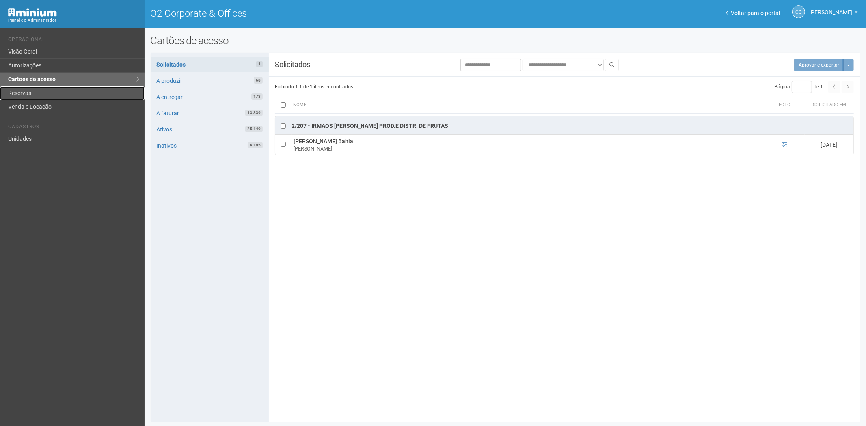
drag, startPoint x: 36, startPoint y: 88, endPoint x: 37, endPoint y: 95, distance: 7.4
click at [36, 89] on link "Reservas" at bounding box center [72, 94] width 145 height 14
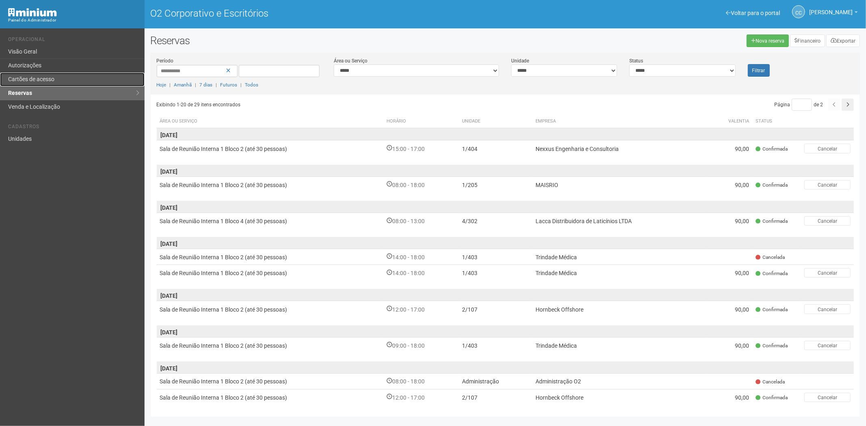
click at [54, 74] on link "Cartões de acesso" at bounding box center [72, 80] width 145 height 14
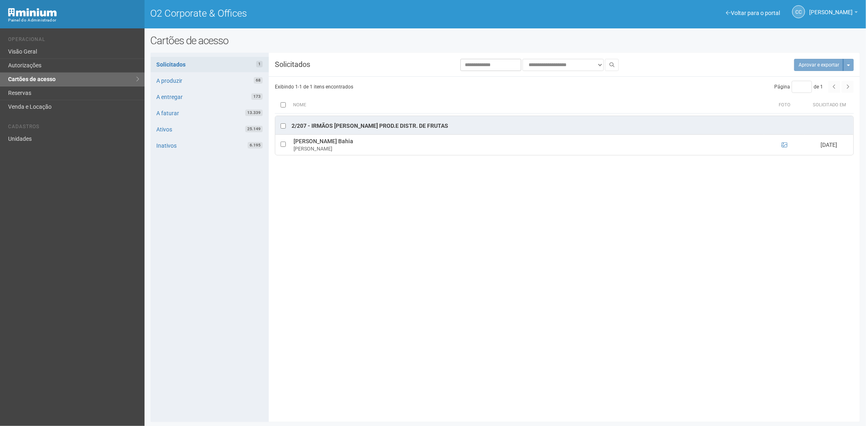
click at [35, 147] on div "Voltar para o portal Operacional Visão Geral Autorizações Cartões de acesso Res…" at bounding box center [72, 227] width 145 height 398
drag, startPoint x: 24, startPoint y: 136, endPoint x: 185, endPoint y: 98, distance: 164.9
click at [25, 136] on link "Unidades" at bounding box center [72, 138] width 145 height 13
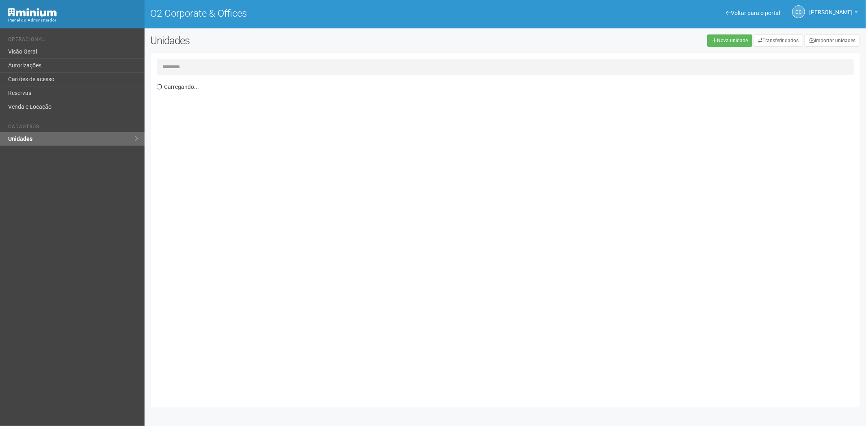
drag, startPoint x: 194, startPoint y: 63, endPoint x: 191, endPoint y: 73, distance: 10.8
click at [194, 64] on input "text" at bounding box center [506, 67] width 698 height 16
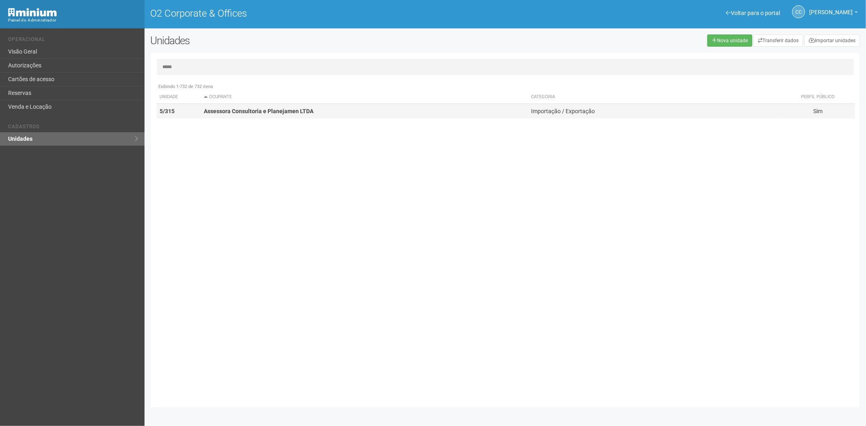
type input "*****"
click at [235, 110] on strong "Assessora Consultoria e Planejamen LTDA" at bounding box center [259, 111] width 110 height 6
drag, startPoint x: 235, startPoint y: 110, endPoint x: 524, endPoint y: 177, distance: 297.0
click at [235, 110] on strong "Assessora Consultoria e Planejamen LTDA" at bounding box center [259, 111] width 110 height 6
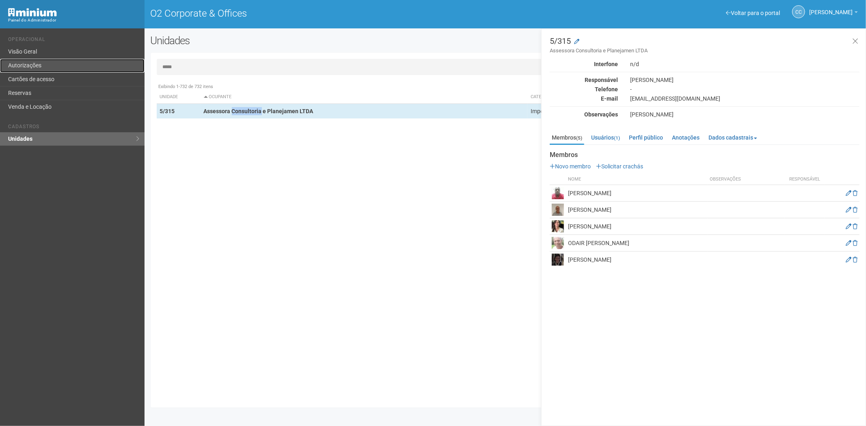
click at [39, 64] on link "Autorizações" at bounding box center [72, 66] width 145 height 14
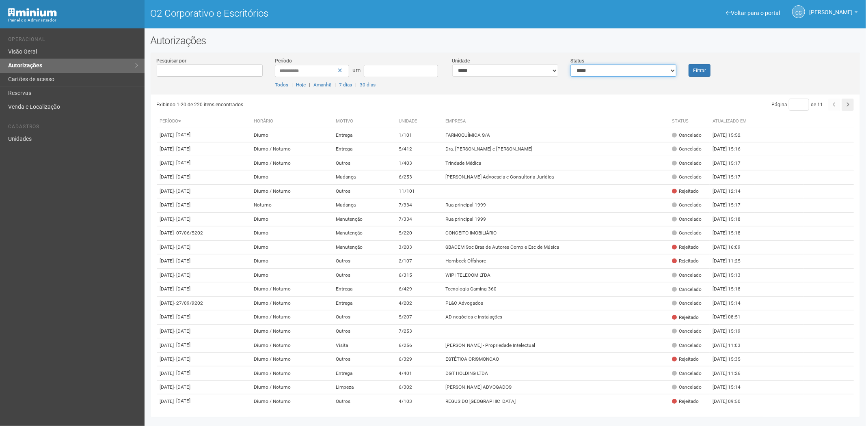
click at [625, 76] on select "**********" at bounding box center [624, 71] width 106 height 12
select select "*"
click at [571, 65] on select "**********" at bounding box center [624, 71] width 106 height 12
click at [706, 70] on button "Filtrar" at bounding box center [700, 70] width 22 height 13
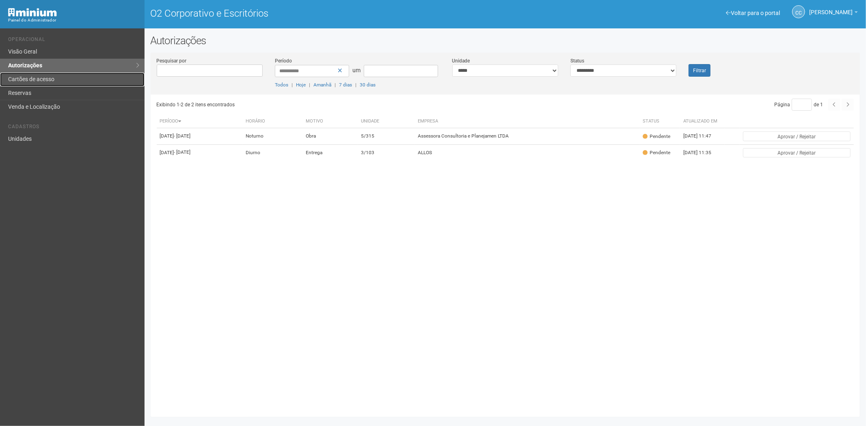
drag, startPoint x: 58, startPoint y: 79, endPoint x: 99, endPoint y: 140, distance: 73.2
click at [58, 80] on link "Cartões de acesso" at bounding box center [72, 80] width 145 height 14
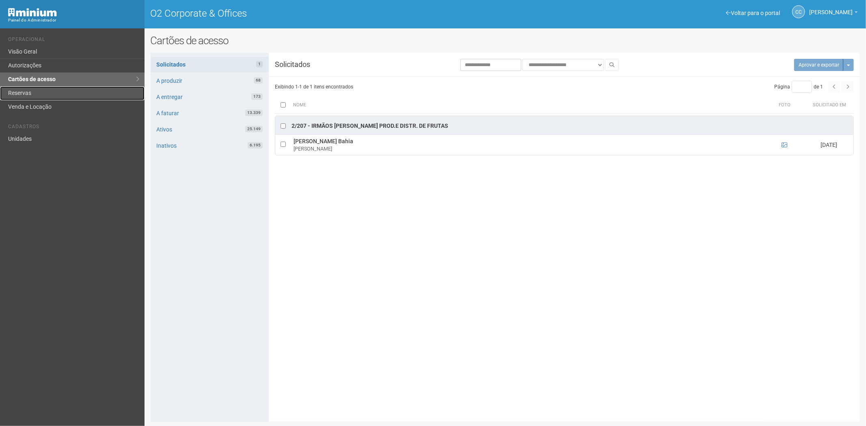
click at [23, 95] on link "Reservas" at bounding box center [72, 94] width 145 height 14
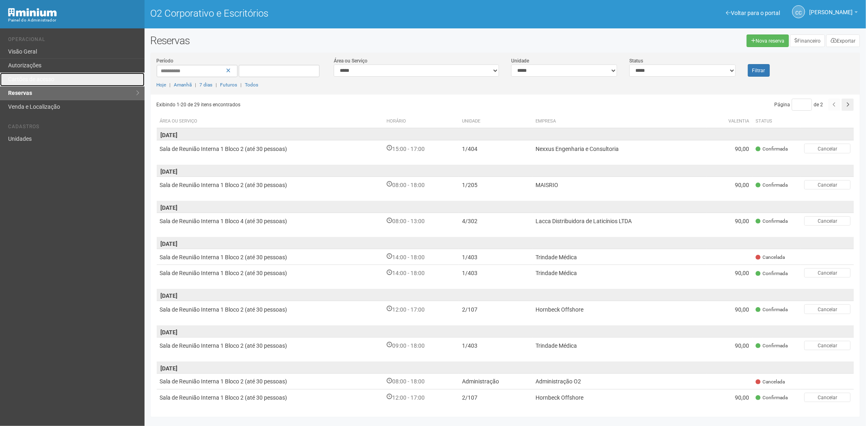
drag, startPoint x: 41, startPoint y: 83, endPoint x: 66, endPoint y: 97, distance: 29.1
click at [40, 83] on link "Cartões de acesso" at bounding box center [72, 80] width 145 height 14
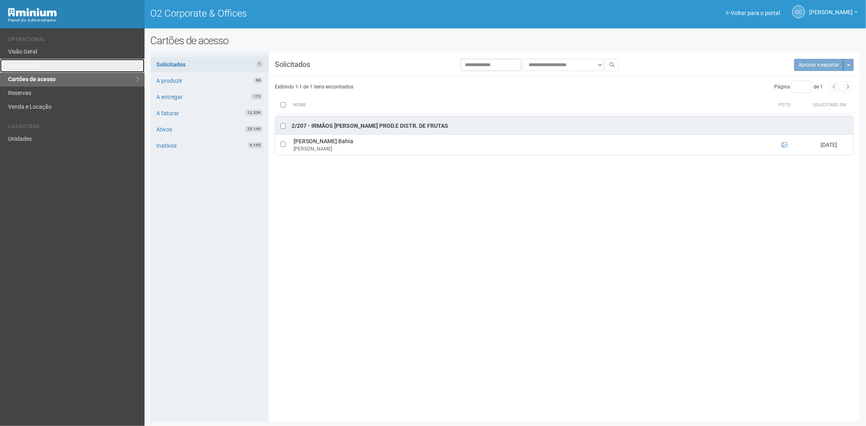
drag, startPoint x: 69, startPoint y: 67, endPoint x: 113, endPoint y: 74, distance: 43.7
click at [69, 67] on link "Autorizações" at bounding box center [72, 66] width 145 height 14
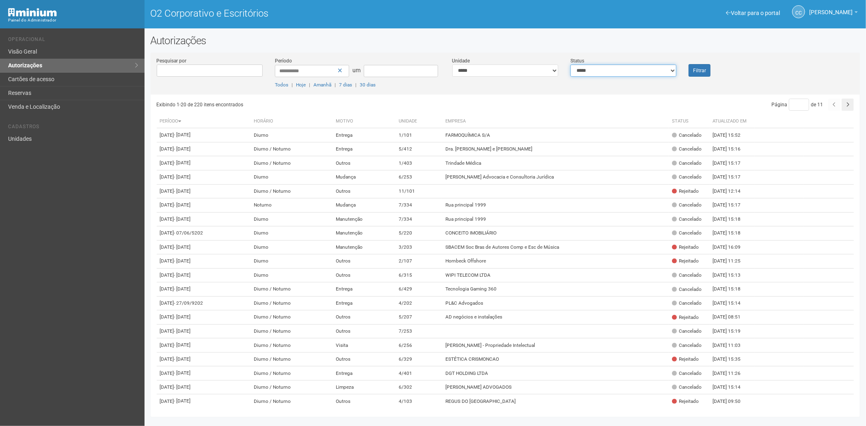
click at [580, 70] on select "**********" at bounding box center [624, 71] width 106 height 12
select select "*"
click at [571, 65] on select "**********" at bounding box center [624, 71] width 106 height 12
drag, startPoint x: 698, startPoint y: 69, endPoint x: 647, endPoint y: 84, distance: 53.1
click at [697, 69] on font "Filtrar" at bounding box center [699, 71] width 13 height 6
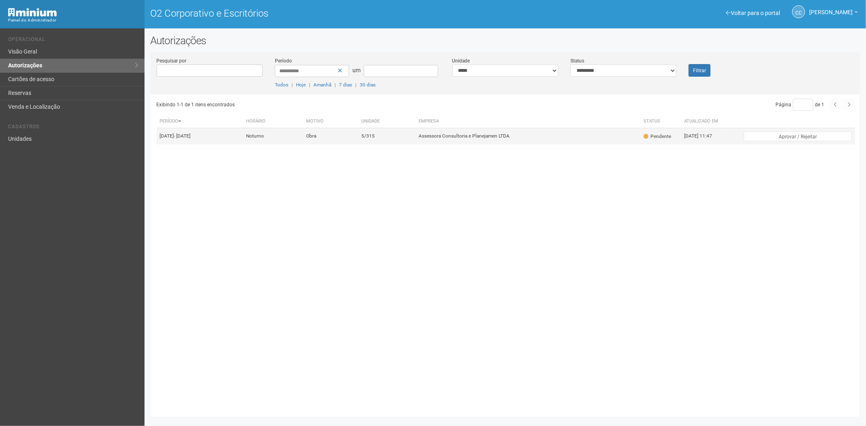
click at [465, 139] on font "Assessora Consultoria e Planejamen LTDA" at bounding box center [464, 137] width 91 height 6
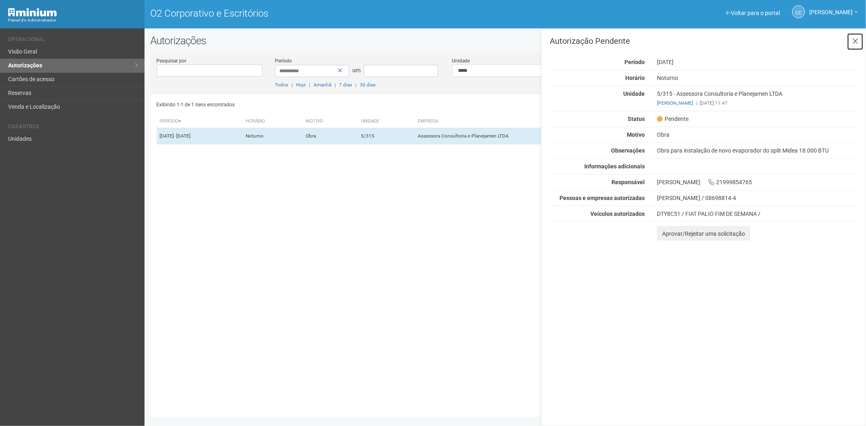
drag, startPoint x: 857, startPoint y: 39, endPoint x: 119, endPoint y: 0, distance: 739.5
click at [856, 39] on icon at bounding box center [856, 41] width 6 height 8
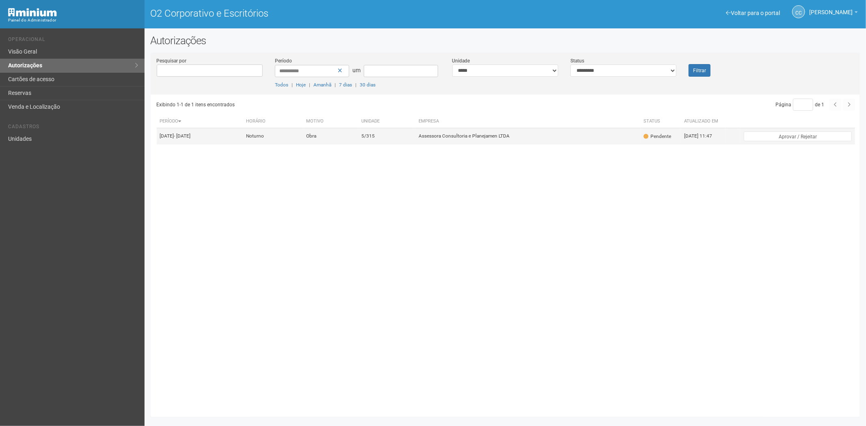
click at [638, 140] on td "Assessora Consultoria e Planejamen LTDA" at bounding box center [528, 136] width 225 height 16
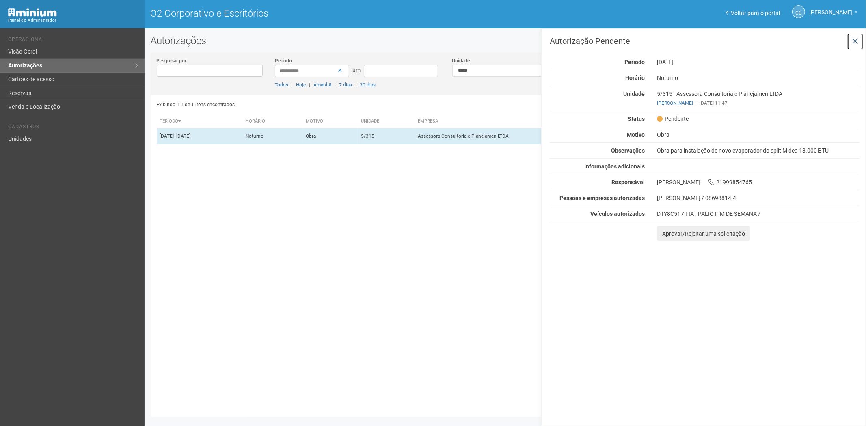
click at [854, 43] on icon at bounding box center [856, 41] width 6 height 8
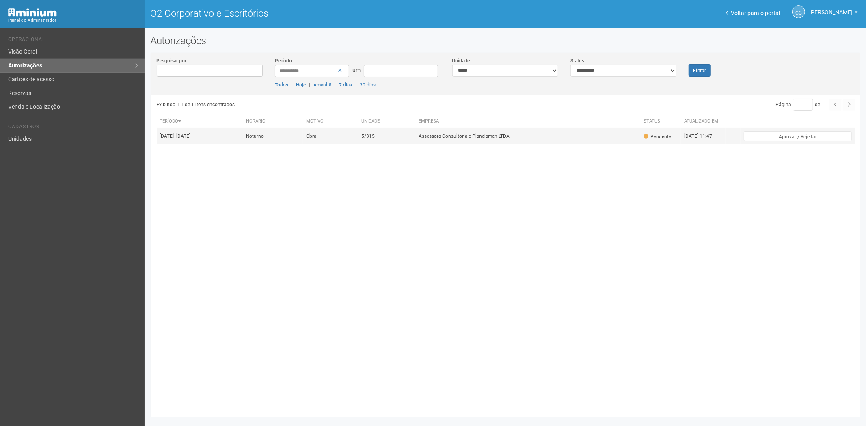
click at [602, 132] on td "Assessora Consultoria e Planejamen LTDA" at bounding box center [528, 136] width 225 height 16
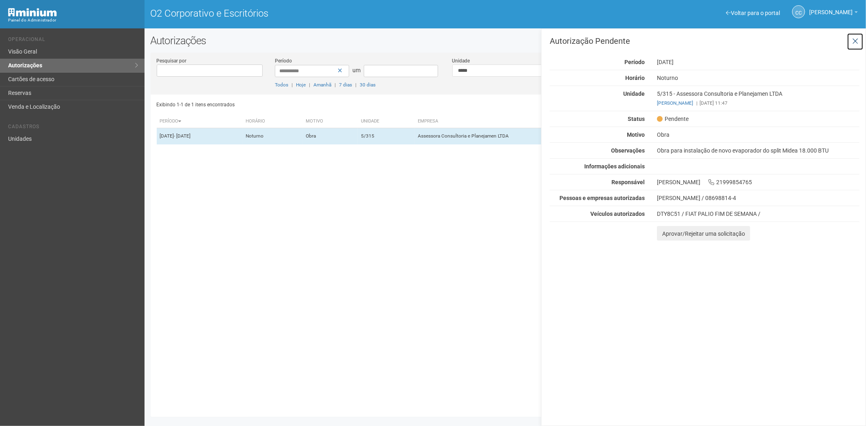
drag, startPoint x: 856, startPoint y: 42, endPoint x: 579, endPoint y: 51, distance: 277.2
click at [855, 43] on icon at bounding box center [856, 41] width 6 height 8
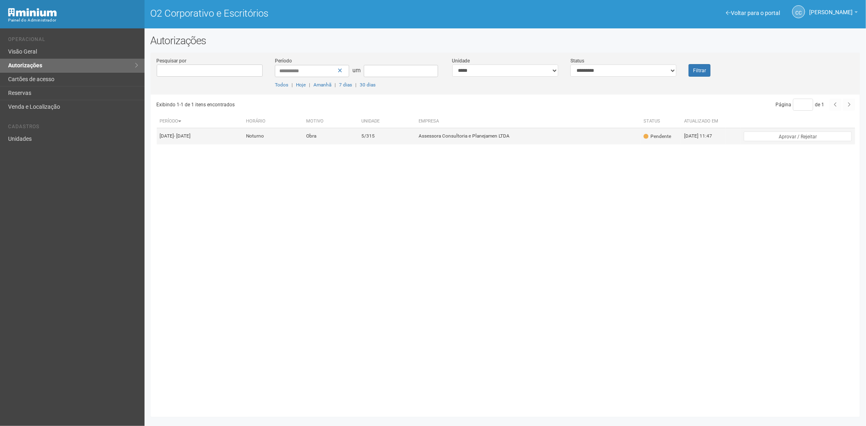
drag, startPoint x: 383, startPoint y: 132, endPoint x: 393, endPoint y: 138, distance: 12.2
click at [358, 135] on td "Obra" at bounding box center [330, 136] width 55 height 16
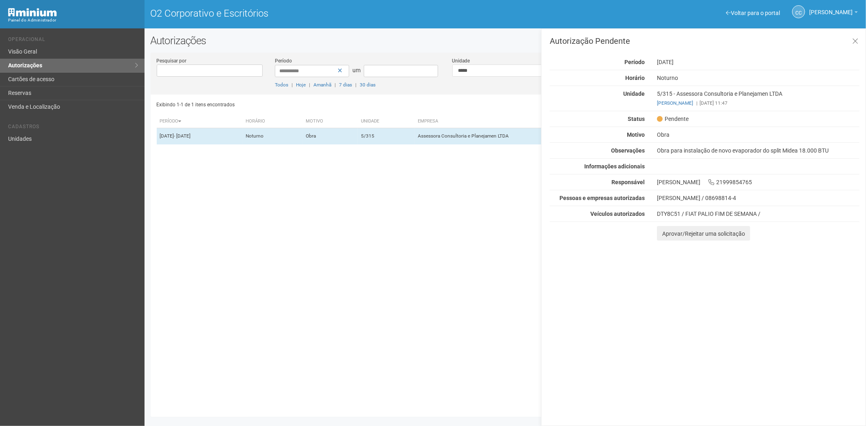
drag, startPoint x: 676, startPoint y: 345, endPoint x: 626, endPoint y: 270, distance: 90.0
click at [676, 345] on div "Autorização Pendente Período 30/09/2025 Horário Noturno Unidade 5/315 - Assesso…" at bounding box center [703, 227] width 325 height 398
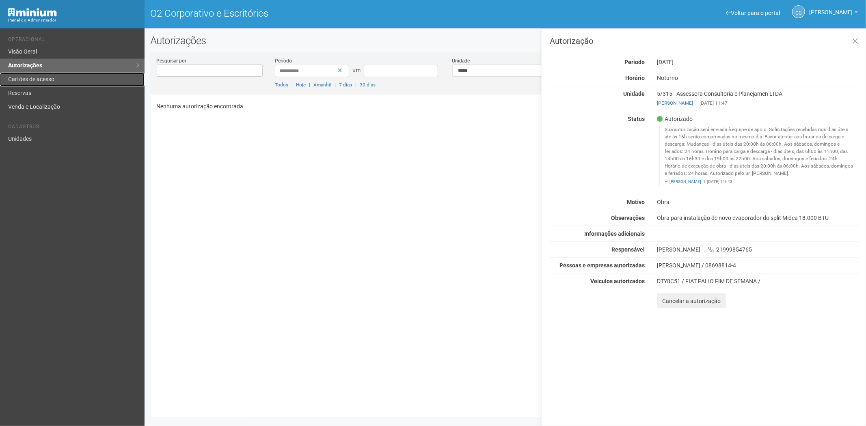
click at [39, 78] on font "Cartões de acesso" at bounding box center [31, 79] width 46 height 6
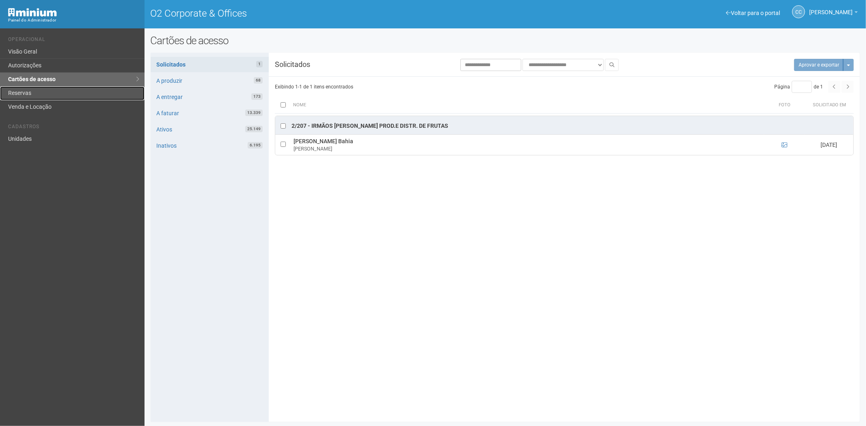
click at [41, 91] on link "Reservas" at bounding box center [72, 94] width 145 height 14
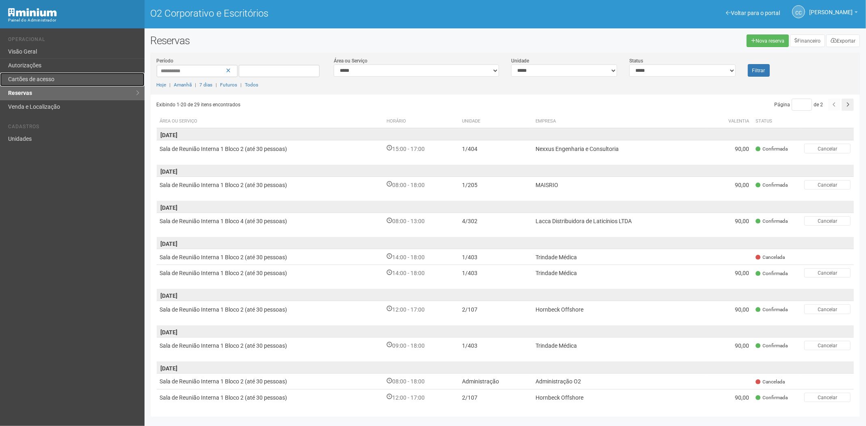
click at [34, 76] on font "Cartões de acesso" at bounding box center [31, 79] width 46 height 6
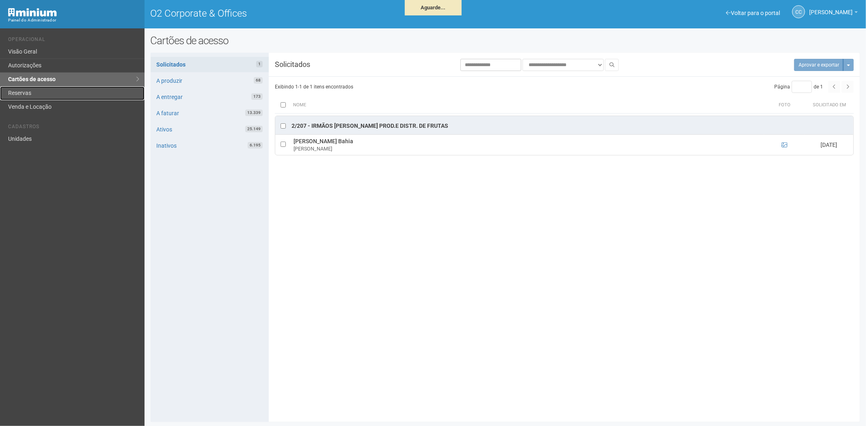
click at [30, 92] on link "Reservas" at bounding box center [72, 94] width 145 height 14
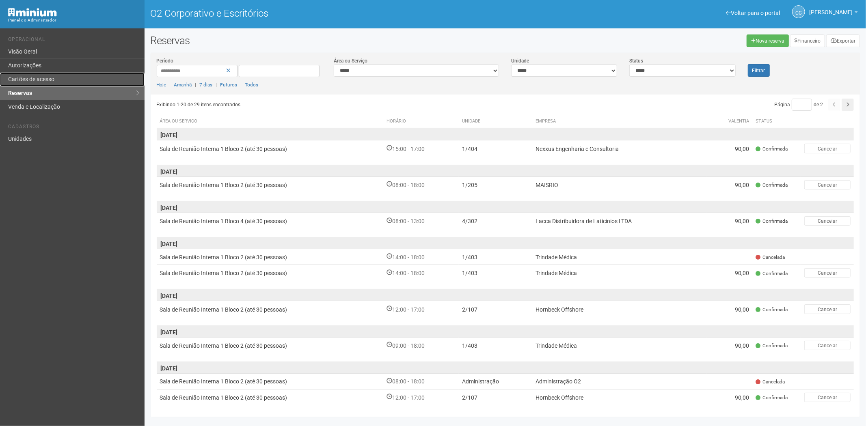
click at [40, 79] on font "Cartões de acesso" at bounding box center [31, 79] width 46 height 6
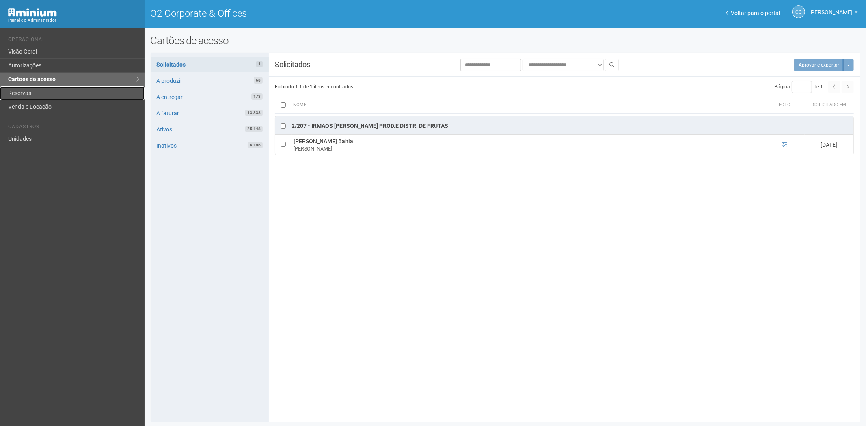
click at [74, 87] on link "Reservas" at bounding box center [72, 94] width 145 height 14
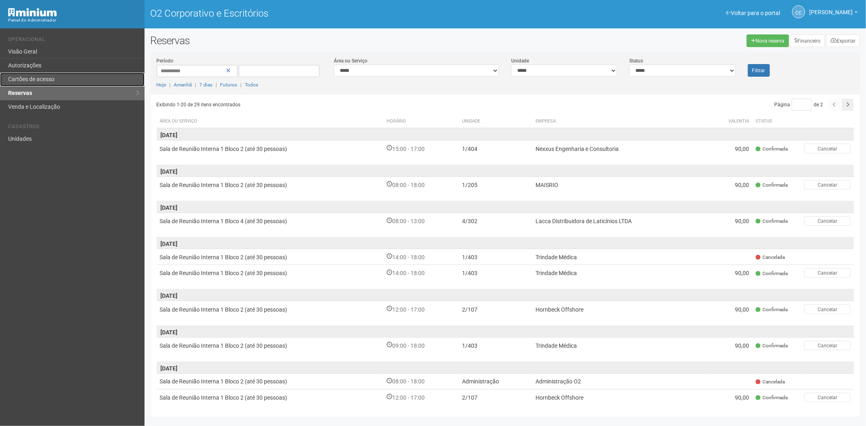
click at [66, 80] on link "Cartões de acesso" at bounding box center [72, 80] width 145 height 14
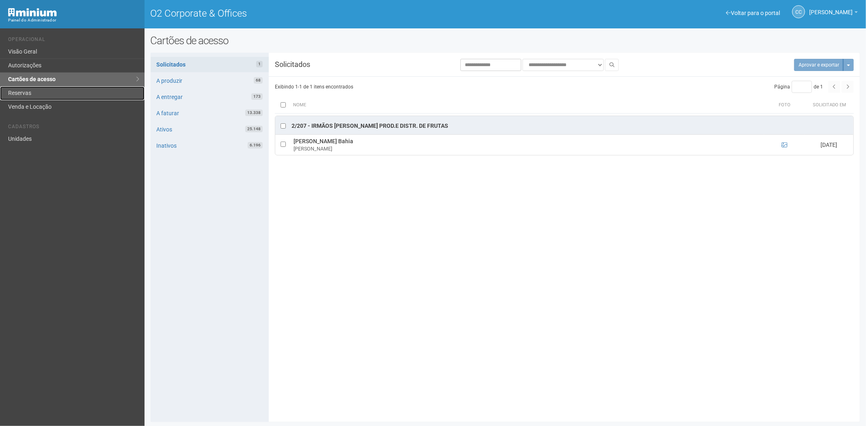
click at [51, 95] on link "Reservas" at bounding box center [72, 94] width 145 height 14
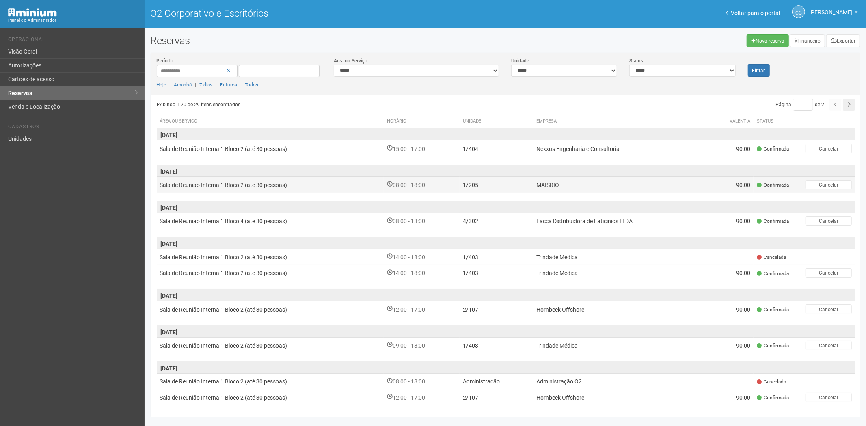
drag, startPoint x: 514, startPoint y: 193, endPoint x: 497, endPoint y: 190, distance: 17.4
click at [502, 191] on tbody "30/09/2025 Sala de Reunião Interna 1 Bloco 2 (até 30 pessoas) 15:00 - 17:00 1/4…" at bounding box center [506, 426] width 699 height 597
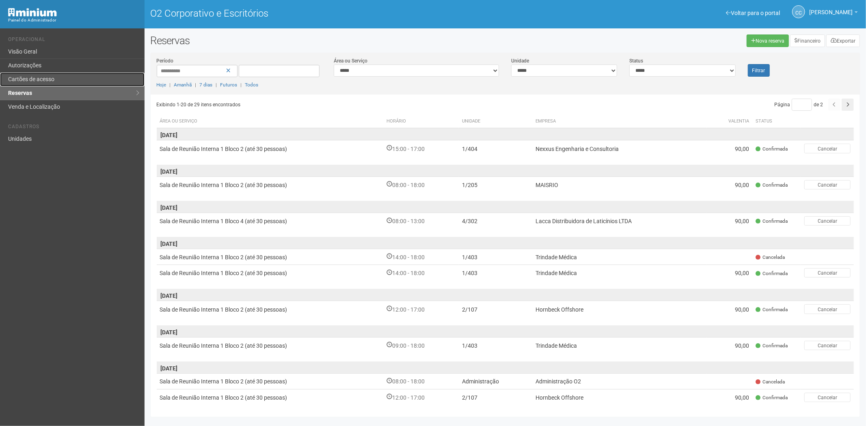
click at [14, 79] on font "Cartões de acesso" at bounding box center [31, 79] width 46 height 6
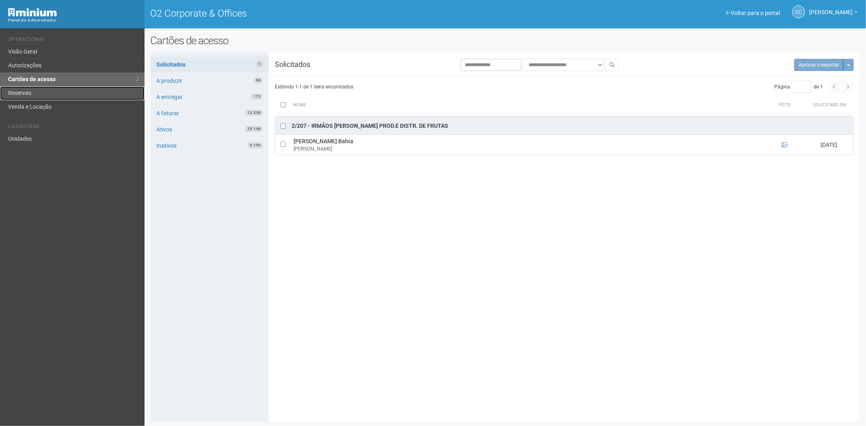
click at [25, 91] on link "Reservas" at bounding box center [72, 94] width 145 height 14
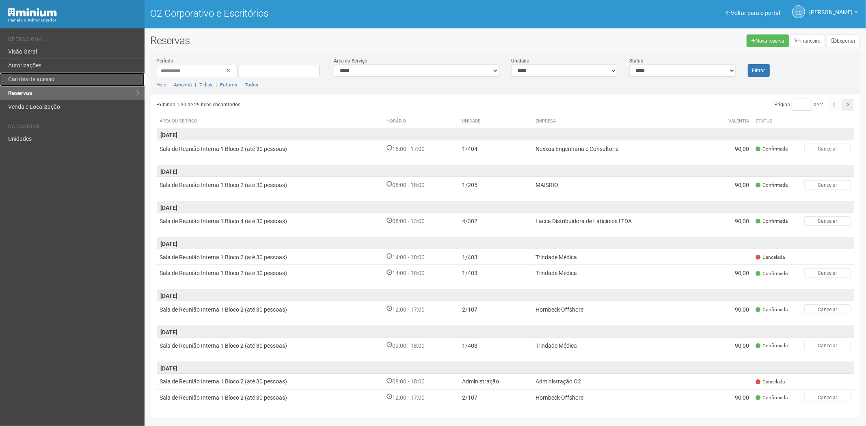
click at [34, 80] on font "Cartões de acesso" at bounding box center [31, 79] width 46 height 6
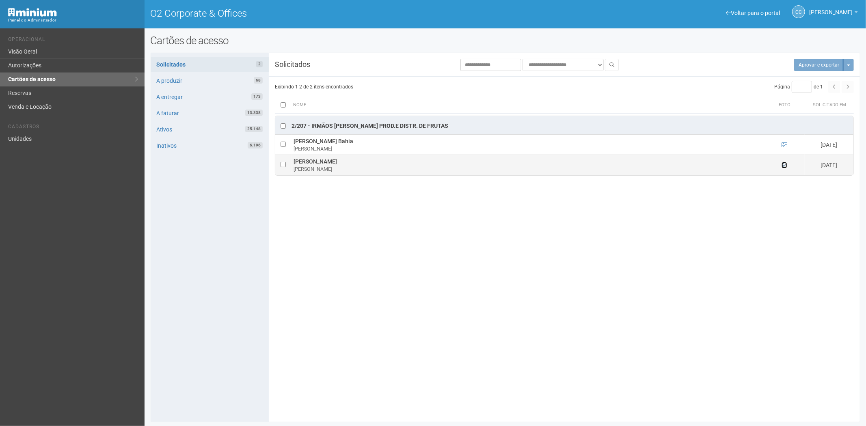
click at [783, 168] on icon at bounding box center [785, 165] width 6 height 6
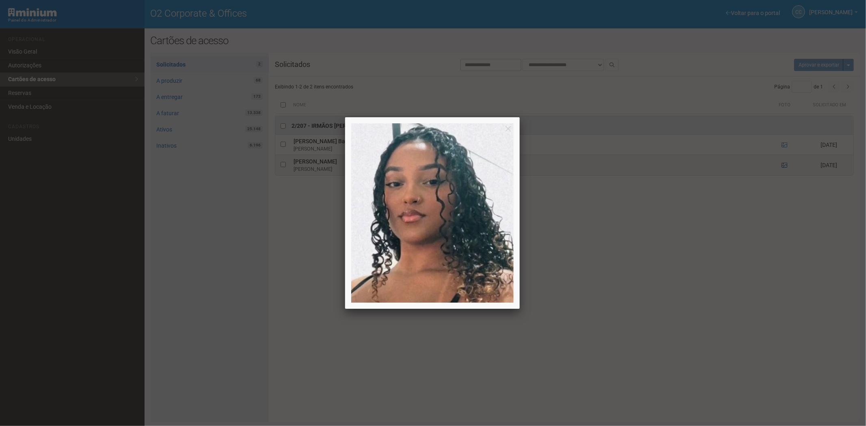
click at [783, 168] on div at bounding box center [433, 213] width 866 height 426
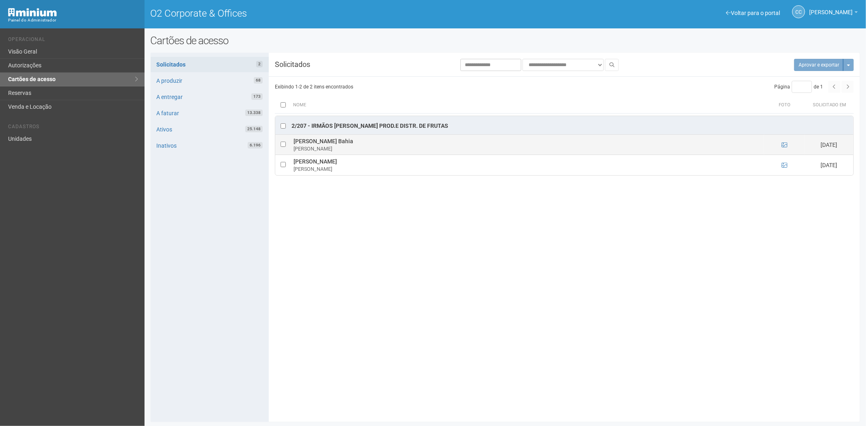
click at [781, 145] on td at bounding box center [784, 145] width 41 height 20
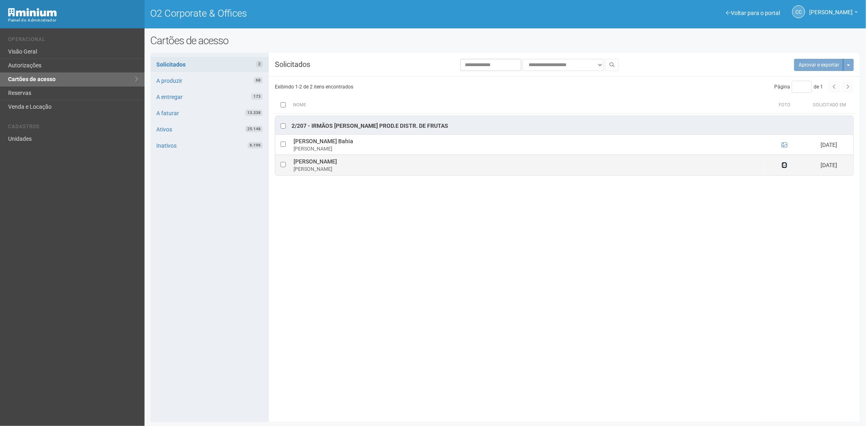
click at [785, 167] on icon at bounding box center [785, 165] width 6 height 6
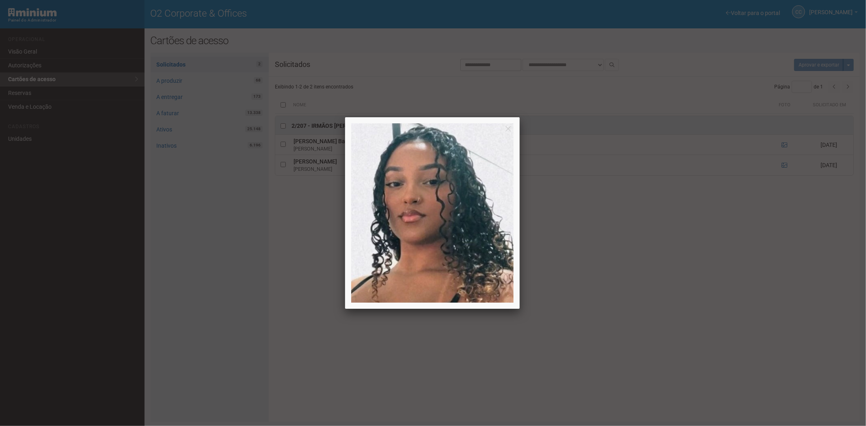
click at [730, 285] on div at bounding box center [433, 213] width 866 height 426
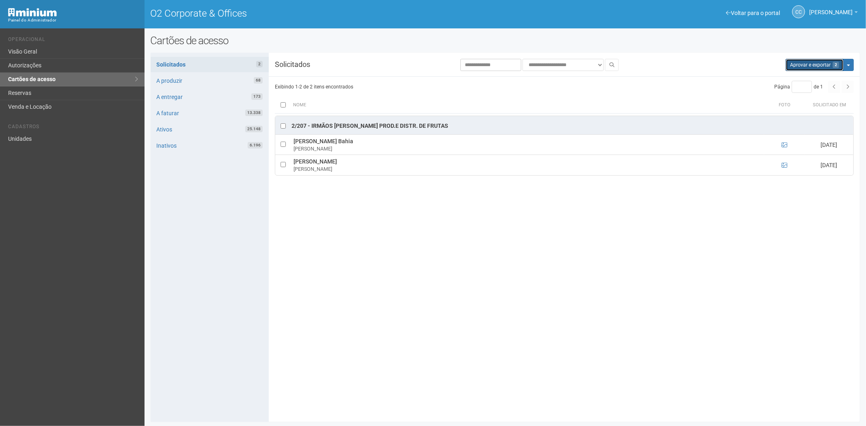
click at [793, 62] on button "Aprovar e exportar 2" at bounding box center [815, 65] width 58 height 12
